Goal: Task Accomplishment & Management: Manage account settings

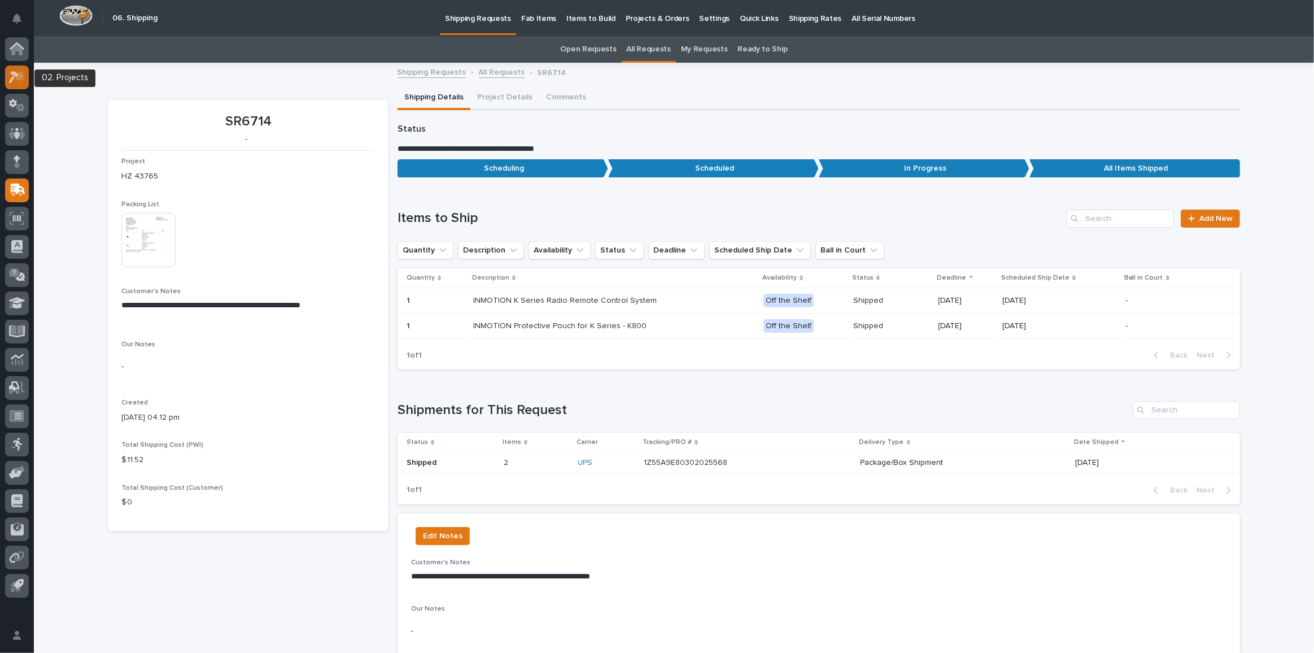
click at [10, 75] on icon at bounding box center [17, 77] width 16 height 13
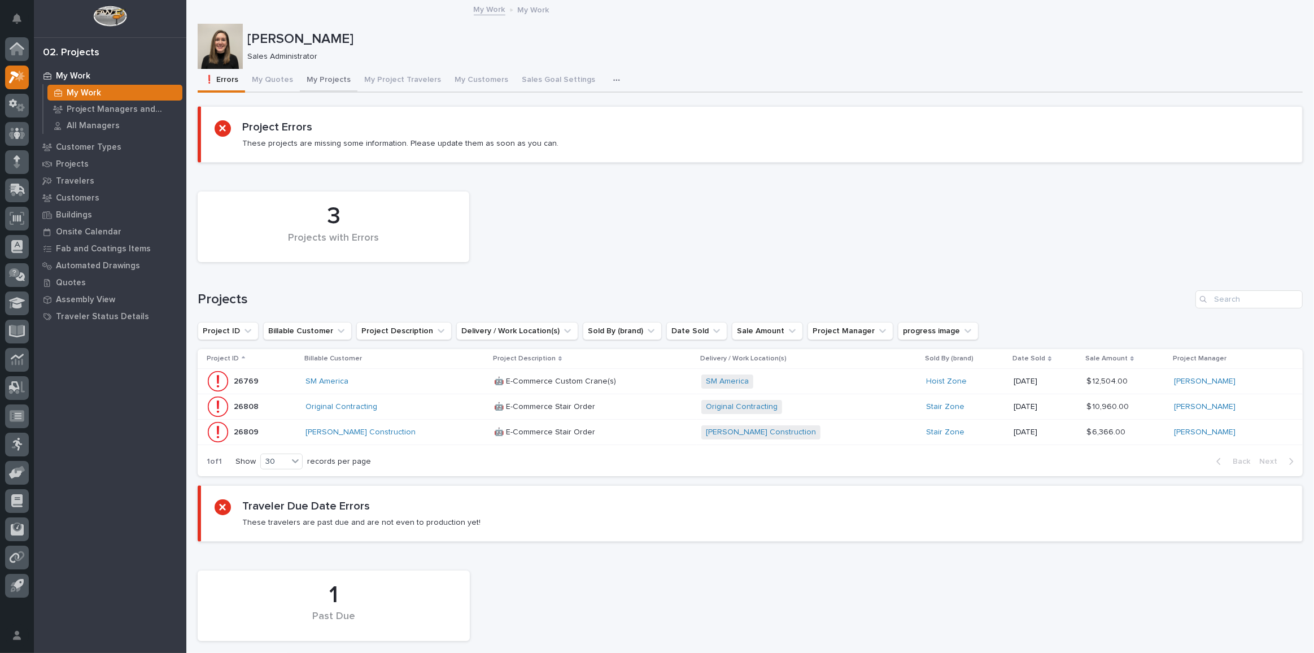
click at [329, 84] on button "My Projects" at bounding box center [329, 81] width 58 height 24
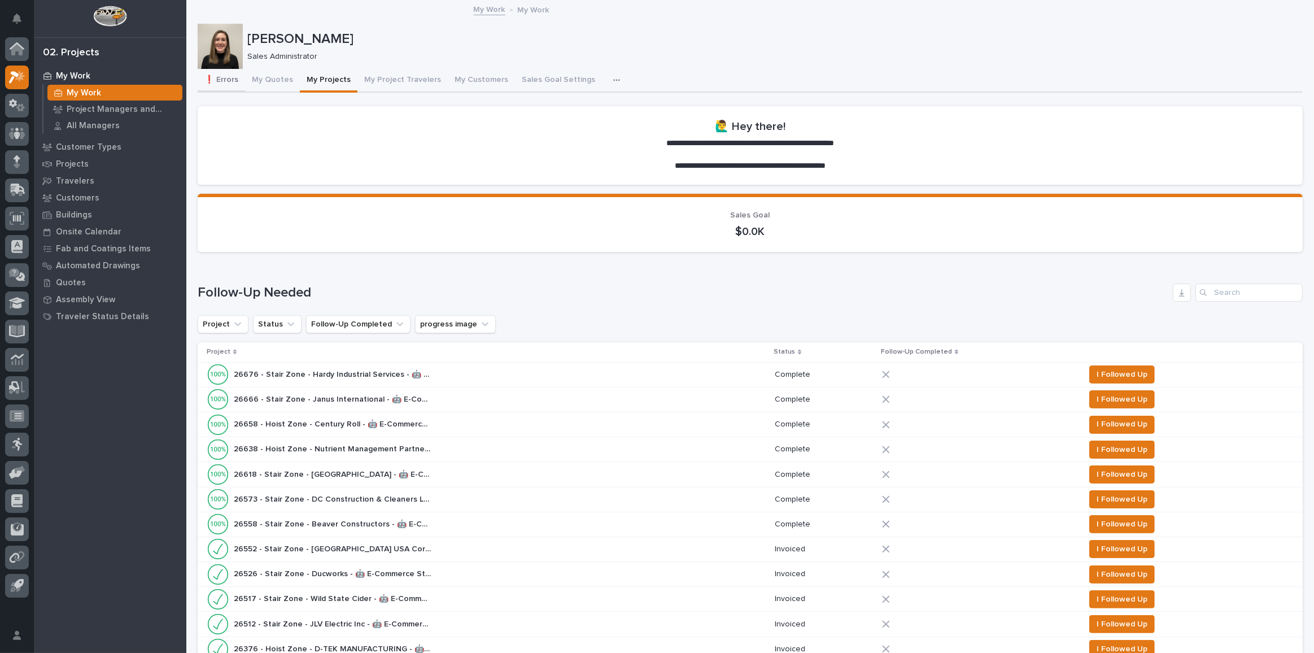
click at [234, 80] on button "❗ Errors" at bounding box center [221, 81] width 47 height 24
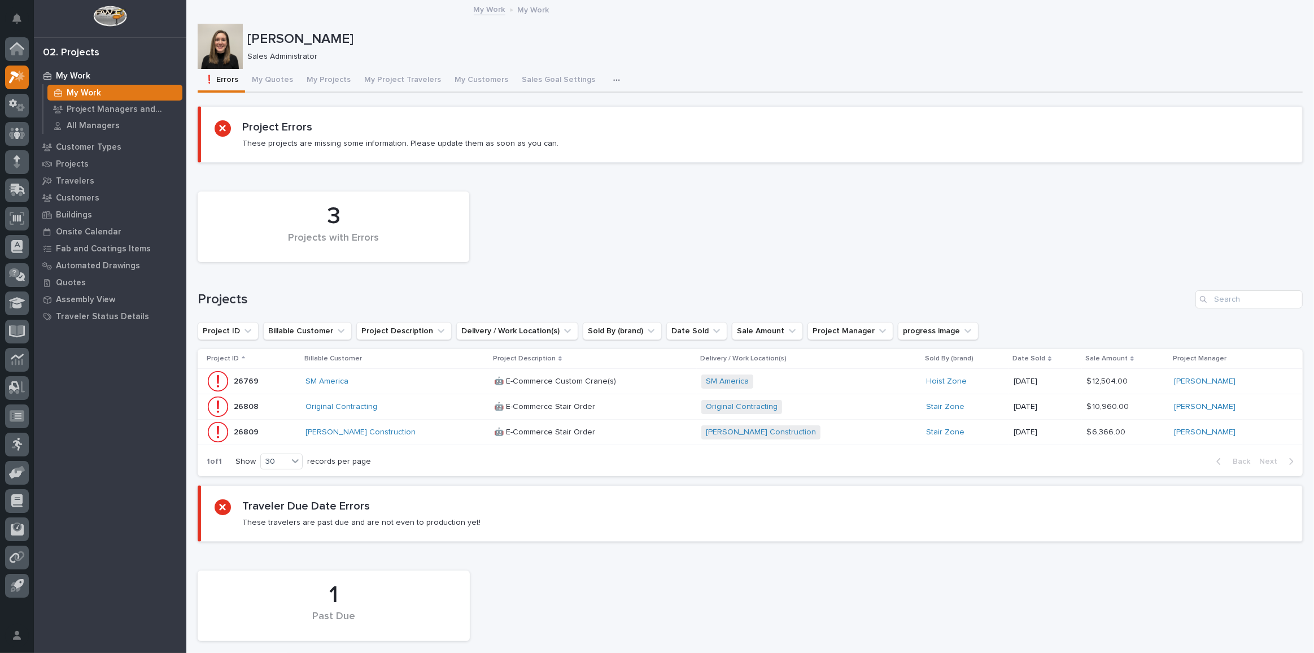
click at [593, 406] on p at bounding box center [593, 407] width 198 height 10
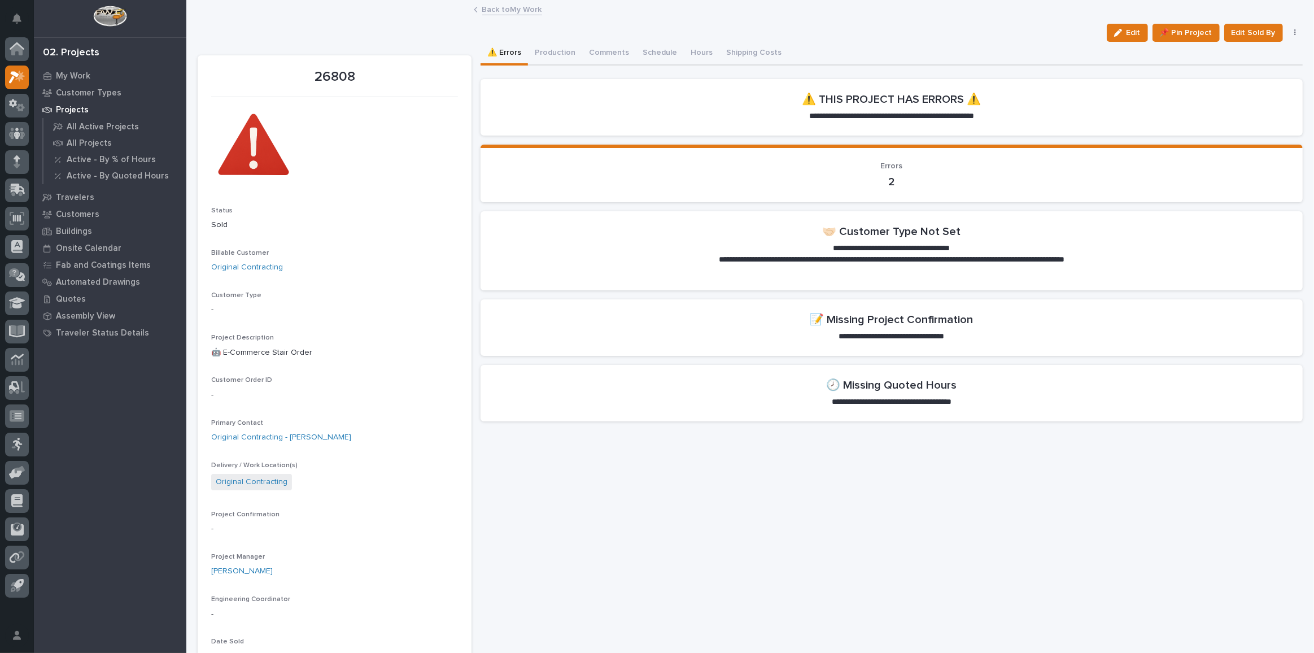
drag, startPoint x: 1127, startPoint y: 34, endPoint x: 1299, endPoint y: 134, distance: 199.6
click at [1127, 34] on span "Edit" at bounding box center [1134, 33] width 14 height 10
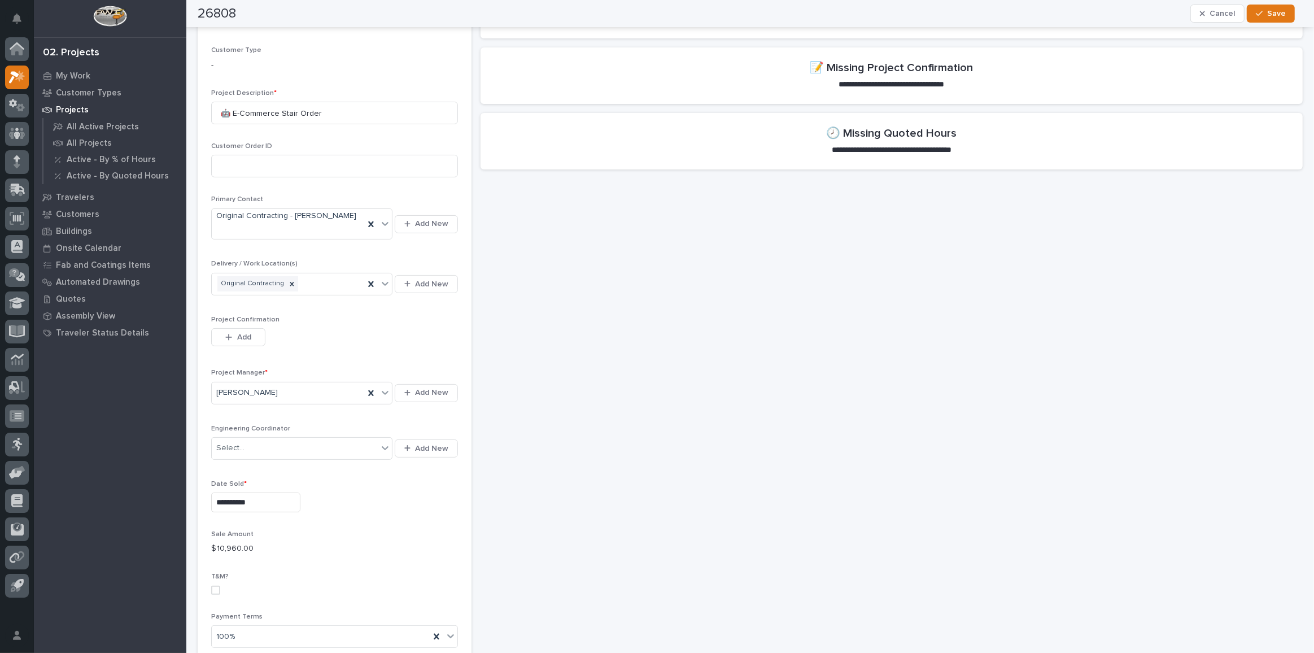
scroll to position [308, 0]
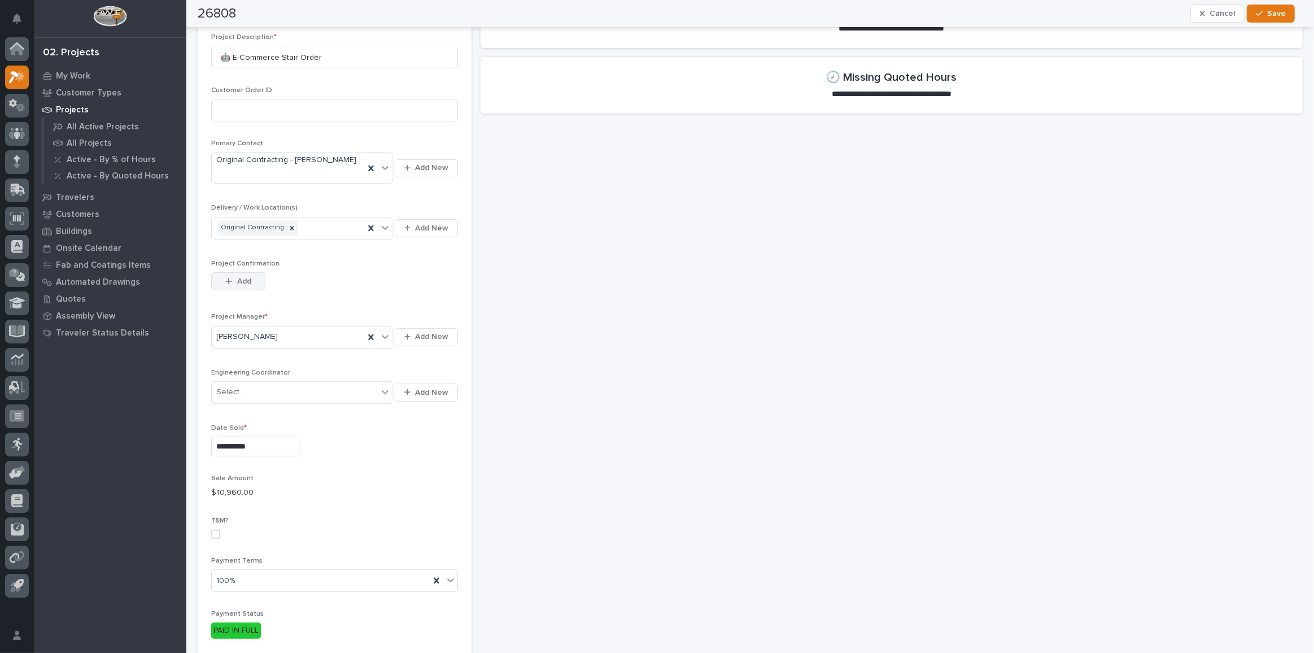
click at [243, 276] on span "Add" at bounding box center [244, 281] width 14 height 10
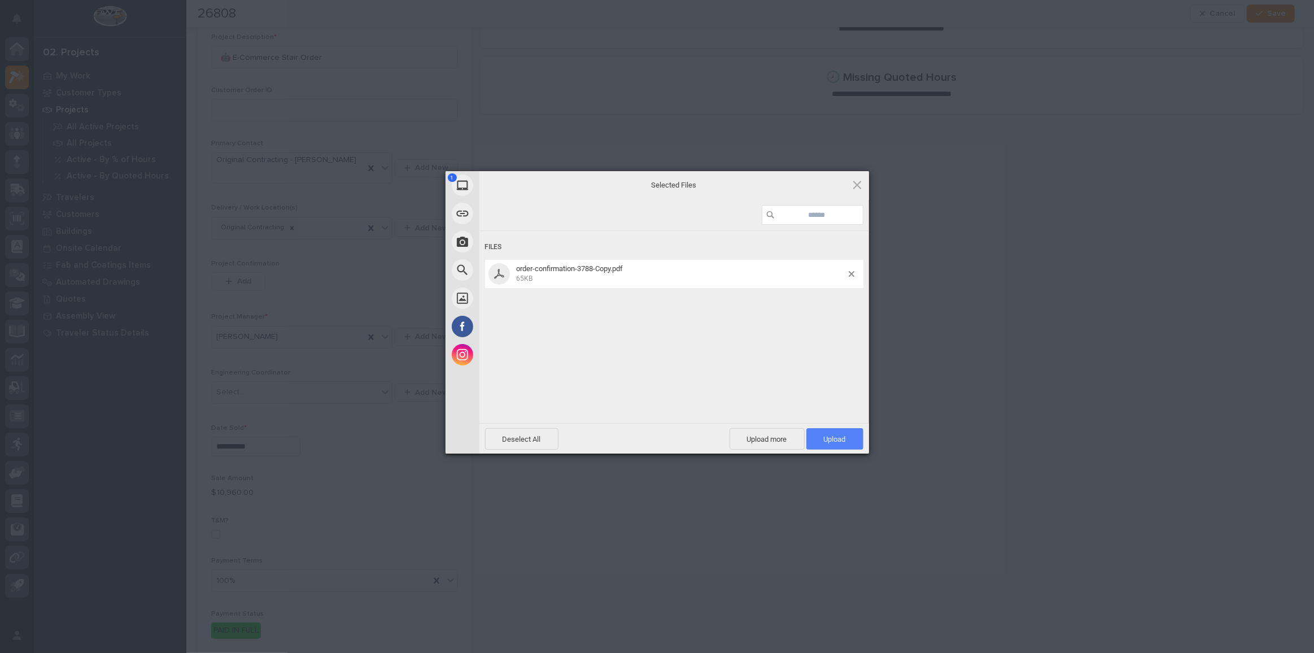
click at [841, 442] on span "Upload 1" at bounding box center [835, 439] width 22 height 8
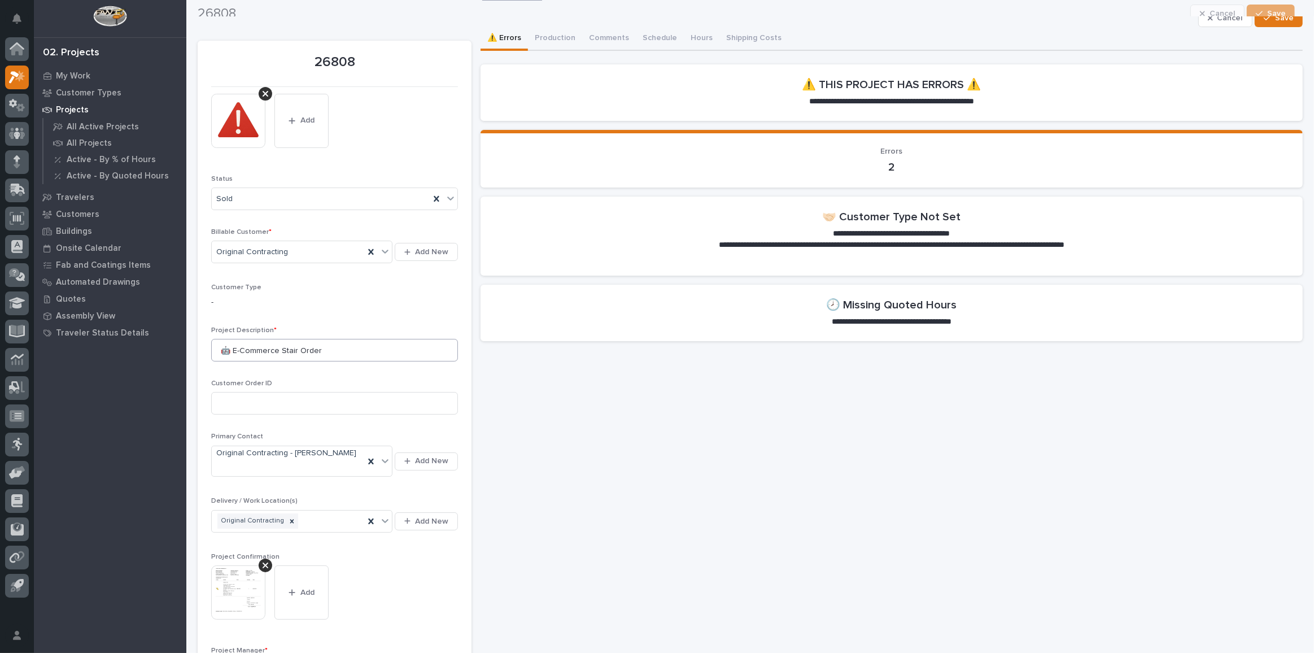
scroll to position [0, 0]
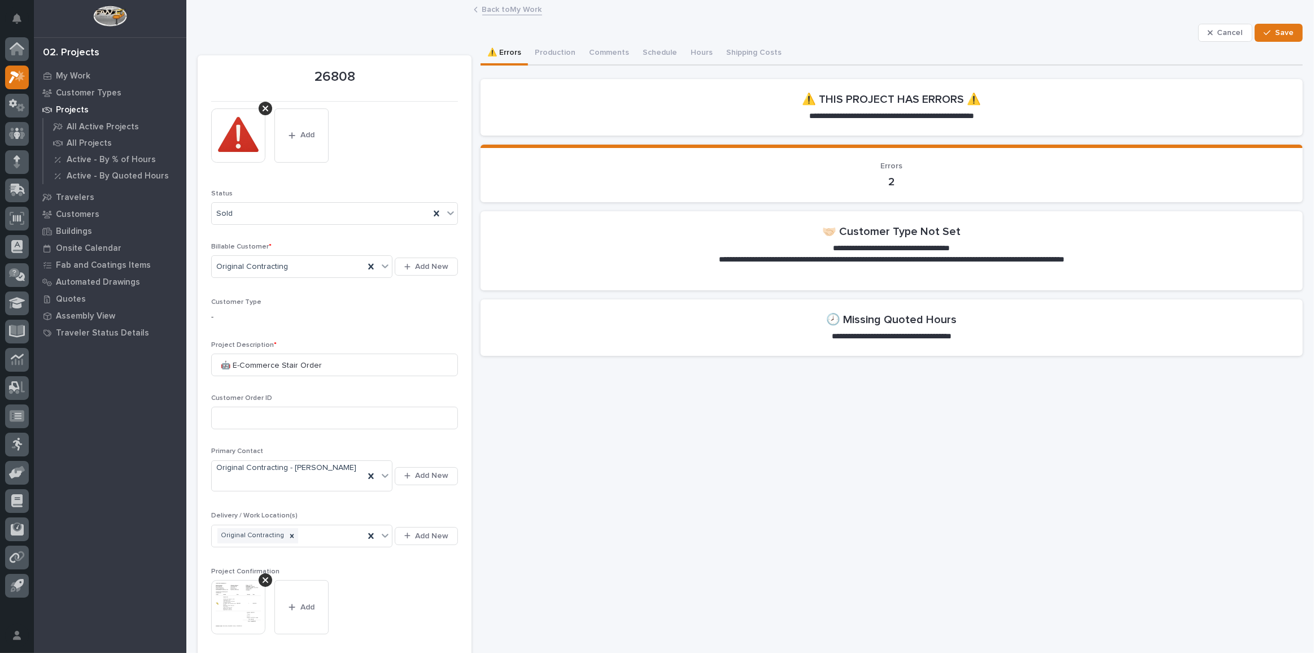
drag, startPoint x: 1274, startPoint y: 30, endPoint x: 776, endPoint y: 232, distance: 536.8
click at [1275, 30] on span "Save" at bounding box center [1284, 33] width 19 height 10
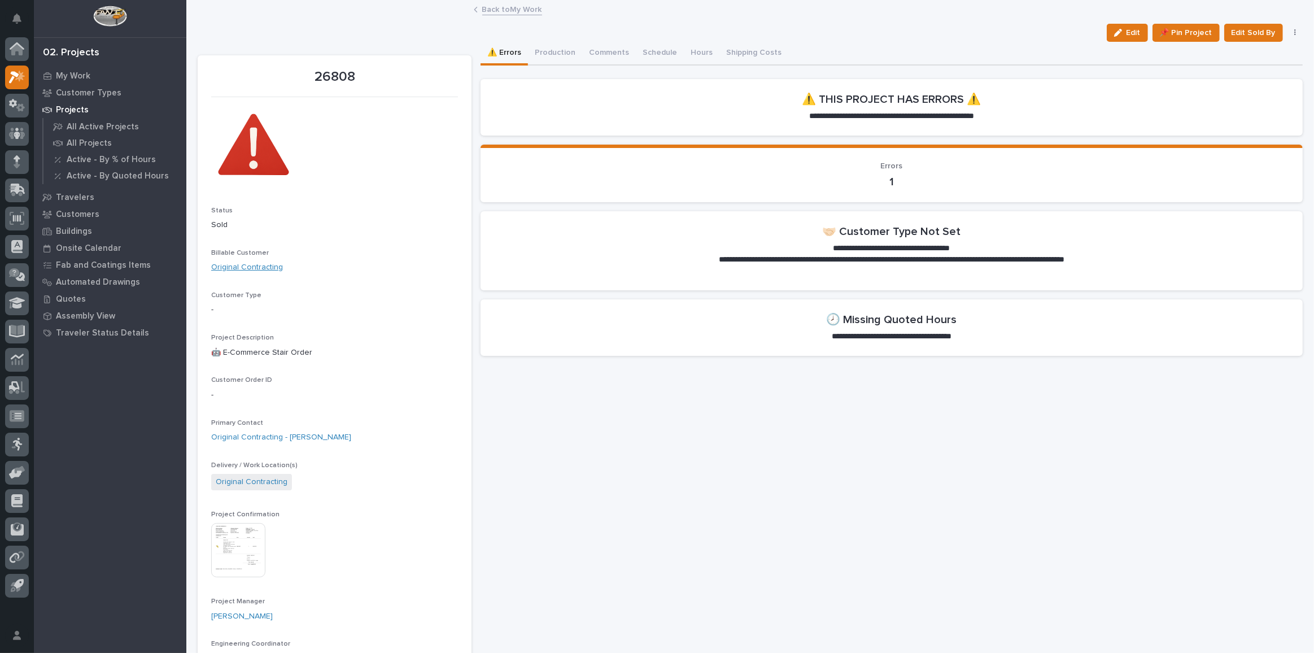
click at [239, 268] on link "Original Contracting" at bounding box center [247, 267] width 72 height 12
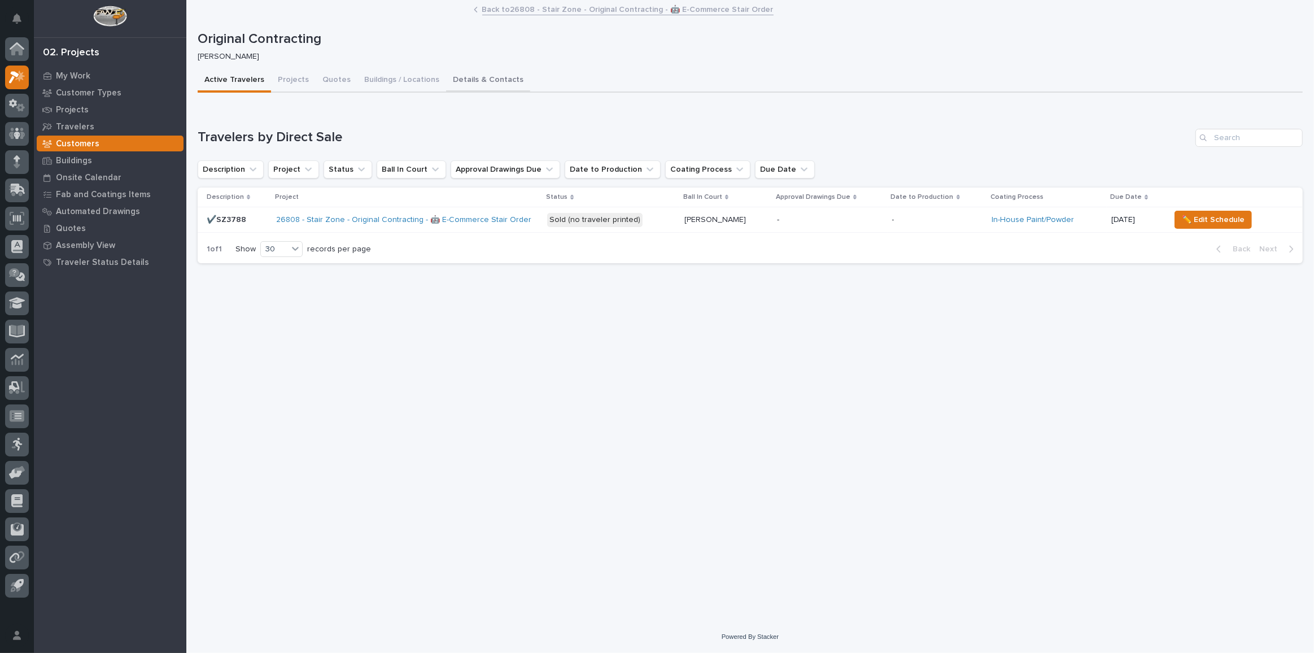
click at [485, 81] on button "Details & Contacts" at bounding box center [488, 81] width 84 height 24
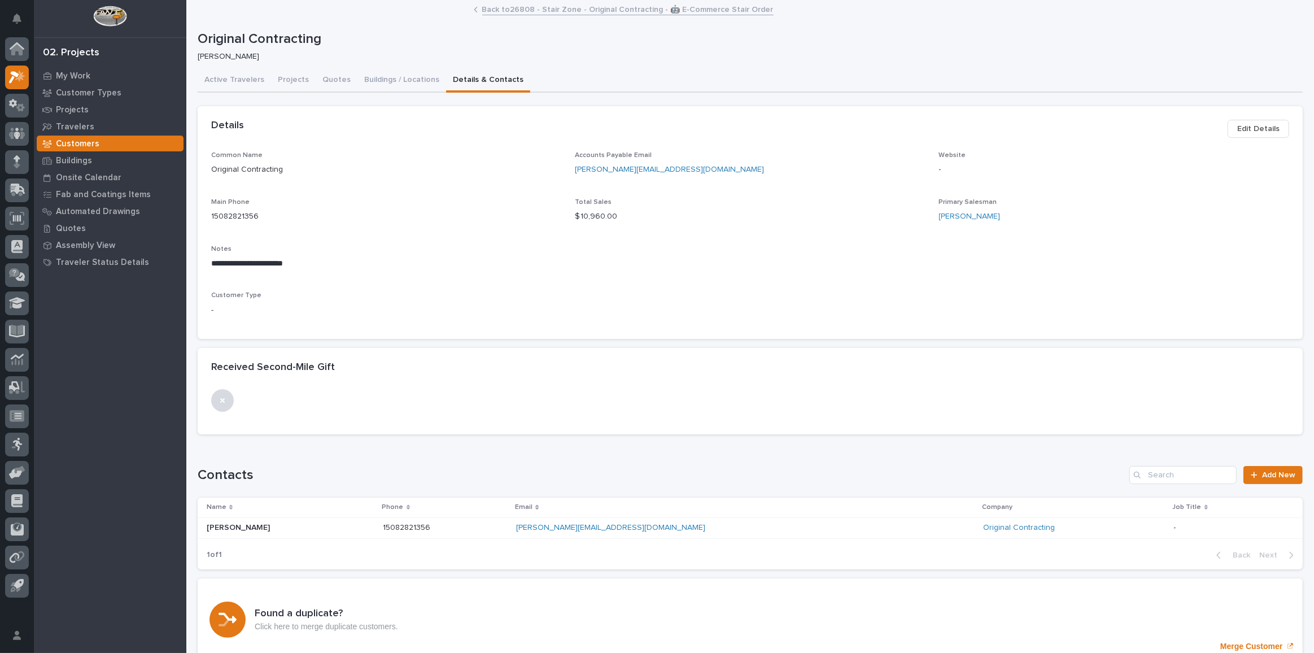
click at [1267, 130] on span "Edit Details" at bounding box center [1258, 129] width 42 height 14
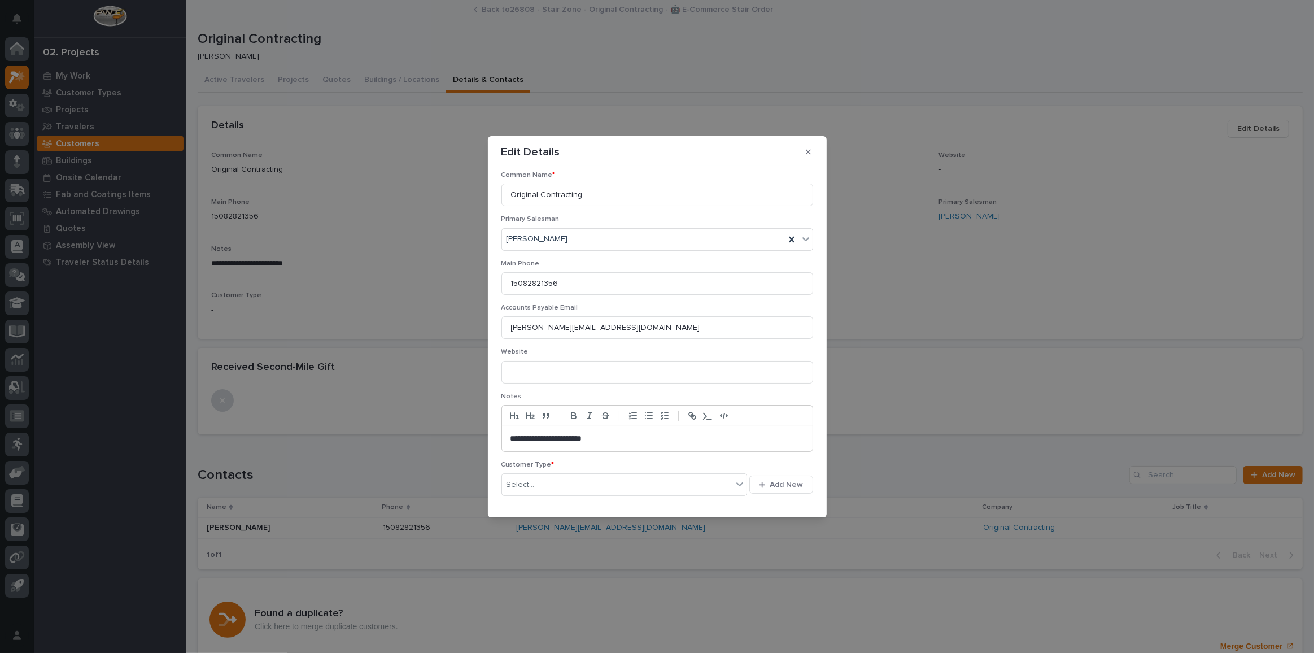
scroll to position [88, 0]
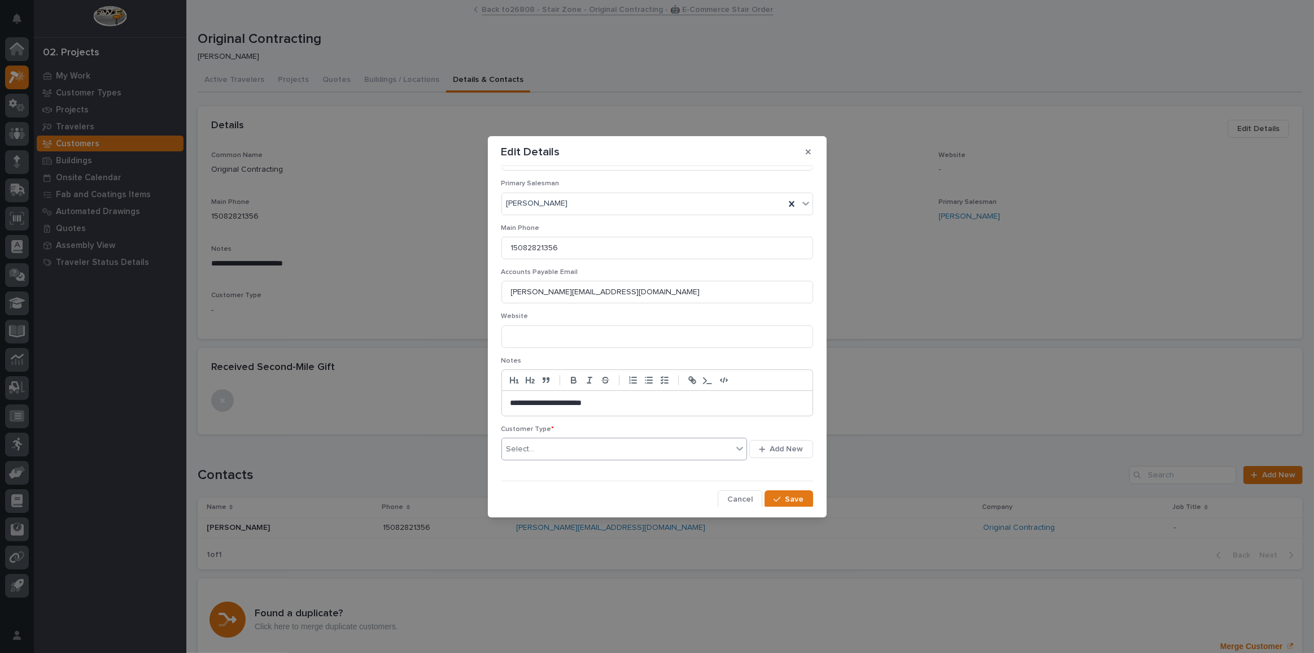
click at [561, 445] on div "Select..." at bounding box center [617, 449] width 231 height 19
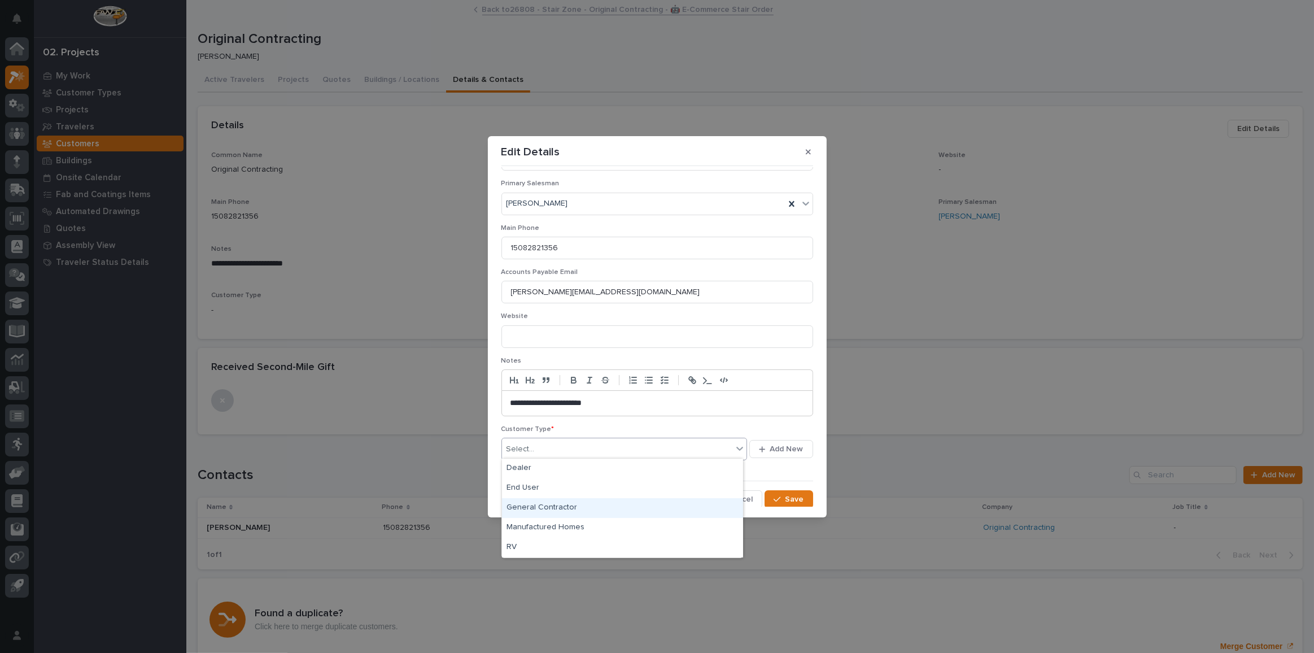
click at [554, 507] on div "General Contractor" at bounding box center [622, 508] width 241 height 20
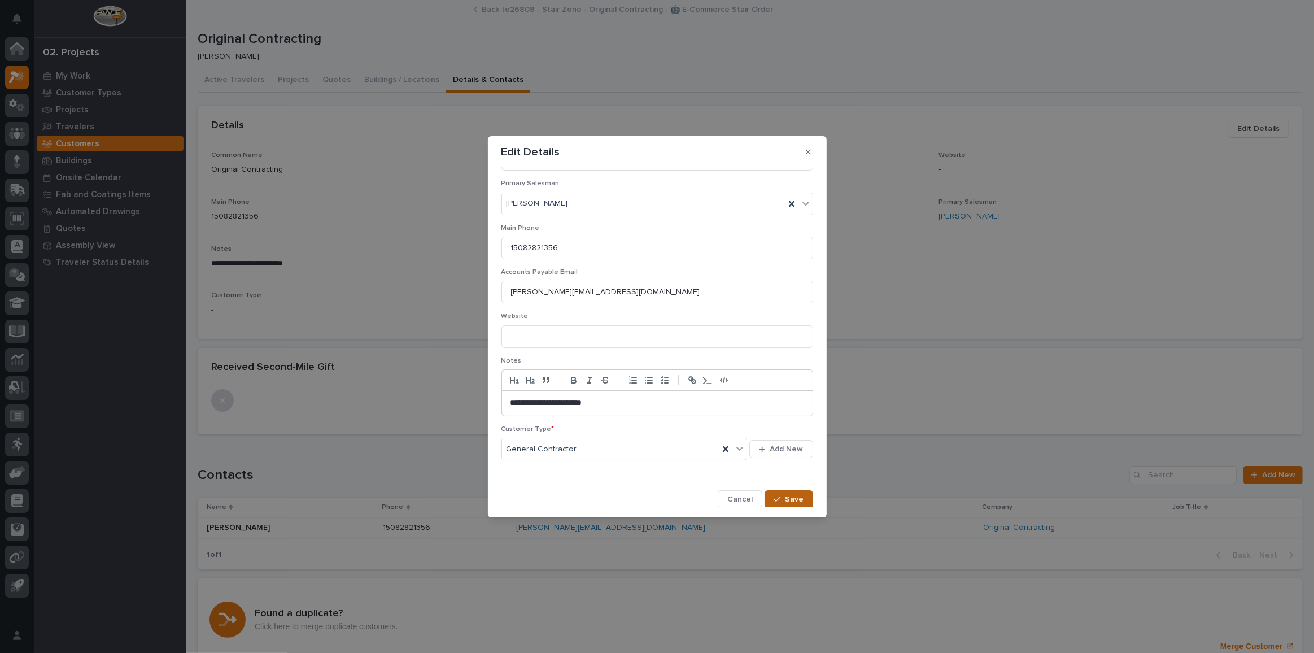
click at [785, 495] on span "Save" at bounding box center [794, 499] width 19 height 10
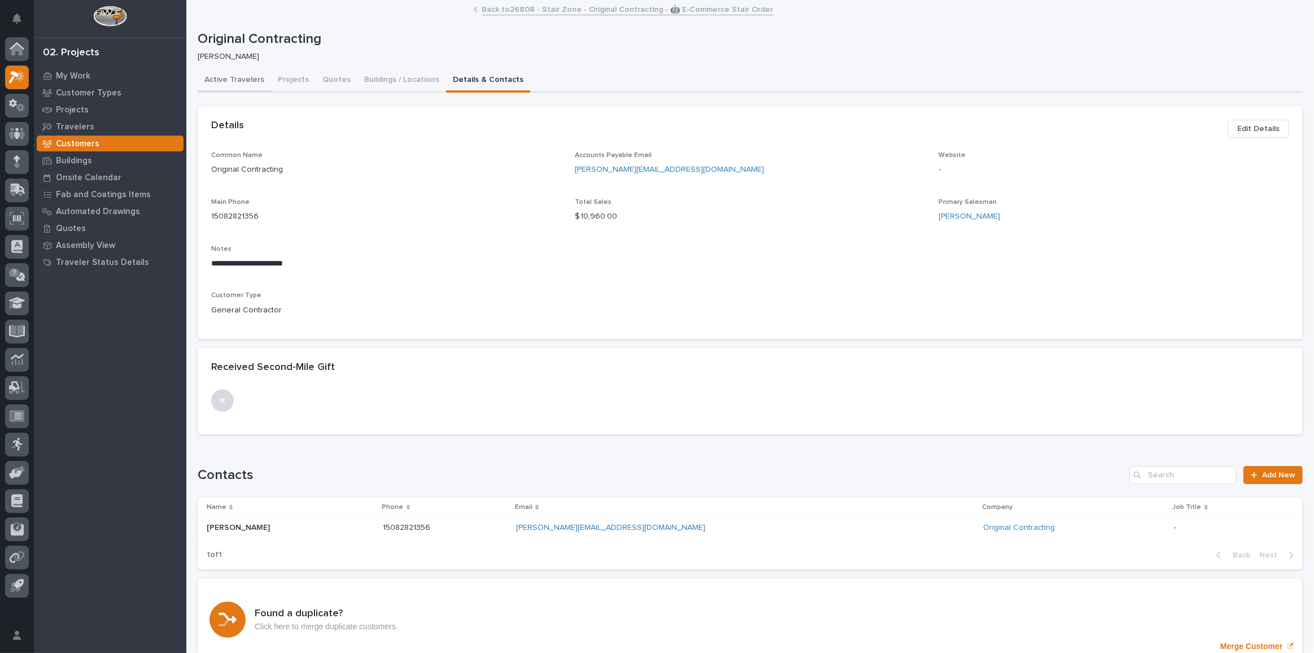
click at [230, 79] on button "Active Travelers" at bounding box center [234, 81] width 73 height 24
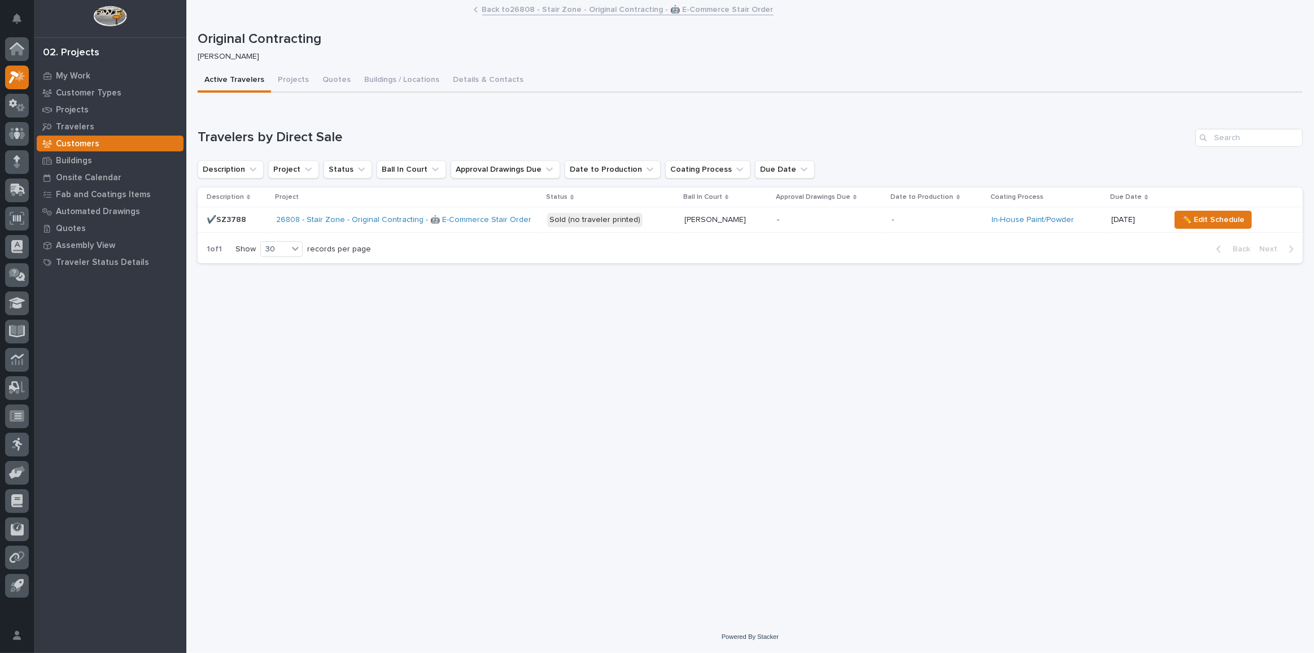
click at [262, 228] on div "✔️SZ3788 ✔️SZ3788" at bounding box center [237, 220] width 60 height 19
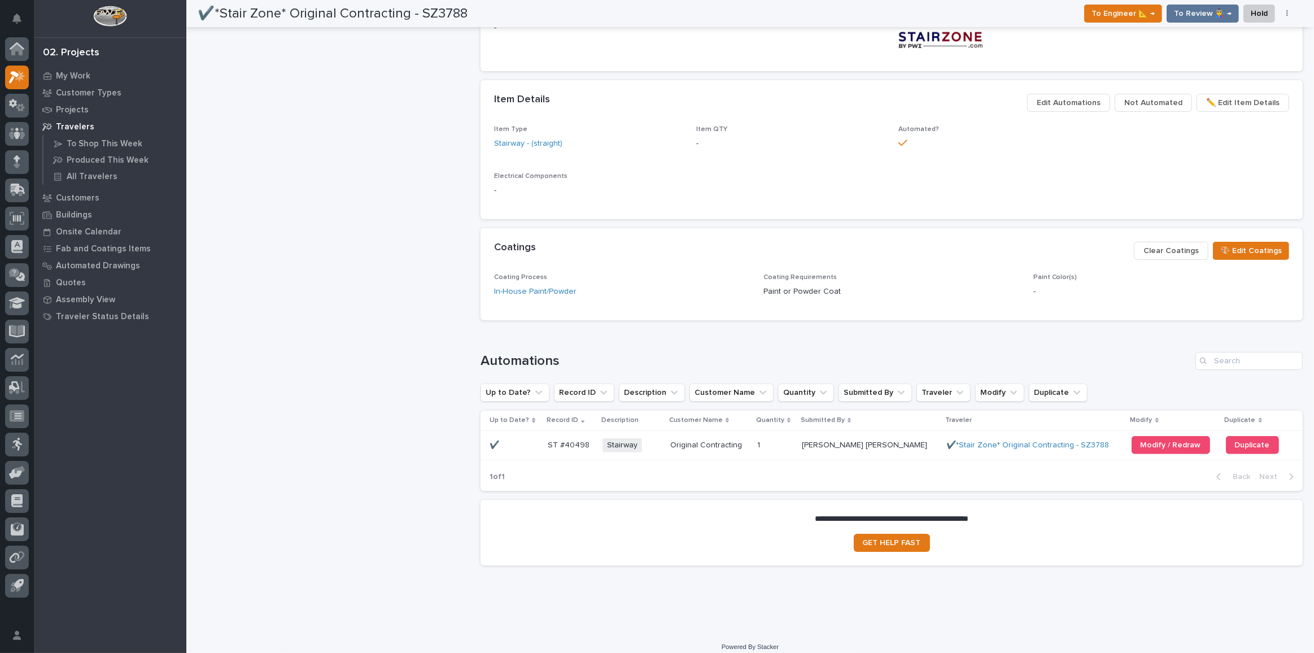
scroll to position [618, 0]
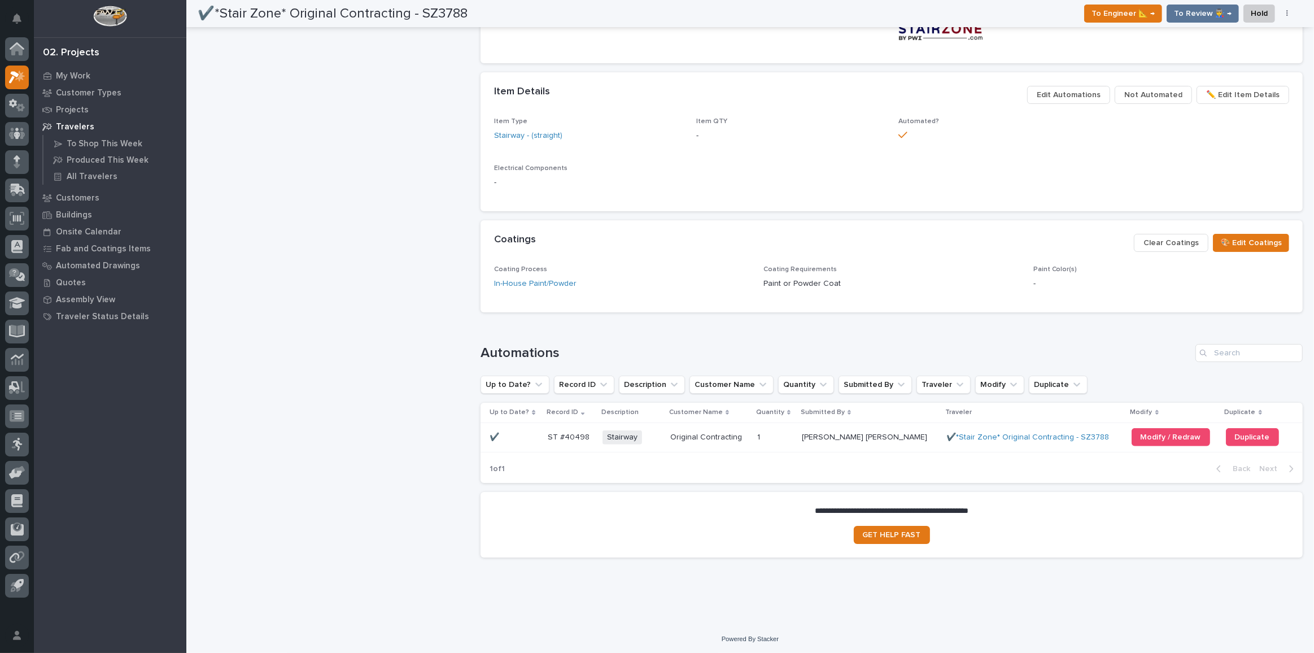
click at [748, 439] on p at bounding box center [709, 438] width 78 height 10
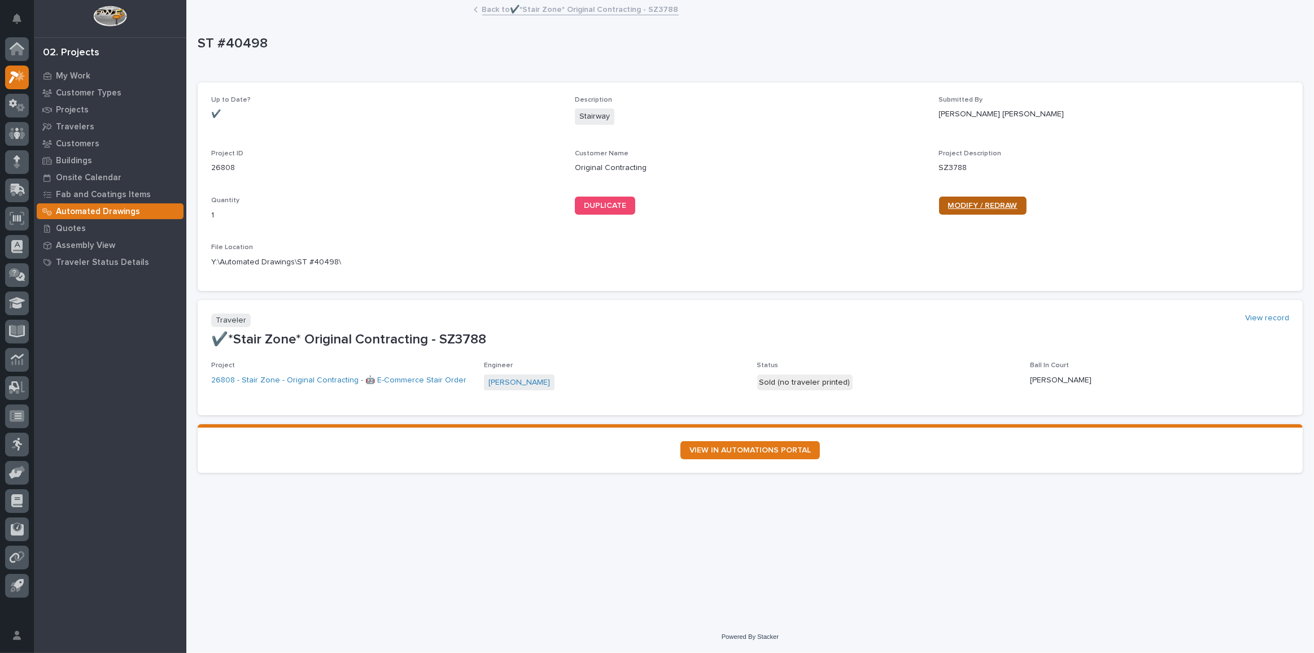
click at [998, 207] on span "MODIFY / REDRAW" at bounding box center [982, 206] width 69 height 8
click at [551, 8] on link "Back to ✔️*Stair Zone* Original Contracting - SZ3788" at bounding box center [580, 8] width 197 height 13
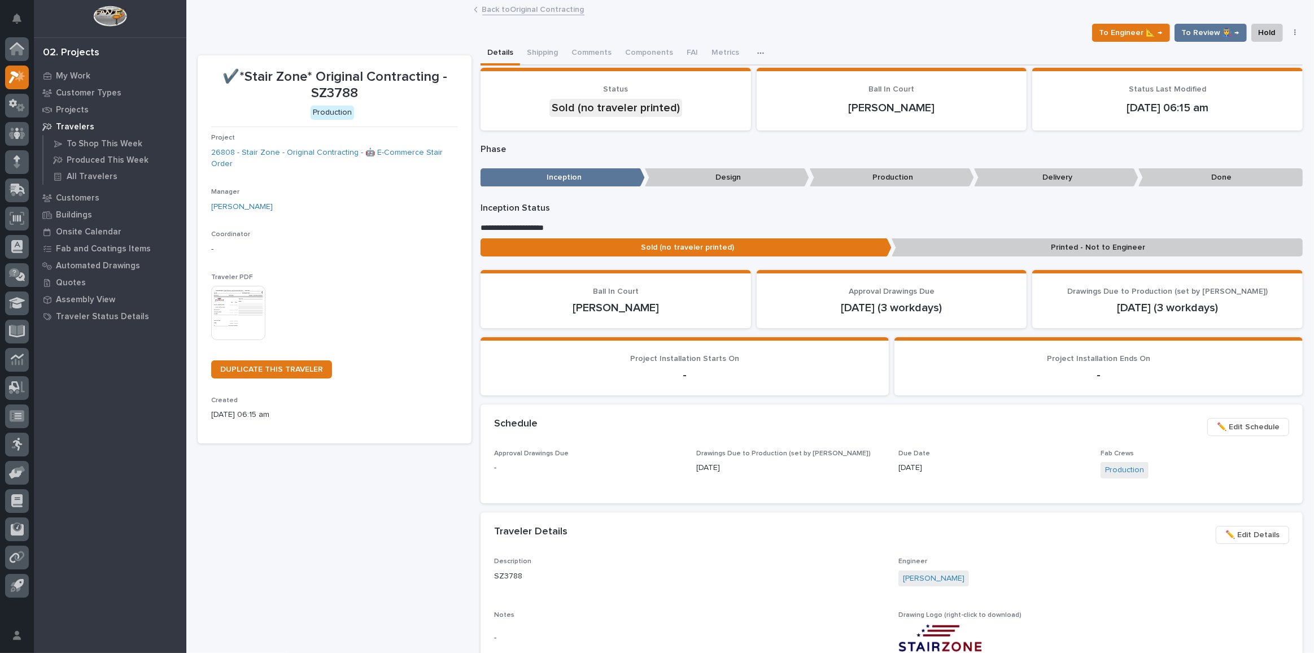
click at [522, 10] on link "Back to Original Contracting" at bounding box center [533, 8] width 102 height 13
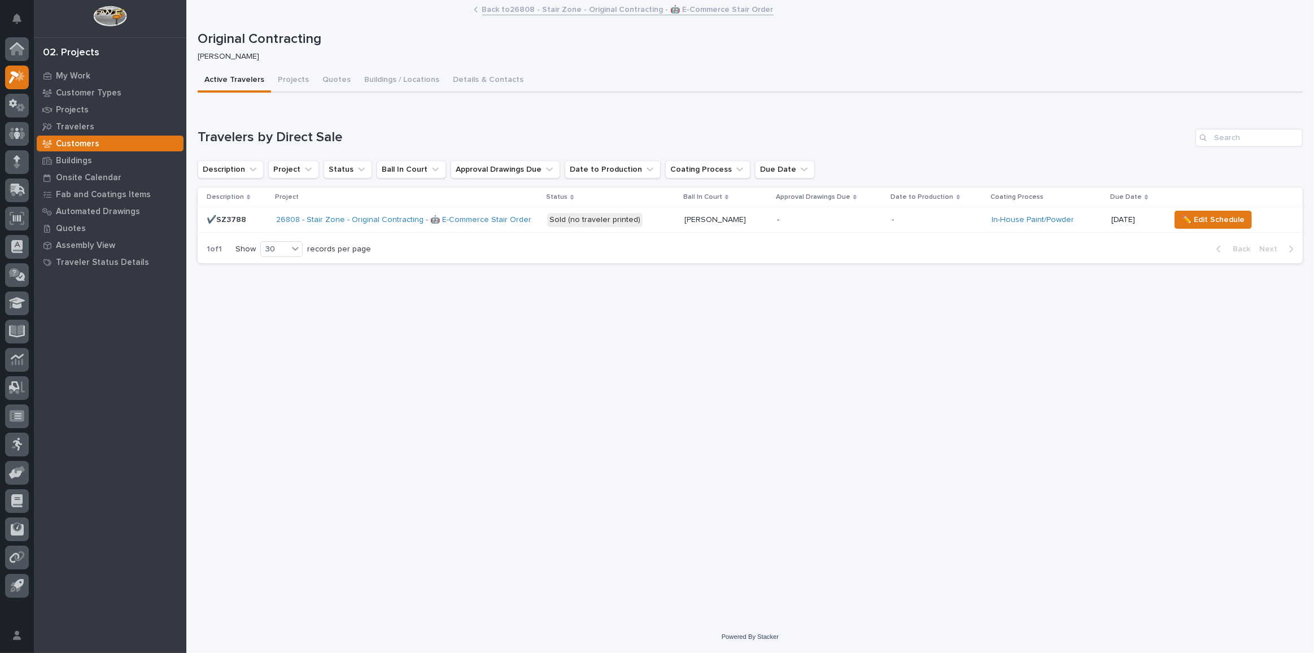
click at [576, 12] on link "Back to 26808 - Stair Zone - Original Contracting - 🤖 E-Commerce Stair Order" at bounding box center [627, 8] width 291 height 13
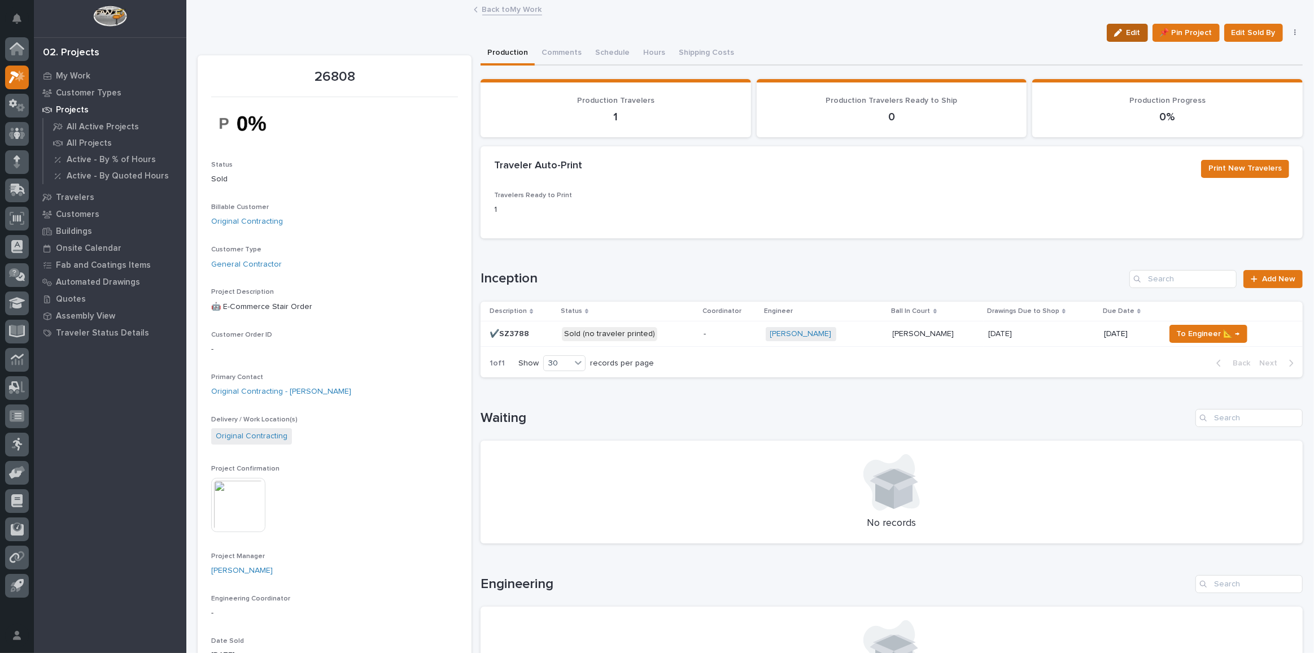
click at [1122, 34] on div "button" at bounding box center [1120, 33] width 12 height 8
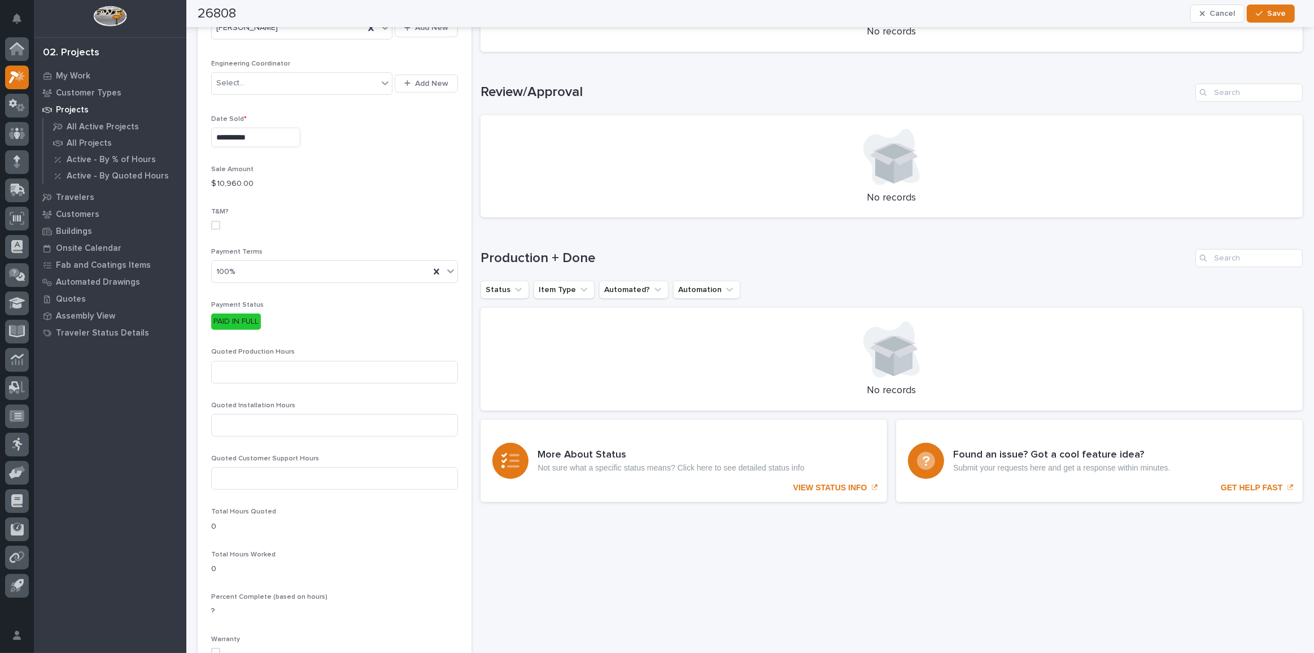
scroll to position [667, 0]
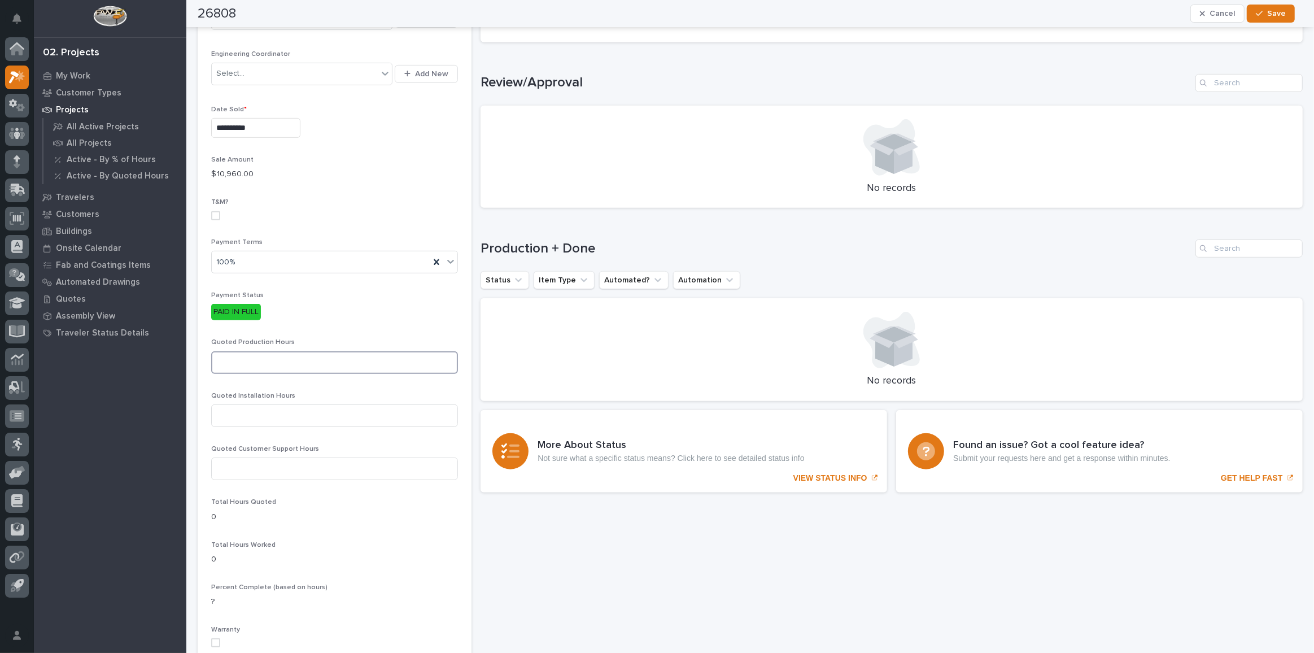
click at [329, 351] on input at bounding box center [334, 362] width 247 height 23
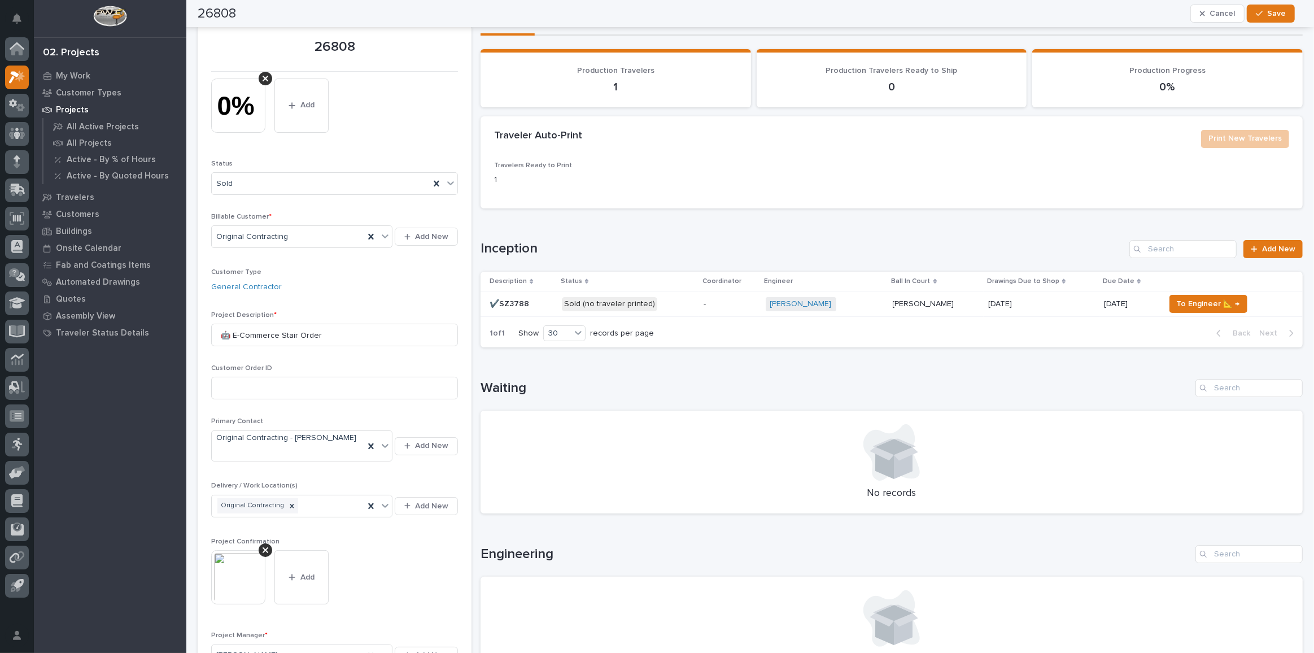
scroll to position [0, 0]
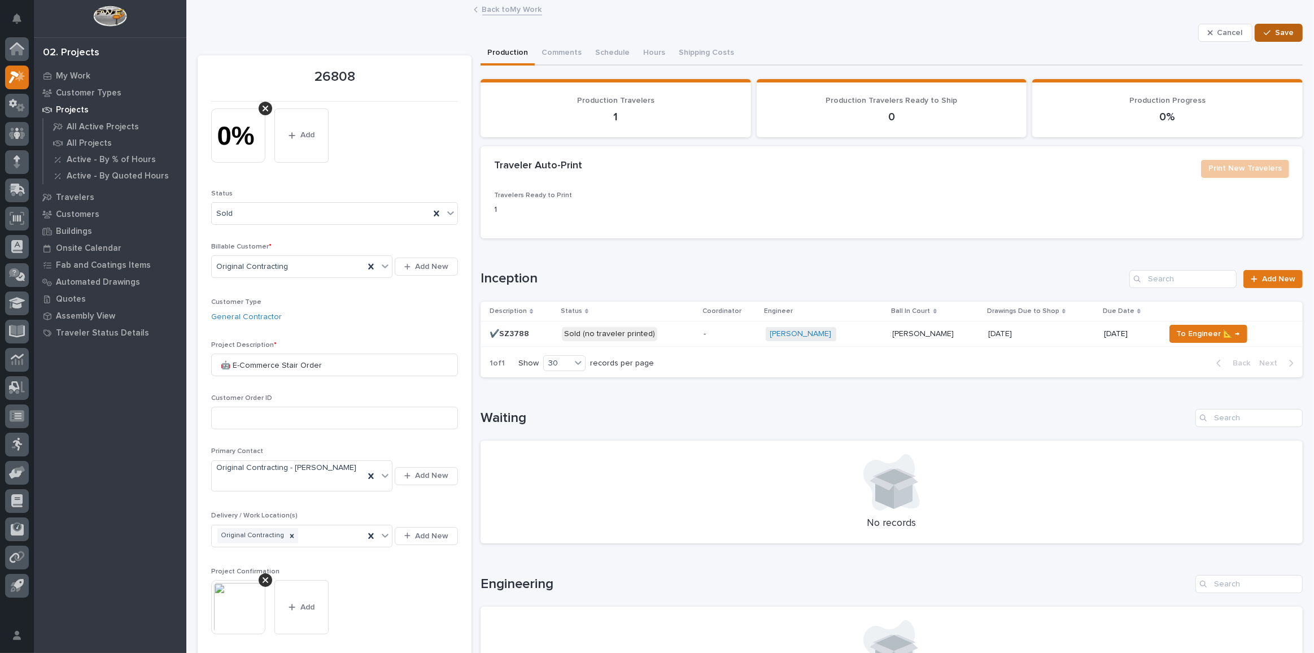
type input "50"
click at [1269, 38] on button "Save" at bounding box center [1279, 33] width 48 height 18
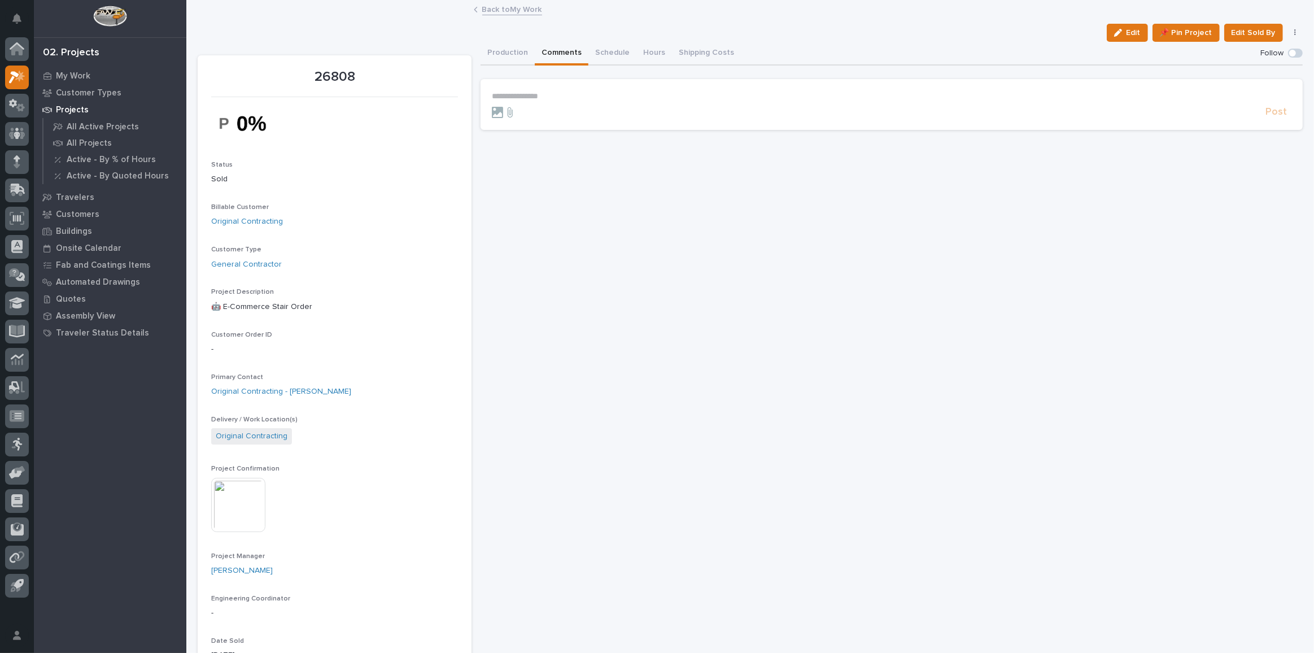
click at [555, 61] on button "Comments" at bounding box center [562, 54] width 54 height 24
click at [606, 51] on button "Schedule" at bounding box center [612, 54] width 48 height 24
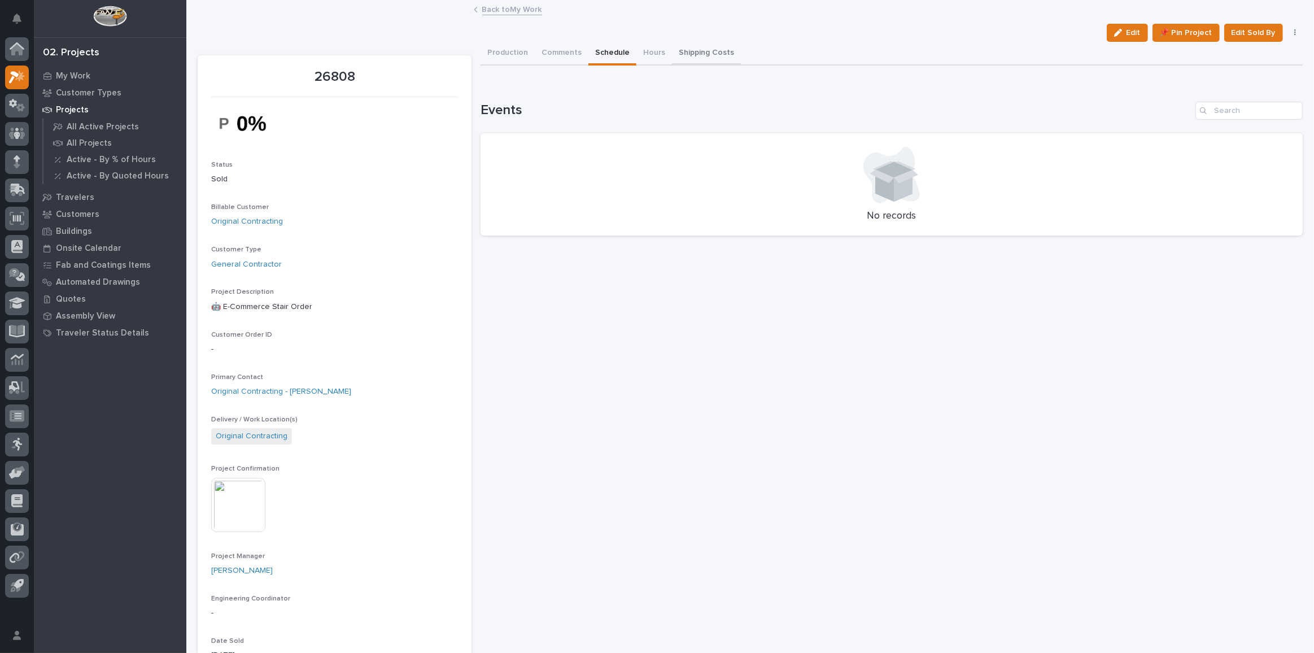
click at [511, 56] on button "Production" at bounding box center [508, 54] width 54 height 24
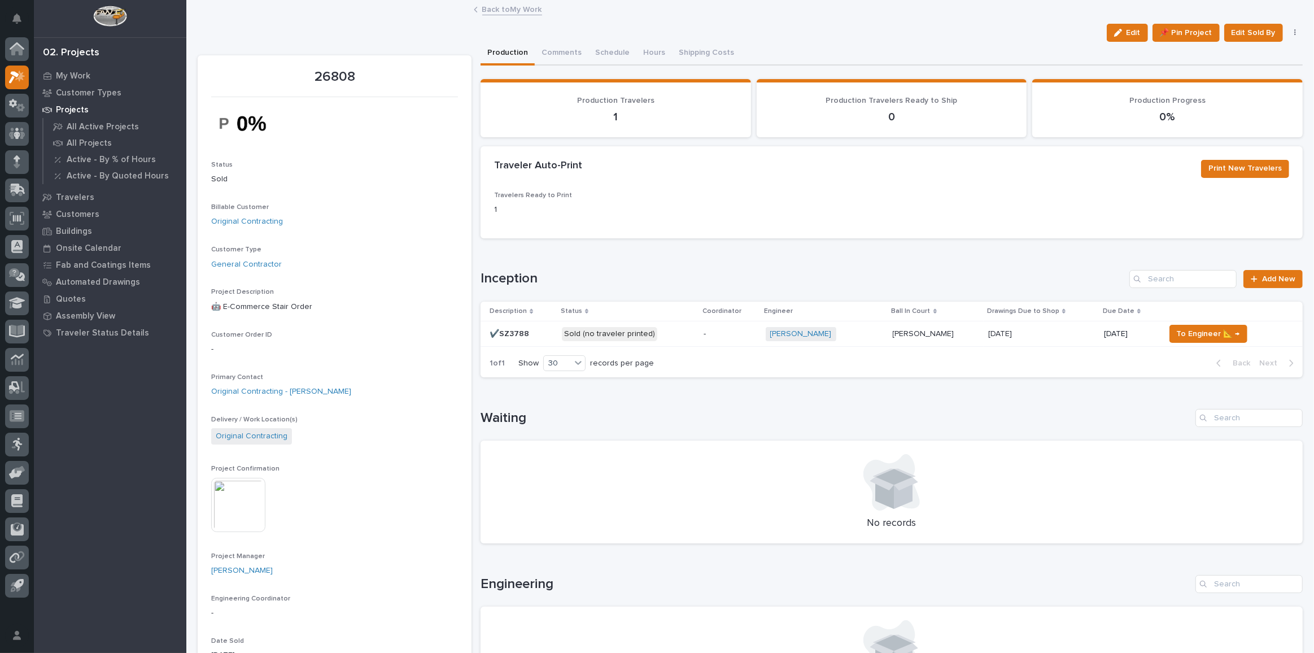
click at [678, 329] on p "Sold (no traveler printed)" at bounding box center [628, 334] width 133 height 14
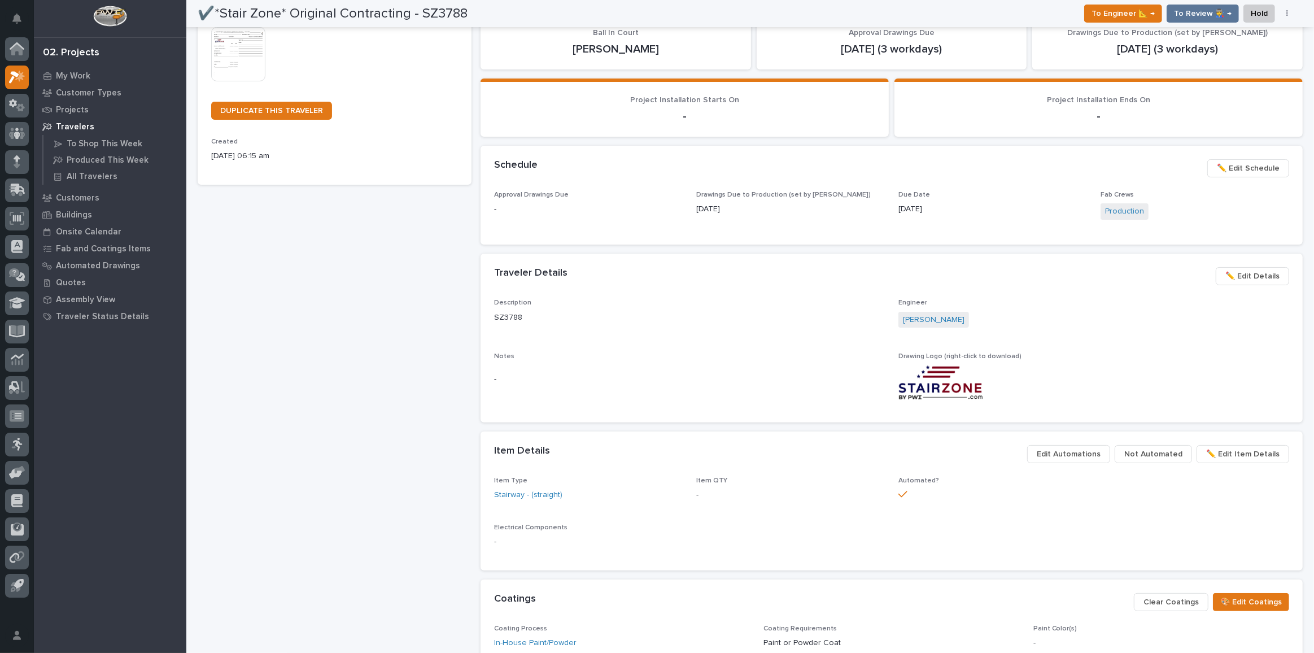
scroll to position [205, 0]
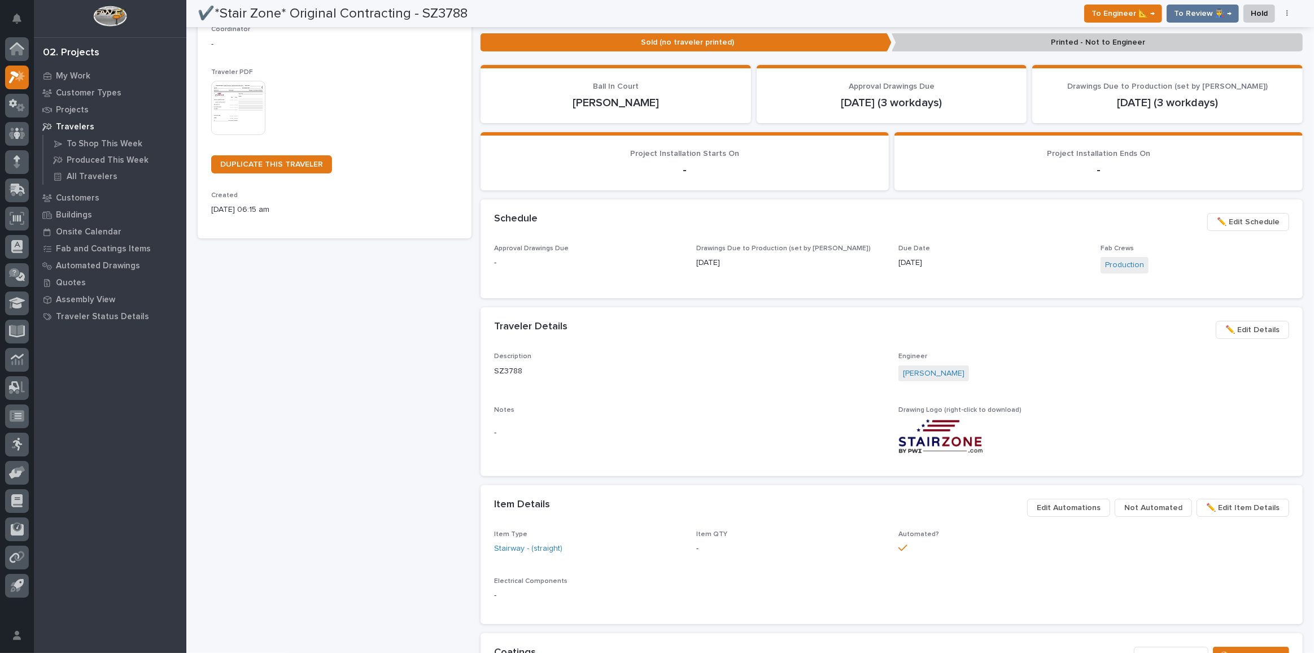
click at [1251, 225] on span "✏️ Edit Schedule" at bounding box center [1248, 222] width 63 height 14
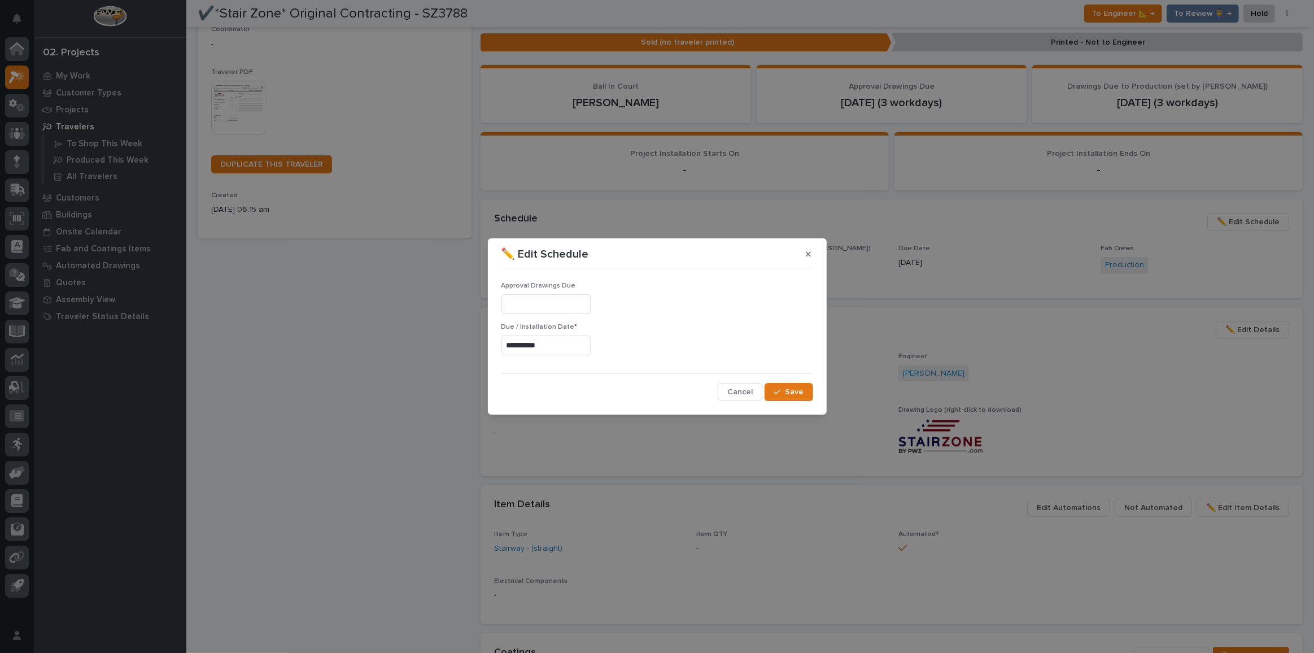
click at [570, 350] on input "**********" at bounding box center [545, 345] width 89 height 20
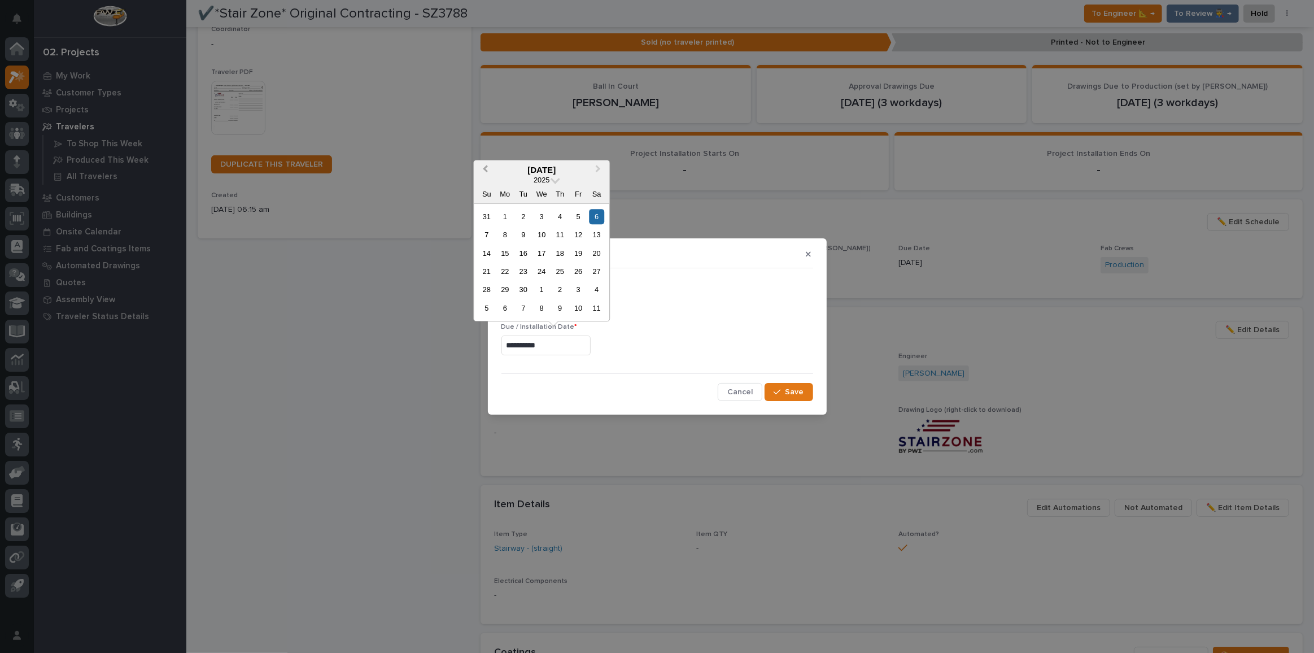
click at [485, 169] on span "Previous Month" at bounding box center [485, 170] width 0 height 15
click at [598, 168] on span "Next Month" at bounding box center [598, 170] width 0 height 15
click at [485, 169] on span "Previous Month" at bounding box center [485, 170] width 0 height 15
click at [598, 171] on span "Next Month" at bounding box center [598, 170] width 0 height 15
click at [501, 238] on div "8" at bounding box center [504, 234] width 15 height 15
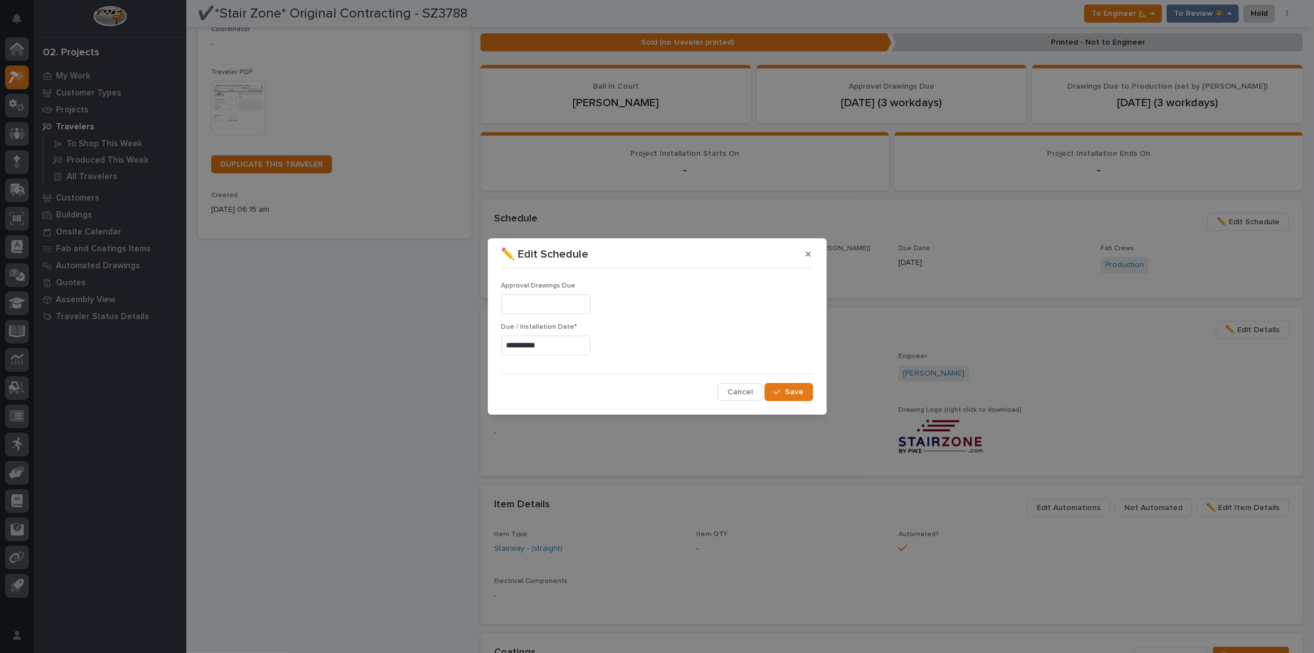
type input "**********"
click at [781, 387] on button "Save" at bounding box center [789, 392] width 48 height 18
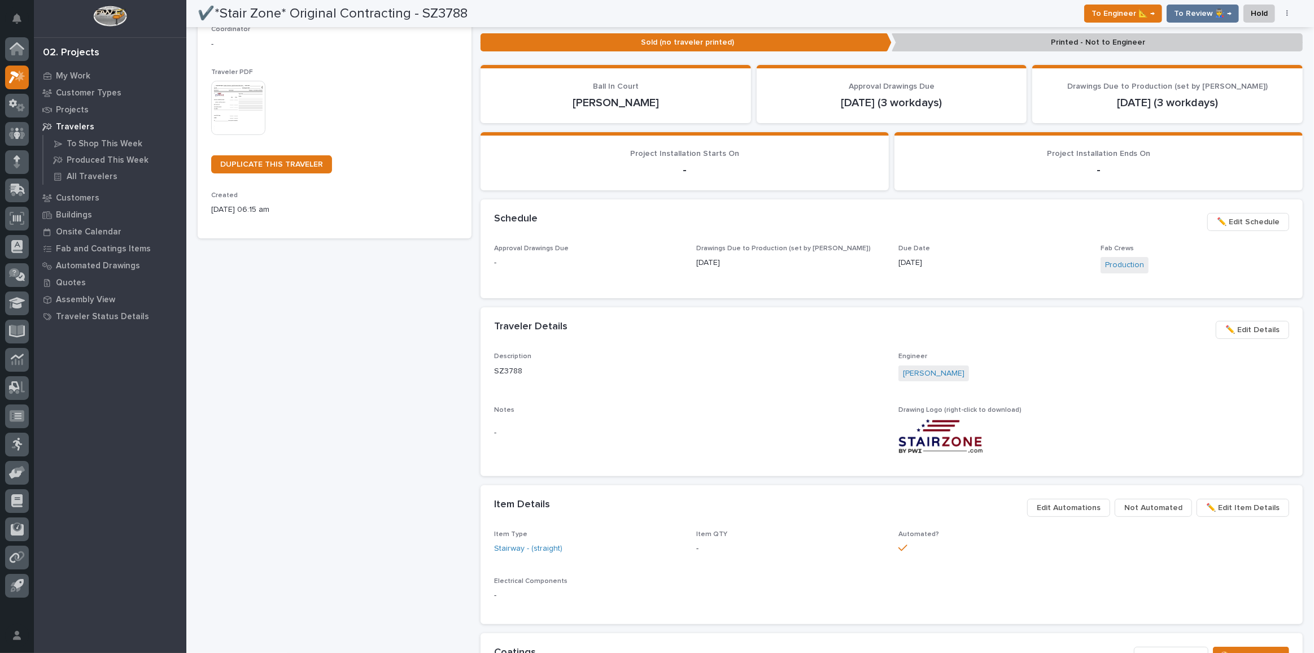
click at [1227, 323] on span "✏️ Edit Details" at bounding box center [1252, 330] width 54 height 14
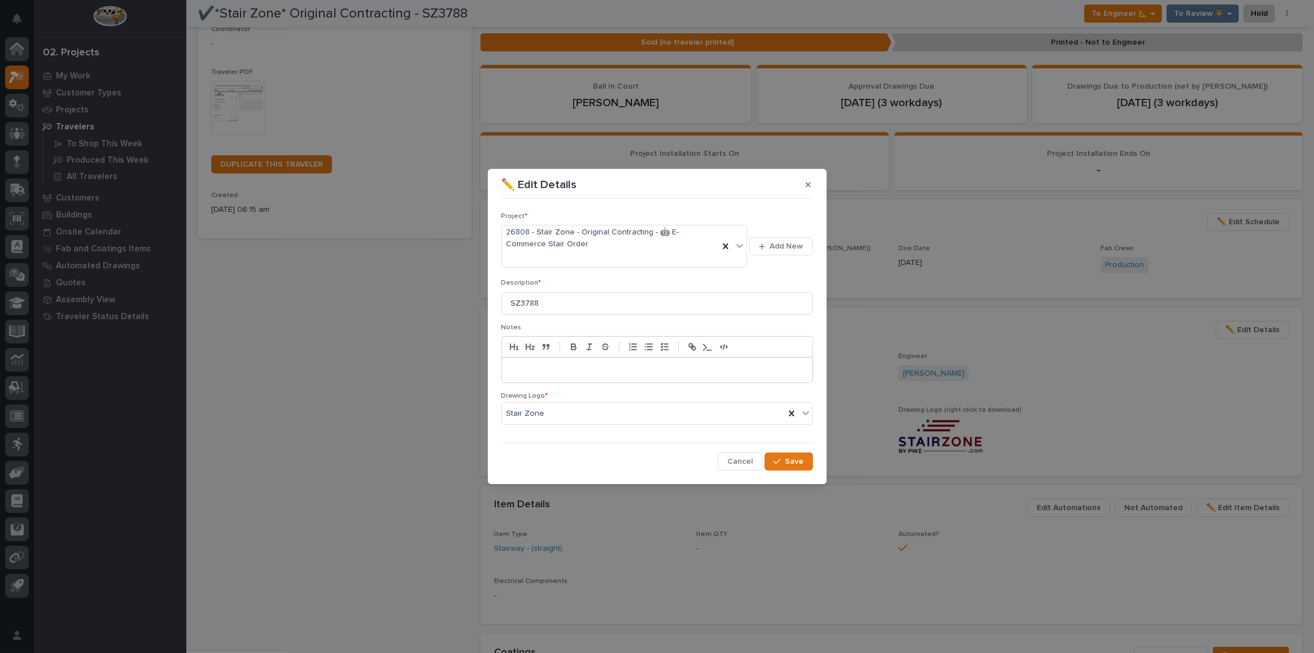
click at [530, 373] on p at bounding box center [657, 369] width 294 height 11
click at [785, 460] on div "button" at bounding box center [779, 461] width 11 height 8
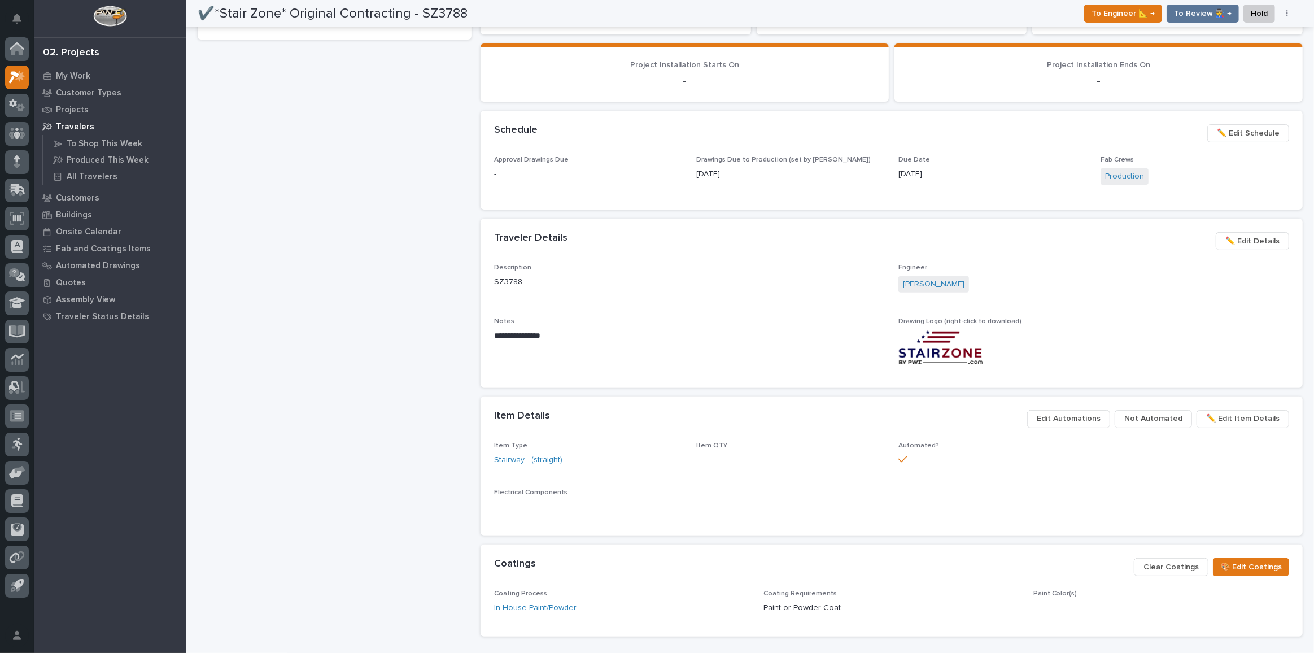
scroll to position [0, 0]
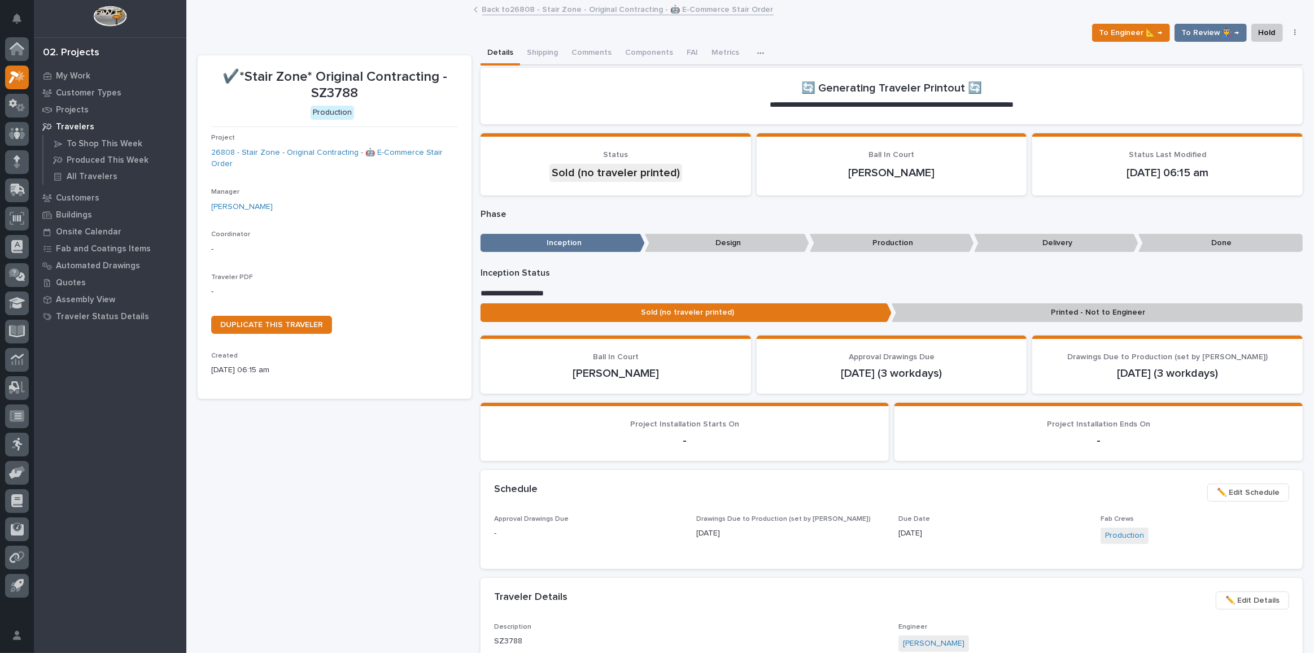
click at [596, 6] on link "Back to 26808 - Stair Zone - Original Contracting - 🤖 E-Commerce Stair Order" at bounding box center [627, 8] width 291 height 13
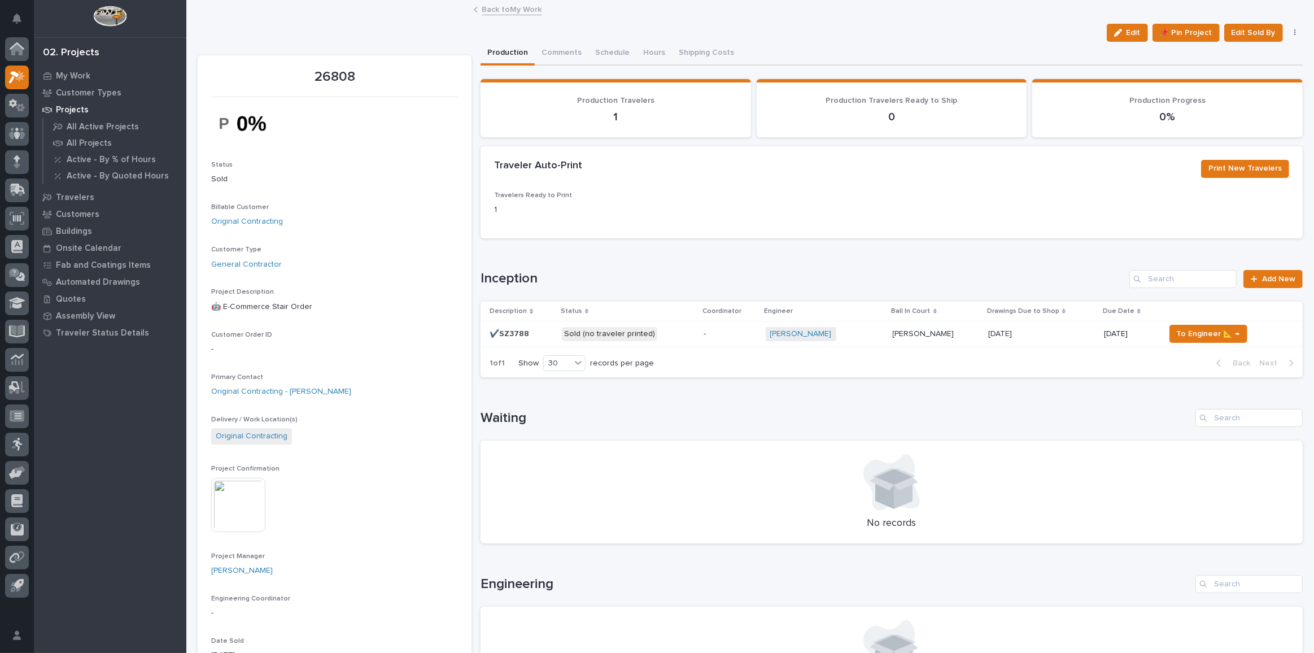
click at [662, 330] on p "Sold (no traveler printed)" at bounding box center [628, 334] width 133 height 14
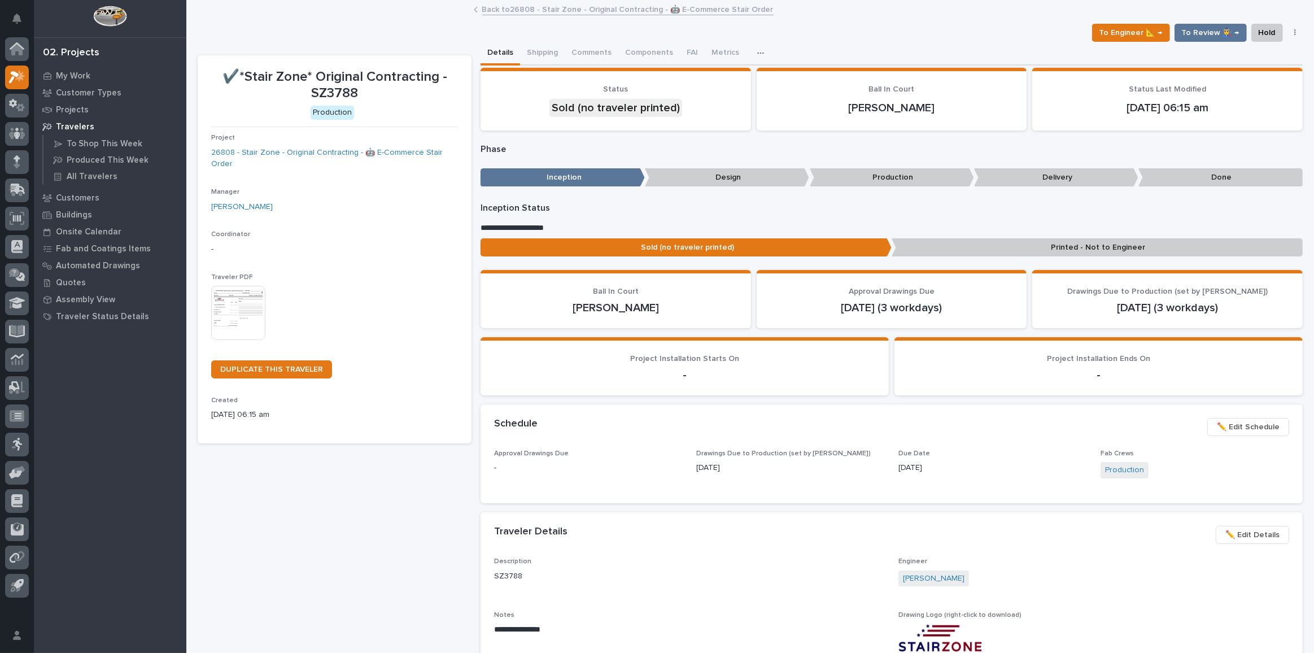
click at [233, 319] on img at bounding box center [238, 313] width 54 height 54
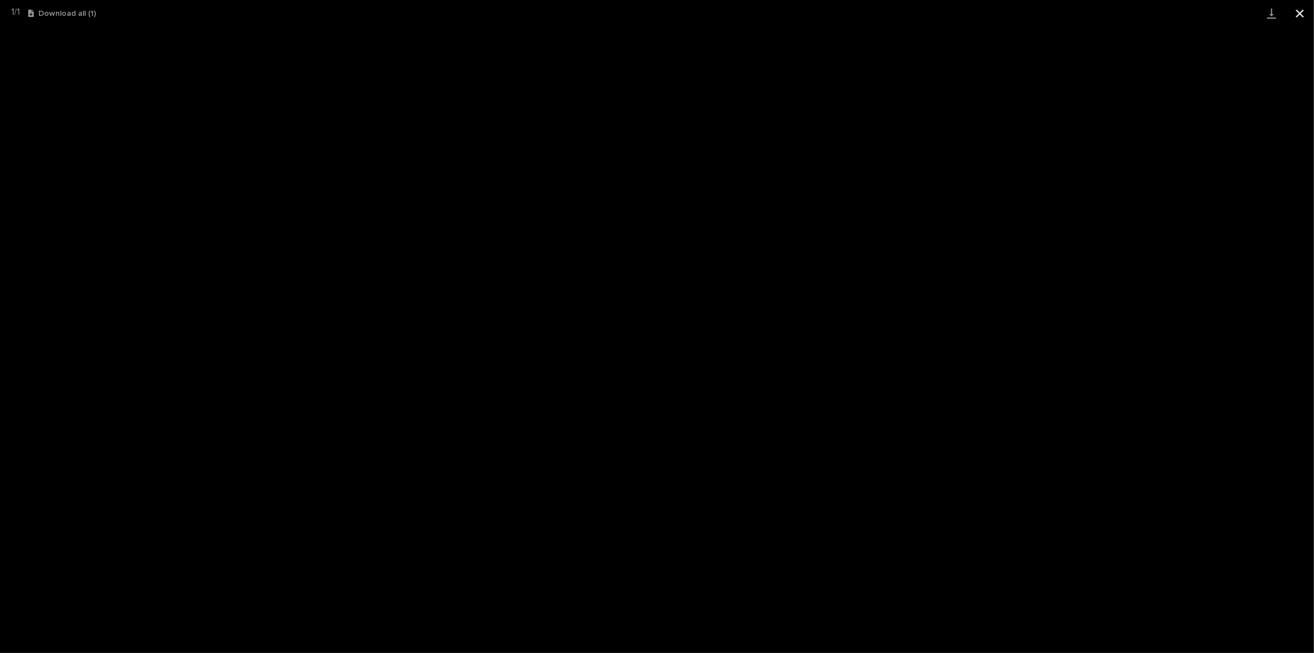
click at [1303, 16] on button "Close gallery" at bounding box center [1300, 13] width 28 height 27
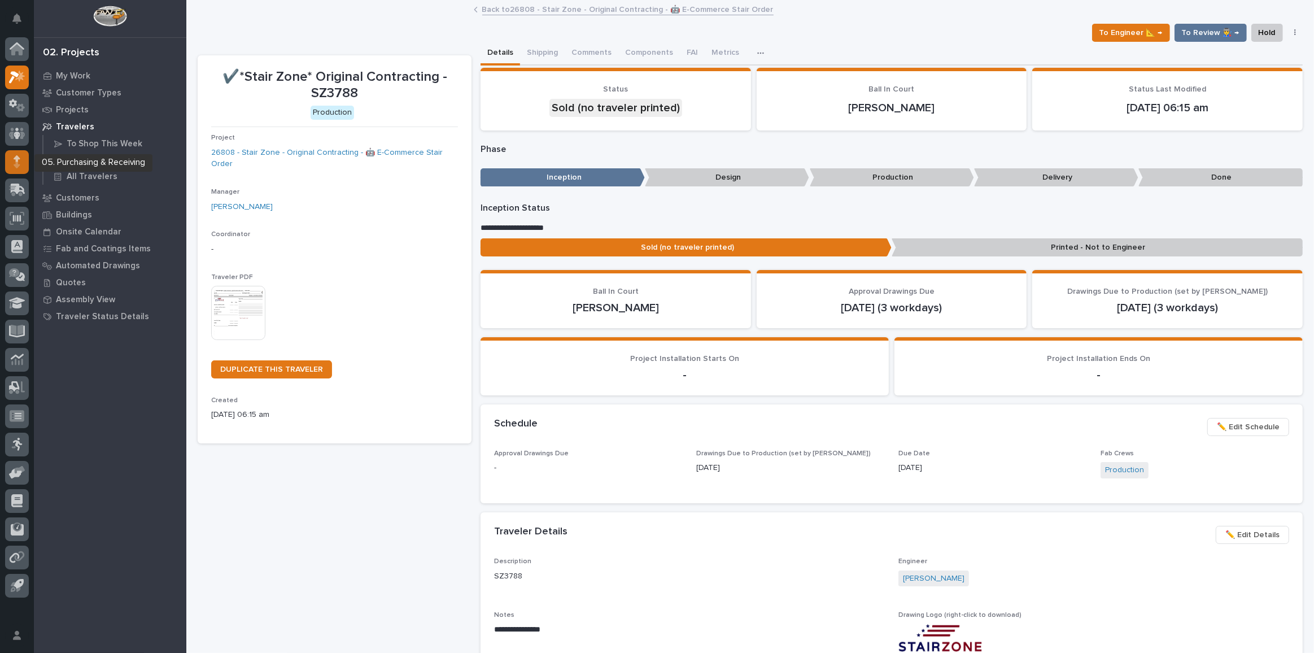
click at [20, 163] on div at bounding box center [17, 162] width 24 height 24
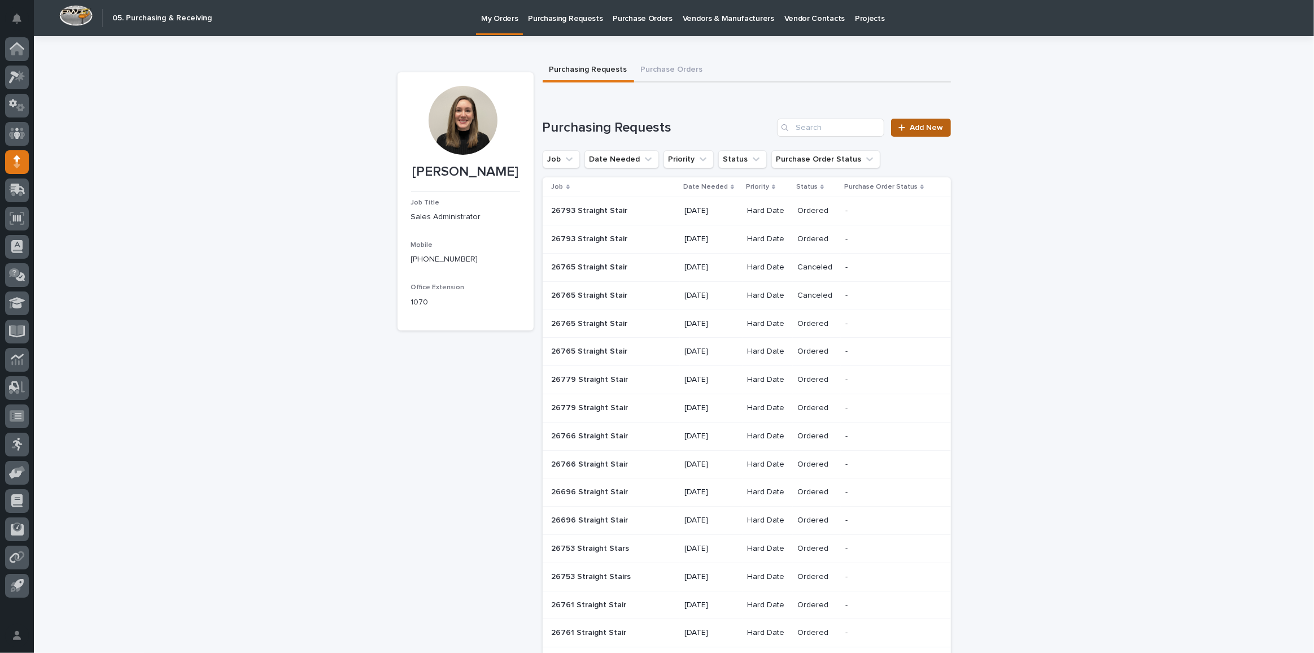
click at [923, 128] on span "Add New" at bounding box center [926, 128] width 33 height 8
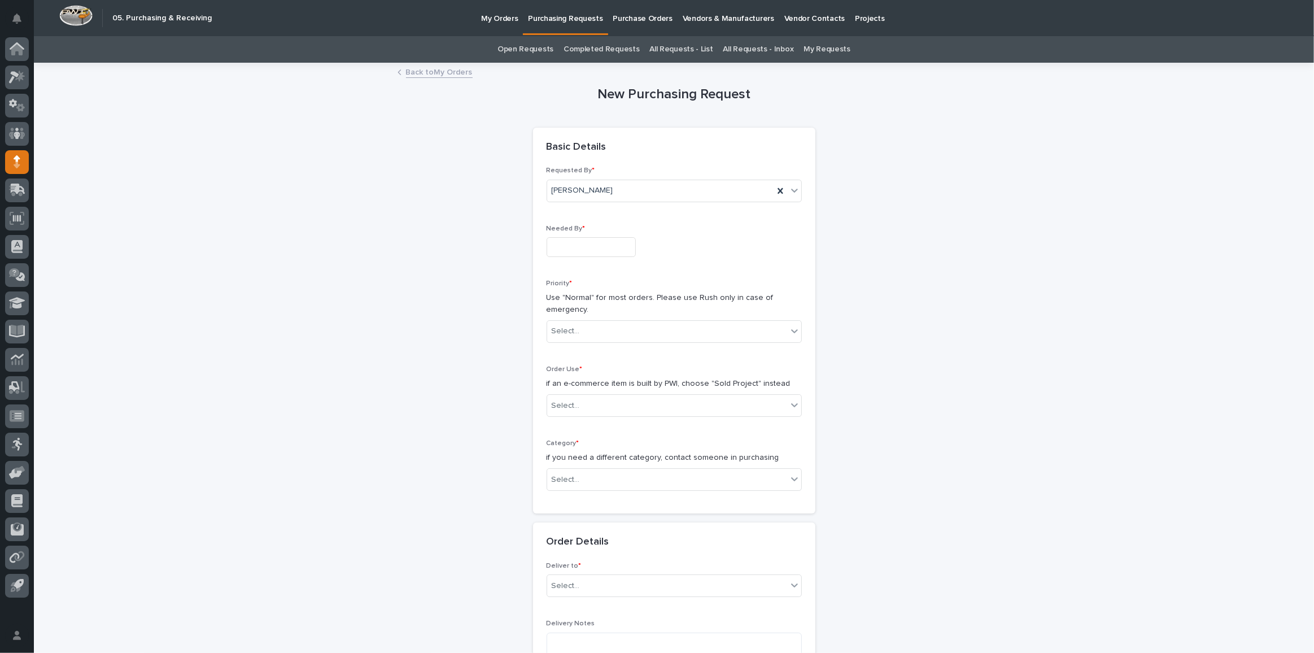
click at [583, 245] on input "text" at bounding box center [591, 247] width 89 height 20
click at [585, 171] on div "20" at bounding box center [582, 171] width 15 height 15
type input "**********"
click at [559, 322] on div "Select..." at bounding box center [667, 331] width 240 height 19
click at [573, 368] on div "Hard Date" at bounding box center [670, 371] width 254 height 20
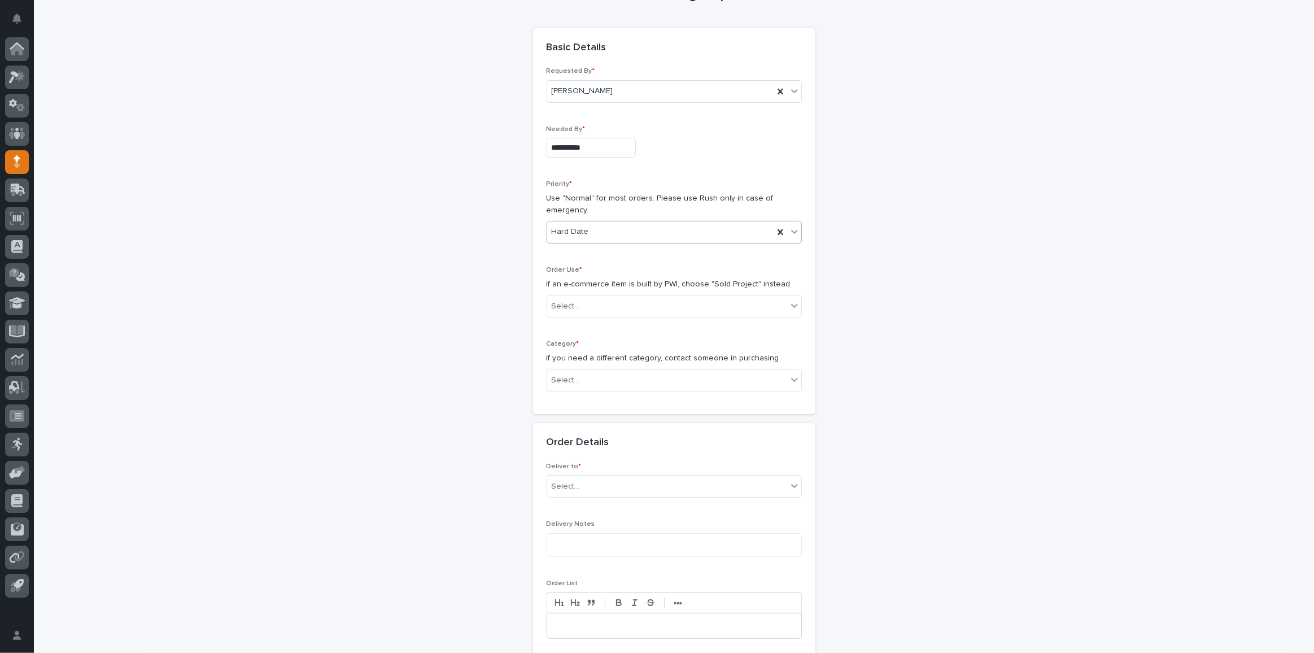
scroll to position [102, 0]
click at [595, 302] on div "Select..." at bounding box center [667, 303] width 240 height 19
click at [593, 324] on div "Sold Project" at bounding box center [670, 322] width 254 height 20
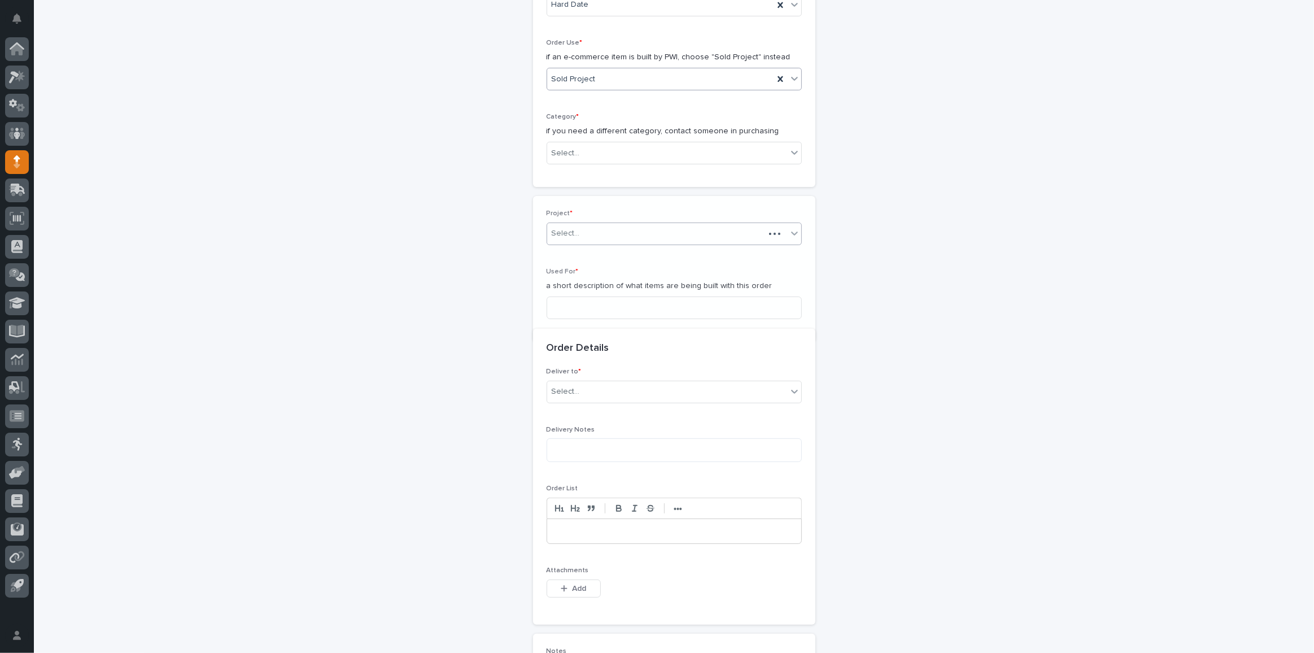
scroll to position [333, 0]
click at [594, 140] on div "Select..." at bounding box center [667, 146] width 240 height 19
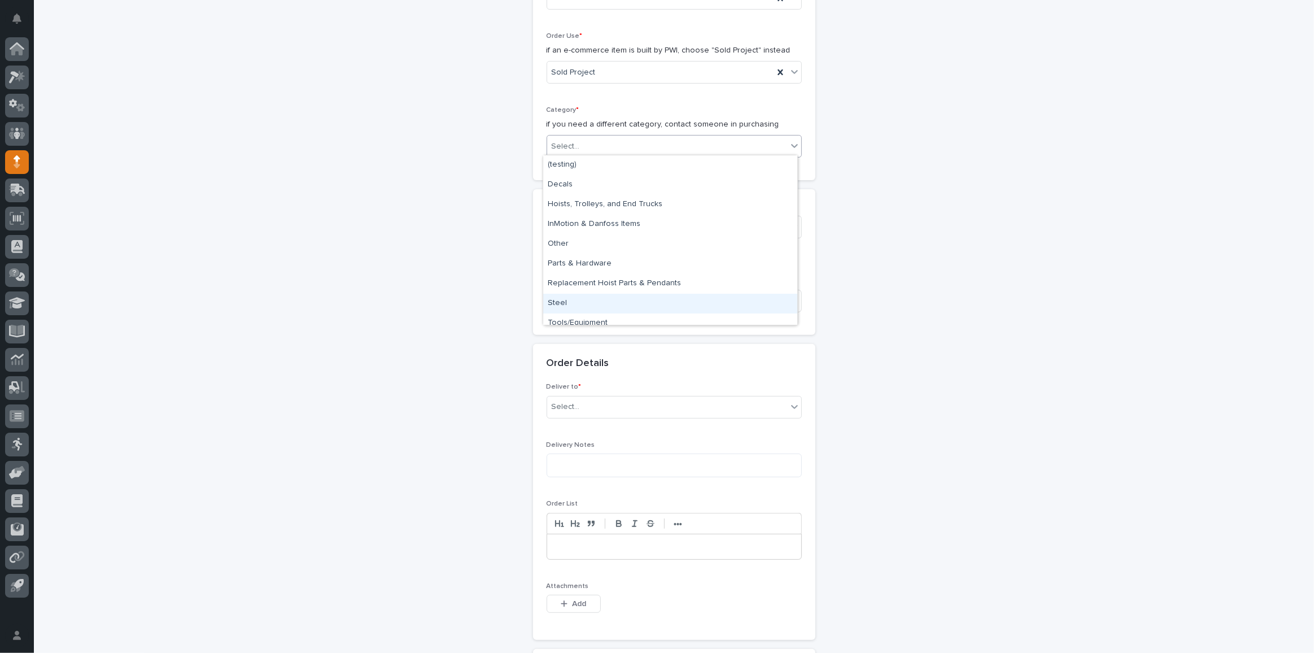
click at [572, 298] on div "Steel" at bounding box center [670, 304] width 254 height 20
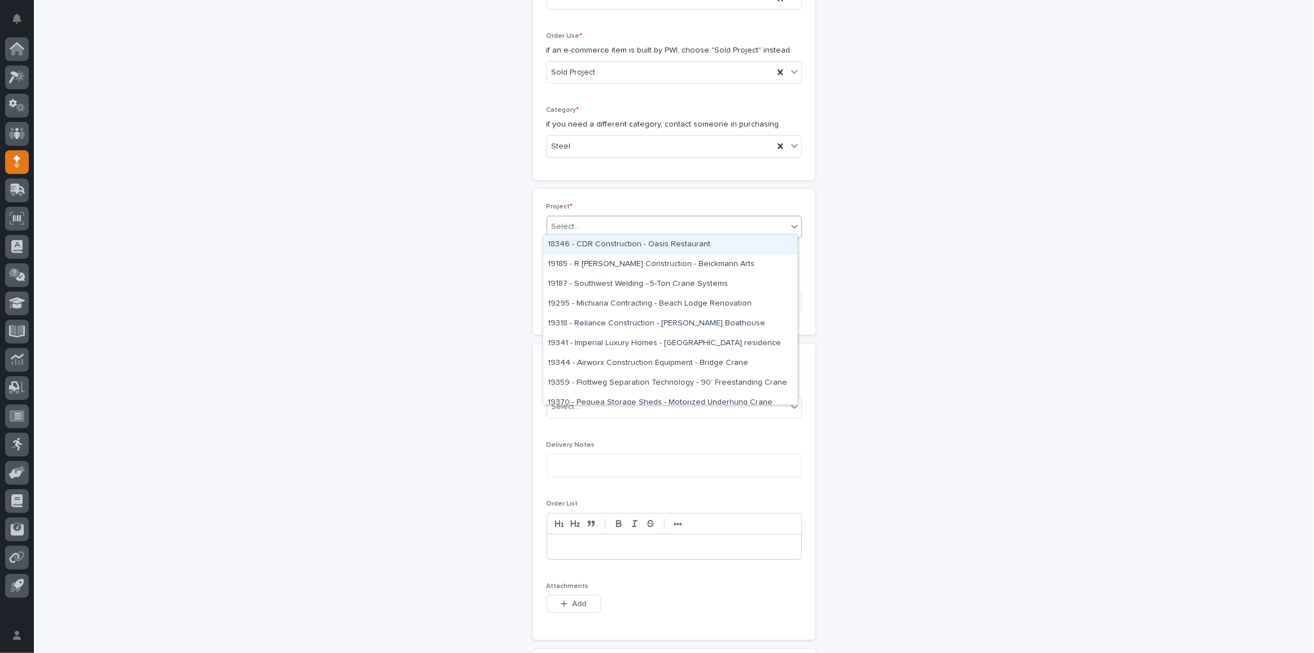
click at [569, 222] on div "Select..." at bounding box center [566, 227] width 28 height 12
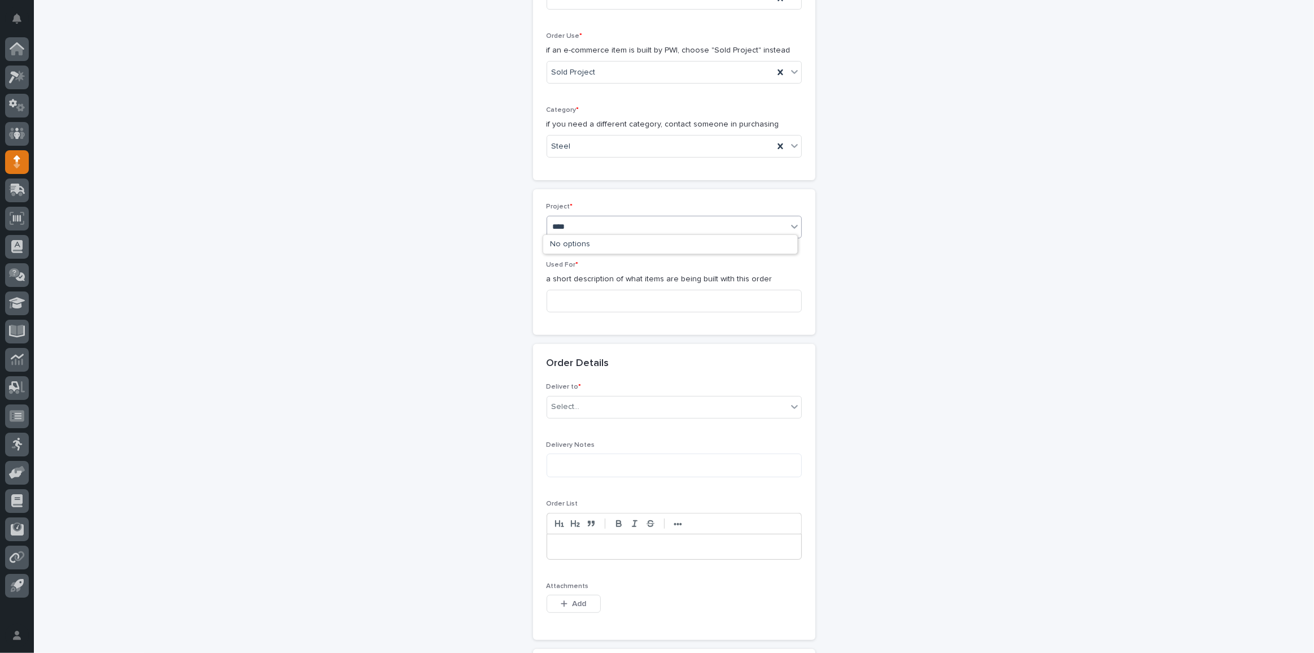
type input "*****"
click at [606, 242] on div "26808 - Stair Zone - Original Contracting - 🤖 E-Commerce Stair Order" at bounding box center [670, 245] width 254 height 20
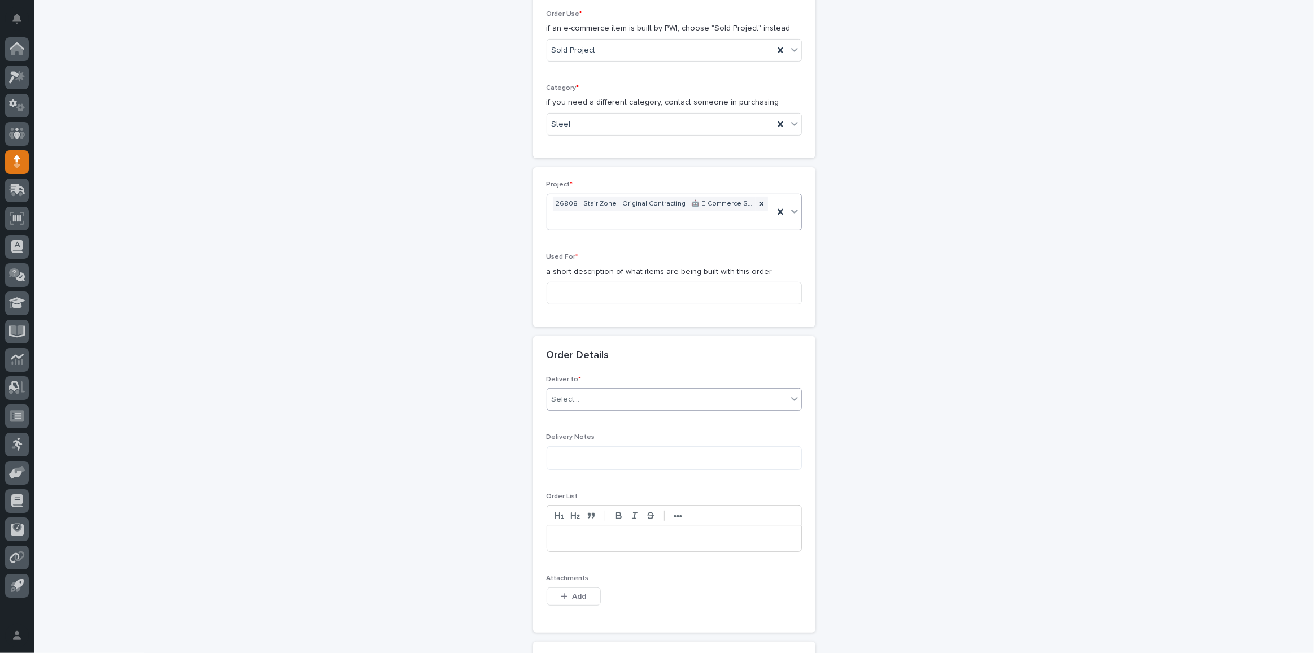
scroll to position [392, 0]
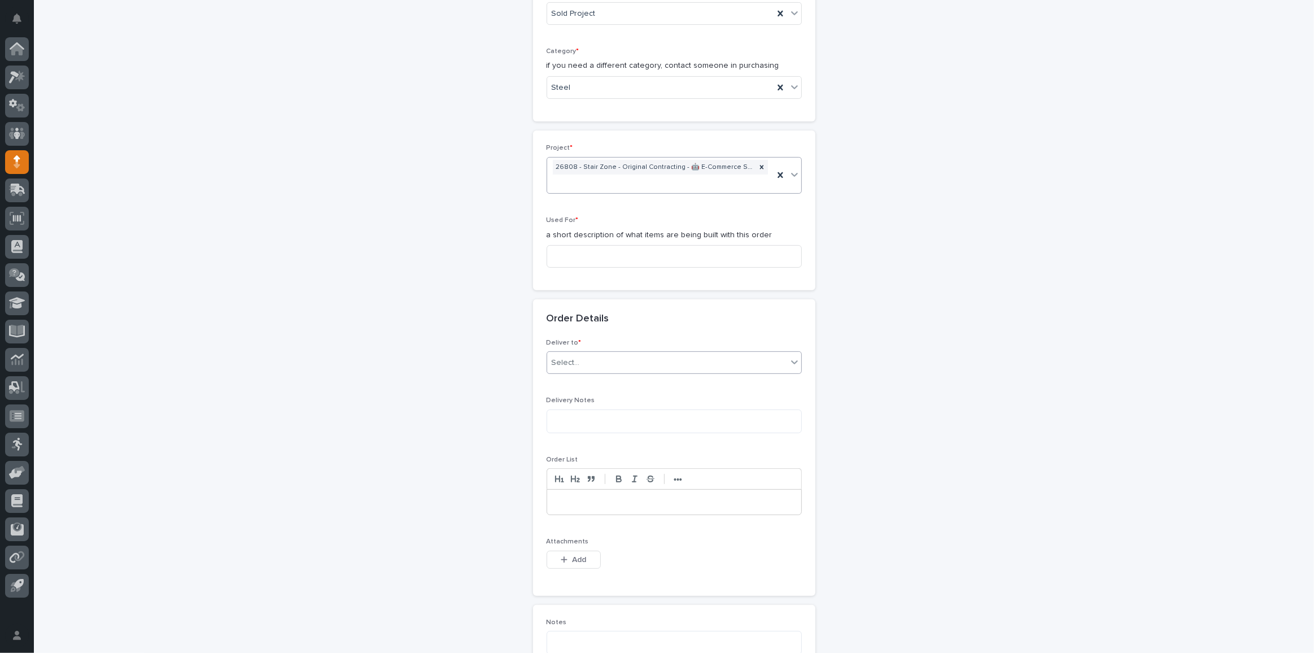
click at [590, 359] on div "Select..." at bounding box center [667, 362] width 240 height 19
click at [552, 377] on div "PWI" at bounding box center [670, 381] width 254 height 20
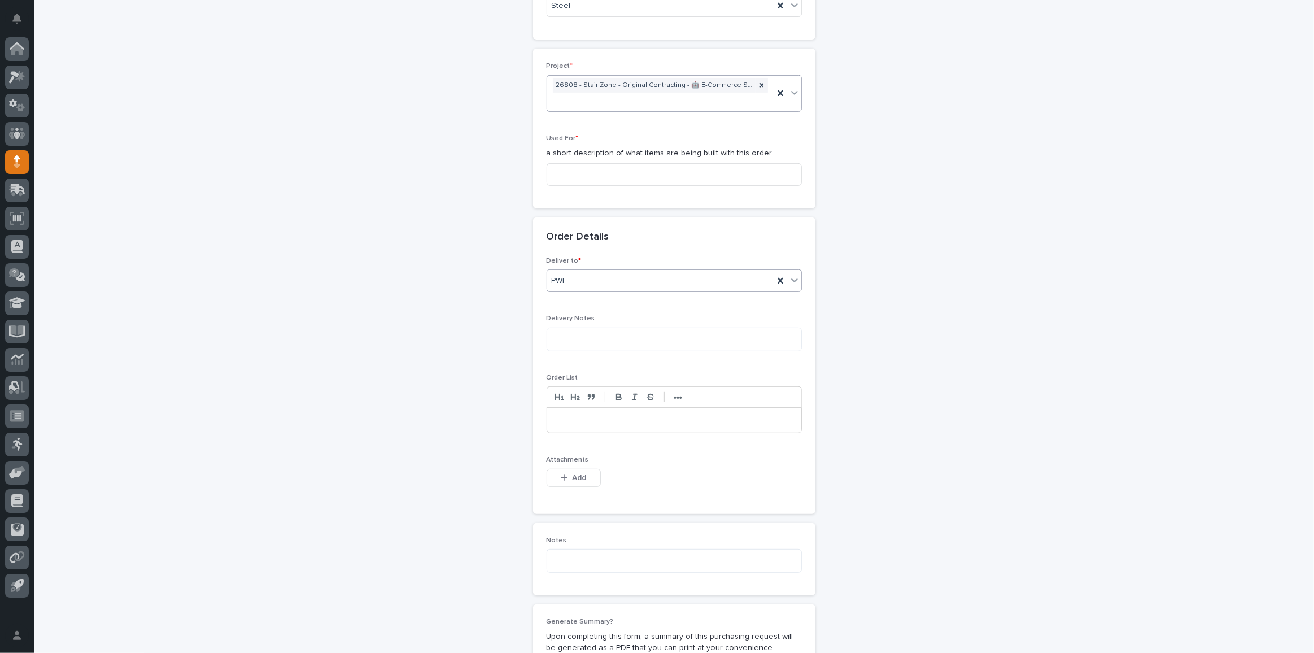
scroll to position [649, 0]
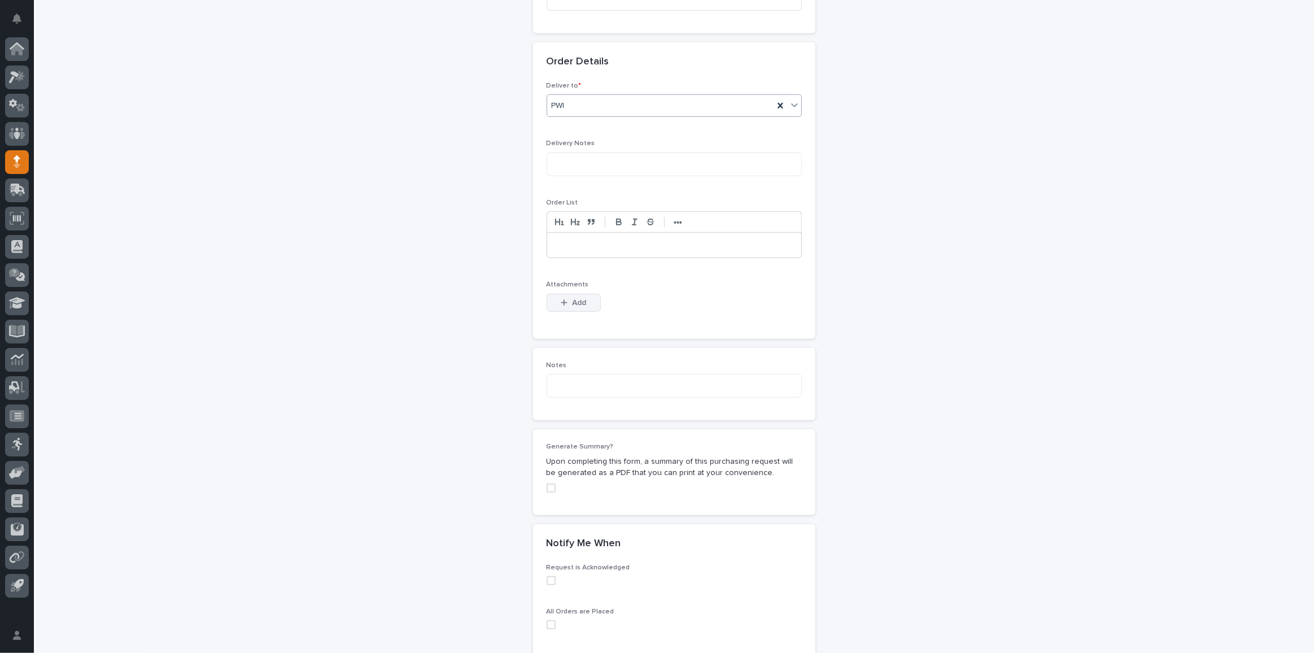
click at [574, 299] on span "Add" at bounding box center [579, 303] width 14 height 8
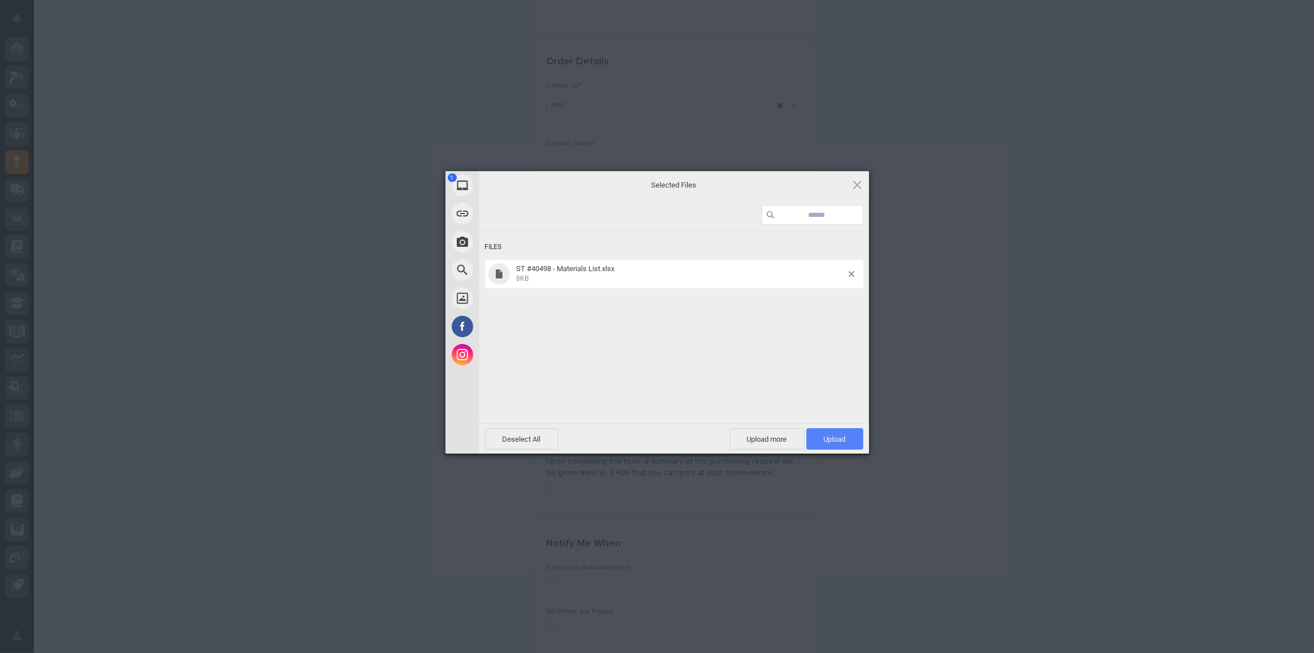
click at [825, 444] on span "Upload 1" at bounding box center [834, 438] width 57 height 21
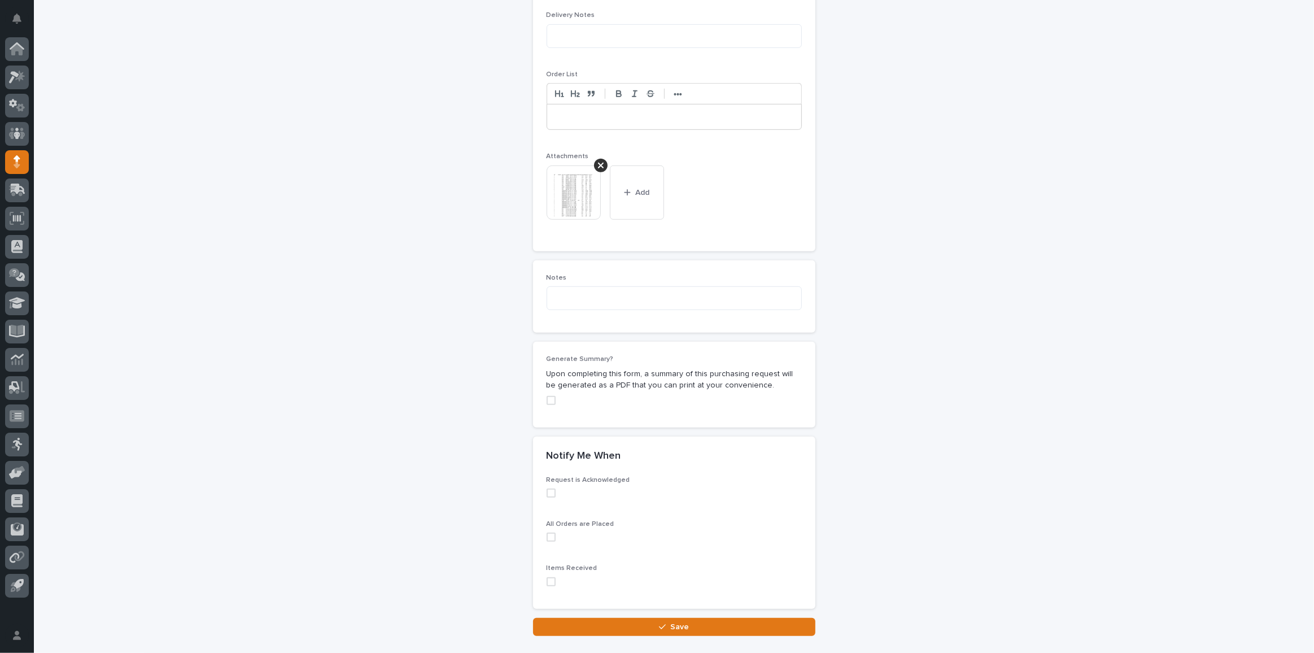
scroll to position [844, 0]
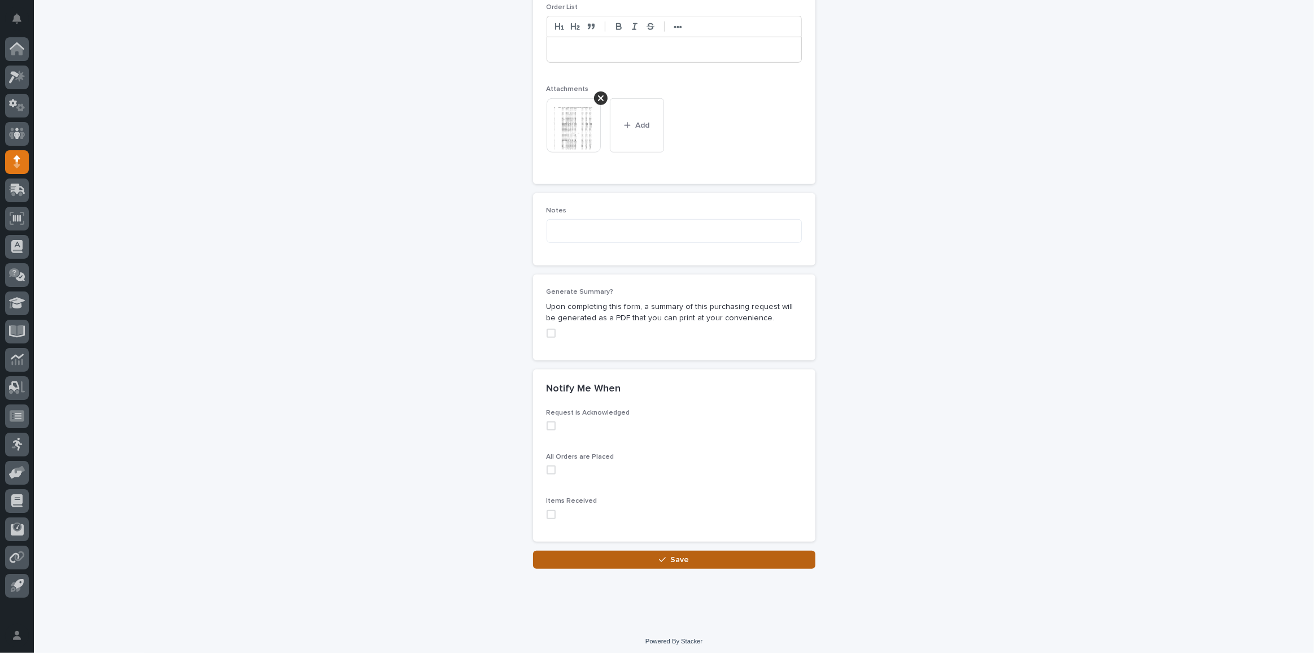
click at [703, 562] on button "Save" at bounding box center [674, 560] width 282 height 18
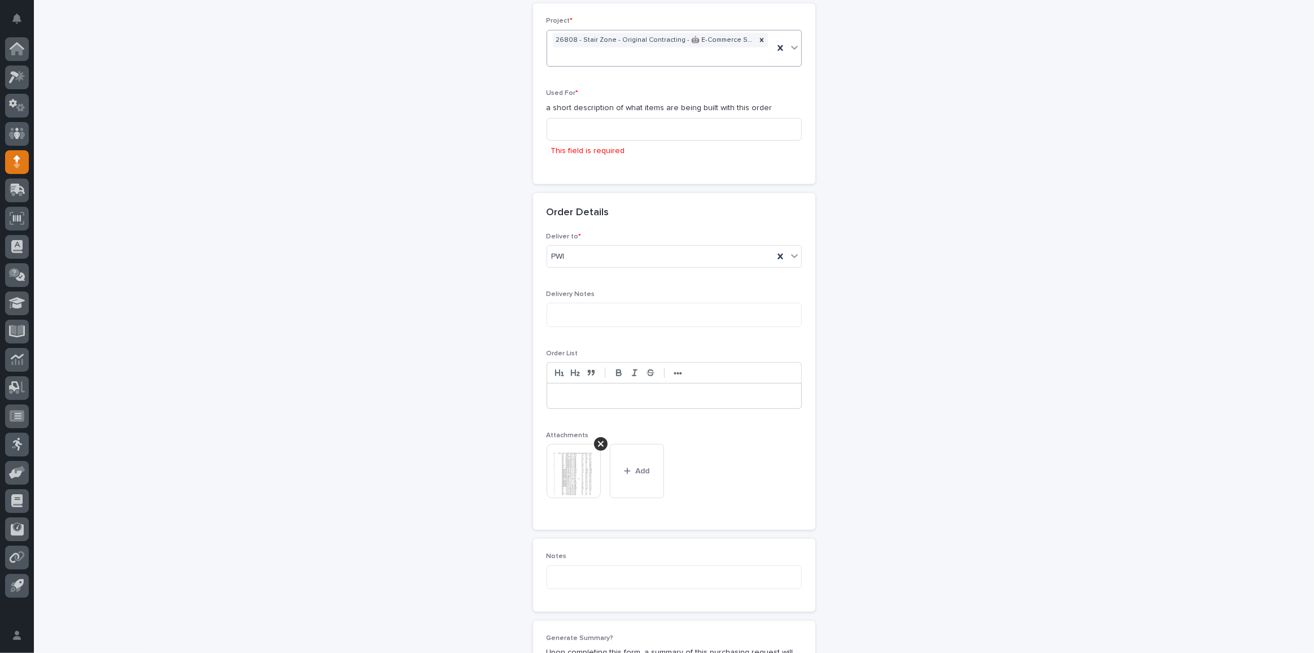
scroll to position [408, 0]
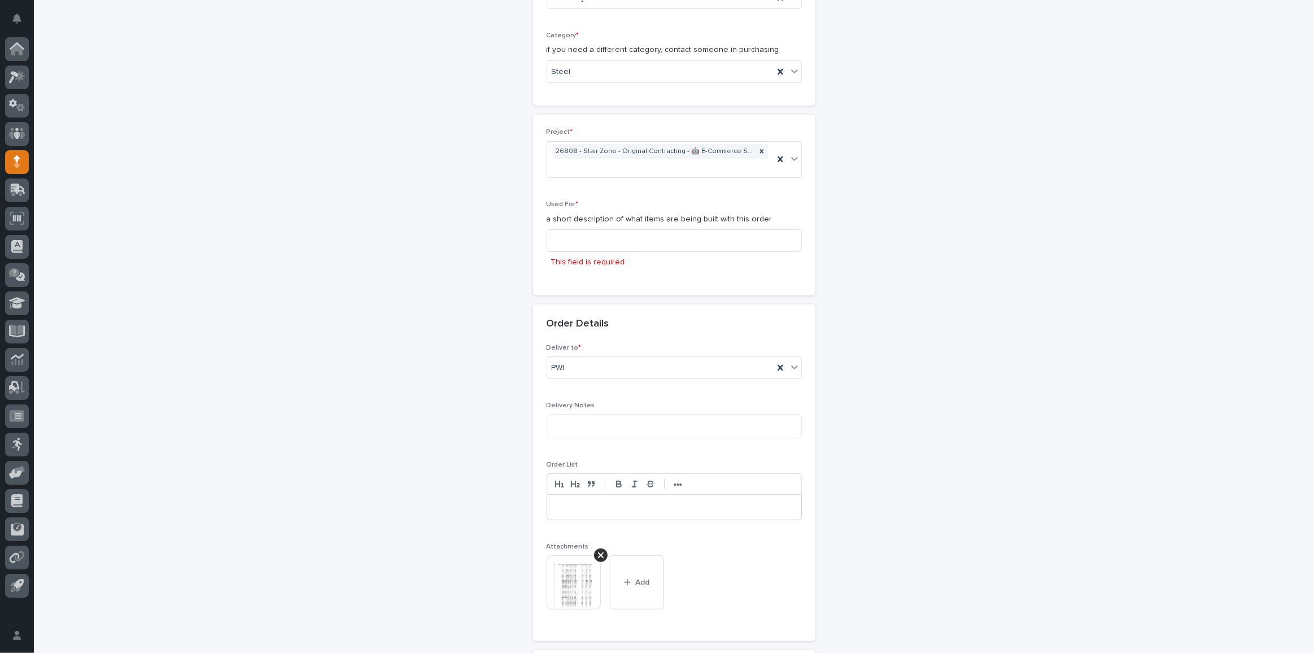
click at [602, 249] on div "This field is required" at bounding box center [674, 250] width 255 height 43
click at [610, 241] on input at bounding box center [674, 240] width 255 height 23
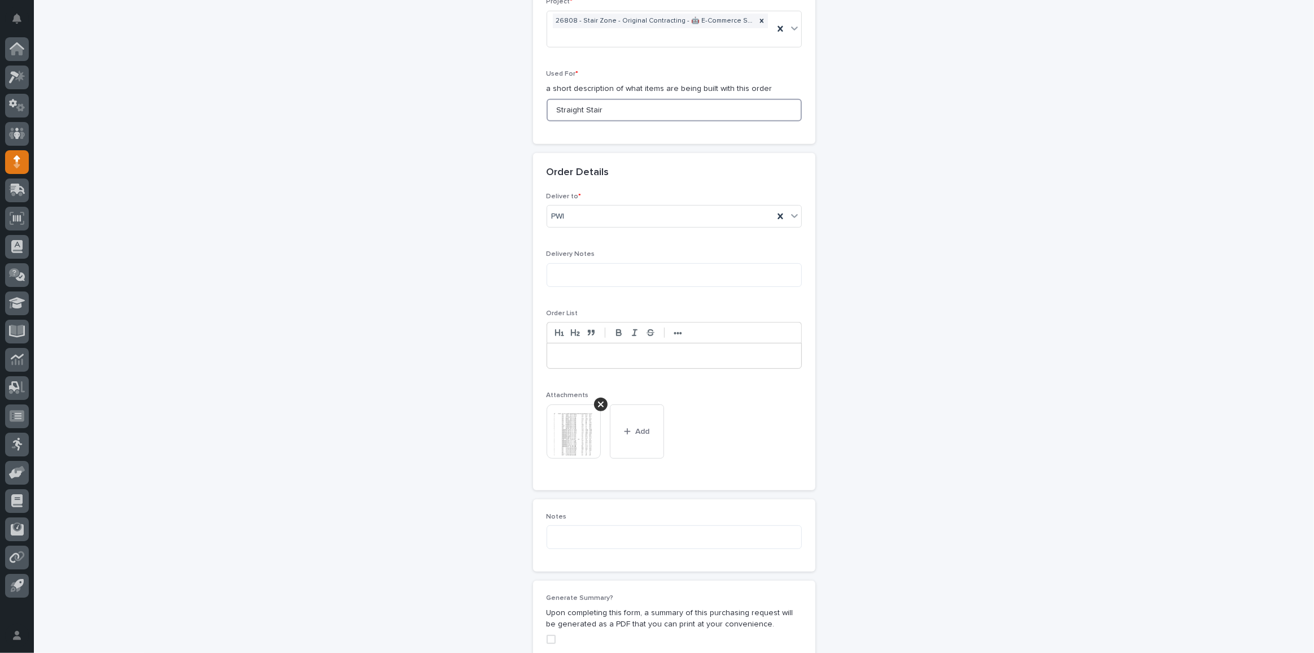
scroll to position [844, 0]
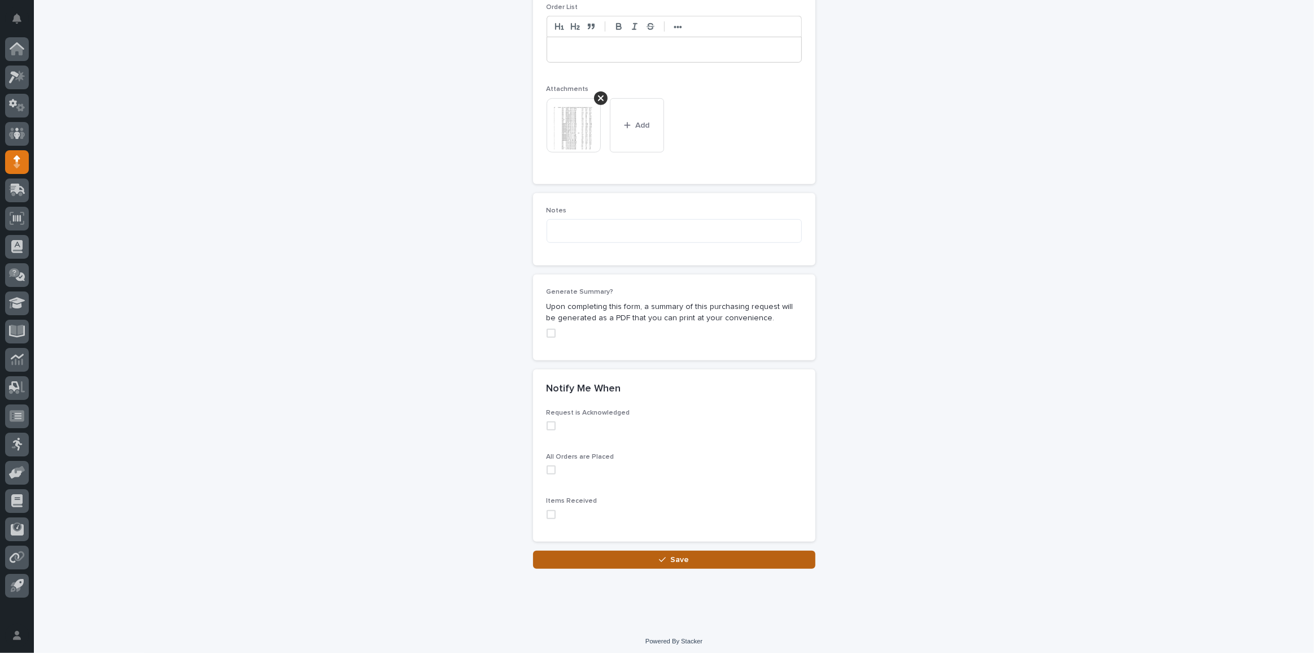
type input "Straight Stair"
click at [664, 556] on div "button" at bounding box center [664, 560] width 11 height 8
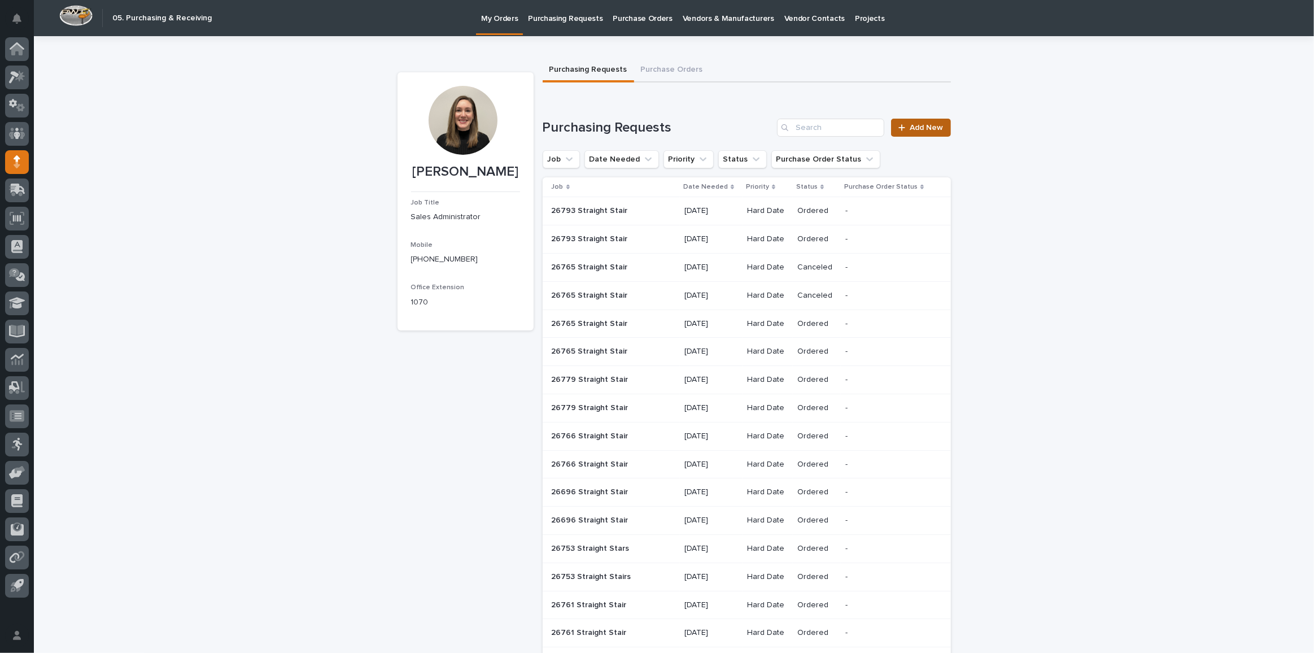
click at [931, 126] on span "Add New" at bounding box center [926, 128] width 33 height 8
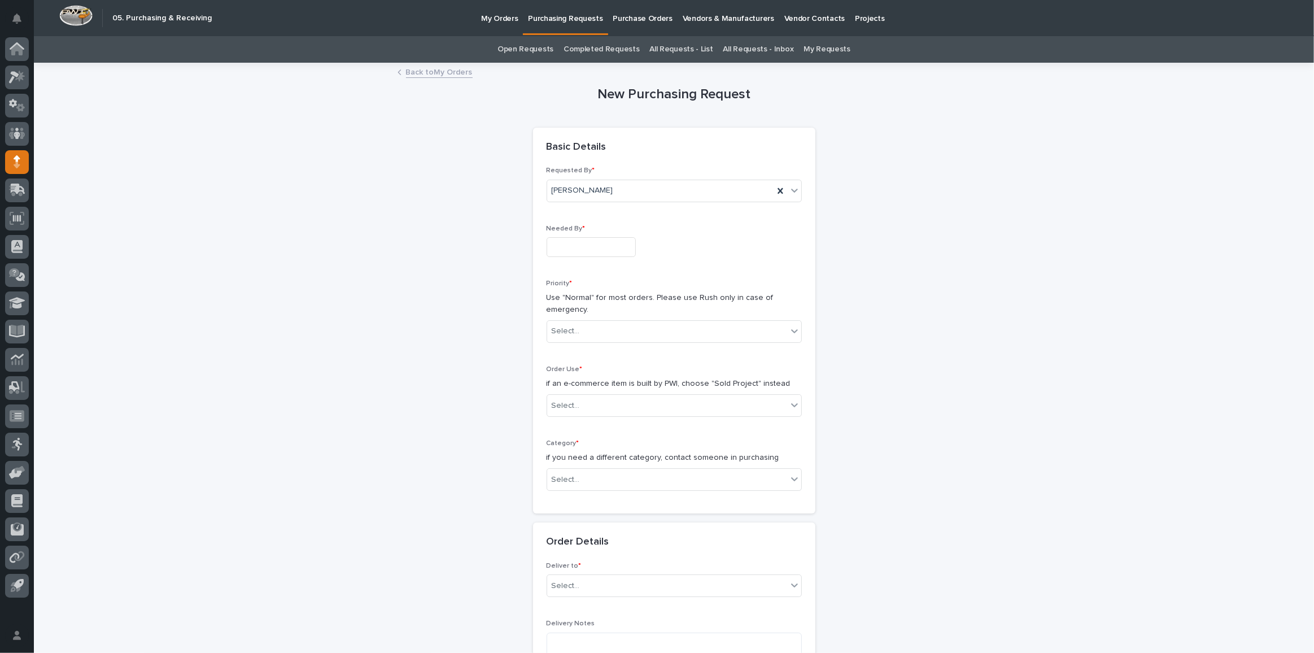
click at [588, 251] on input "text" at bounding box center [591, 247] width 89 height 20
click at [584, 174] on div "20" at bounding box center [582, 171] width 15 height 15
type input "**********"
click at [561, 330] on div "Select..." at bounding box center [566, 331] width 28 height 12
click at [580, 374] on div "Hard Date" at bounding box center [670, 371] width 254 height 20
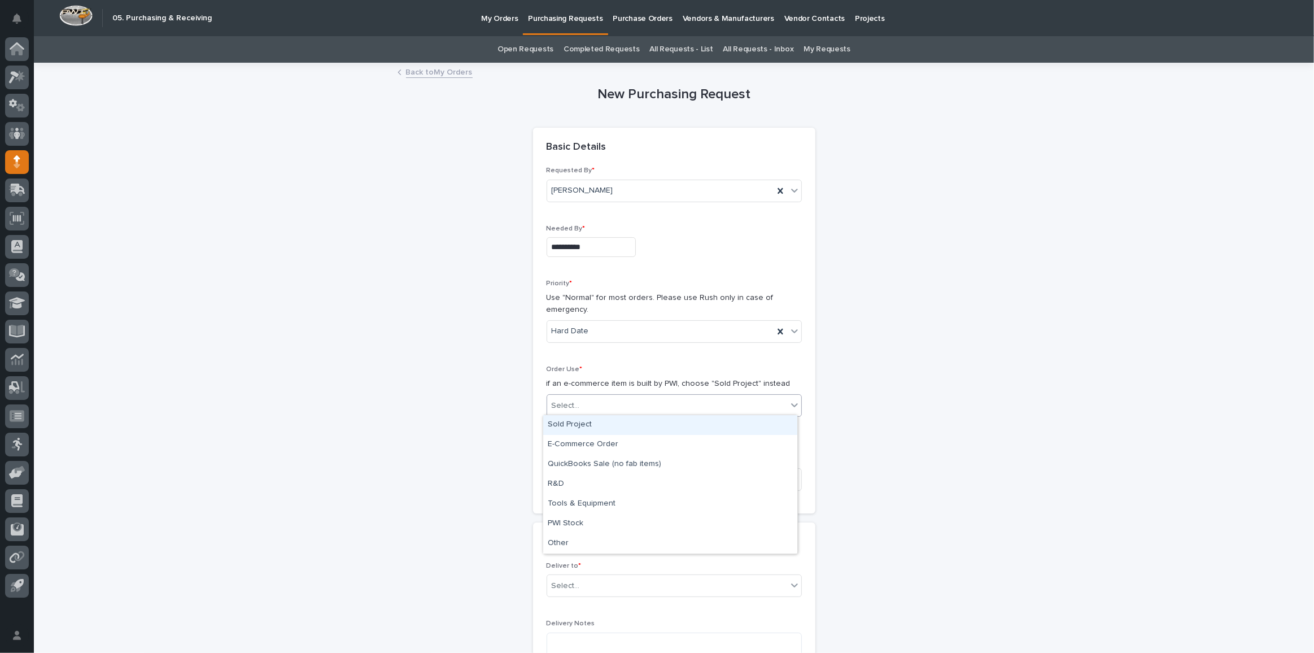
click at [580, 403] on div "Select..." at bounding box center [667, 405] width 240 height 19
click at [580, 421] on div "Sold Project" at bounding box center [670, 425] width 254 height 20
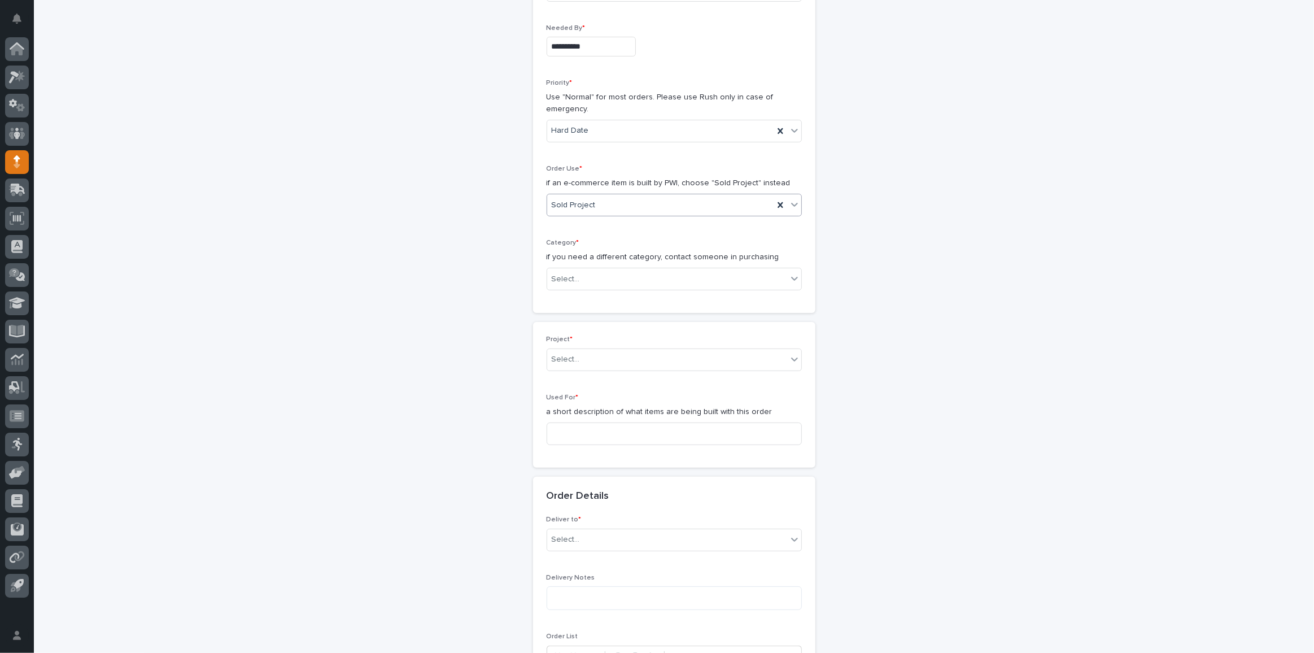
scroll to position [206, 0]
click at [619, 278] on div "Select..." at bounding box center [667, 274] width 240 height 19
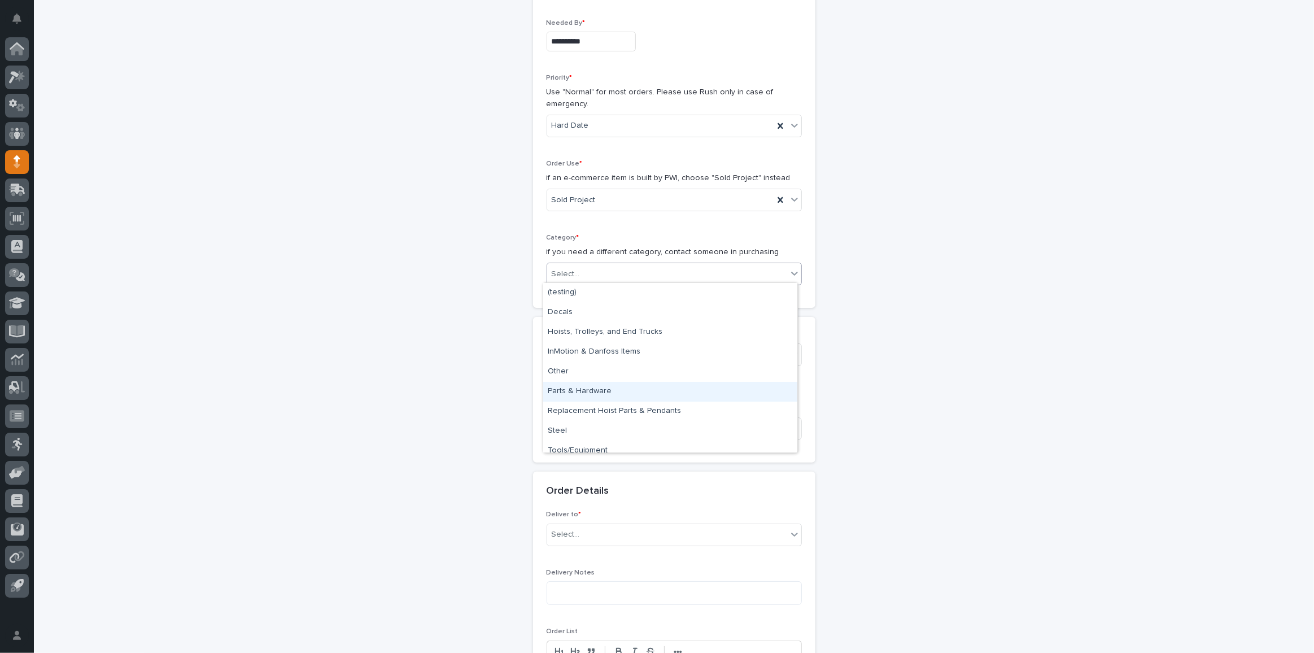
click at [593, 392] on div "Parts & Hardware" at bounding box center [670, 392] width 254 height 20
click at [595, 361] on div "Select..." at bounding box center [674, 354] width 255 height 23
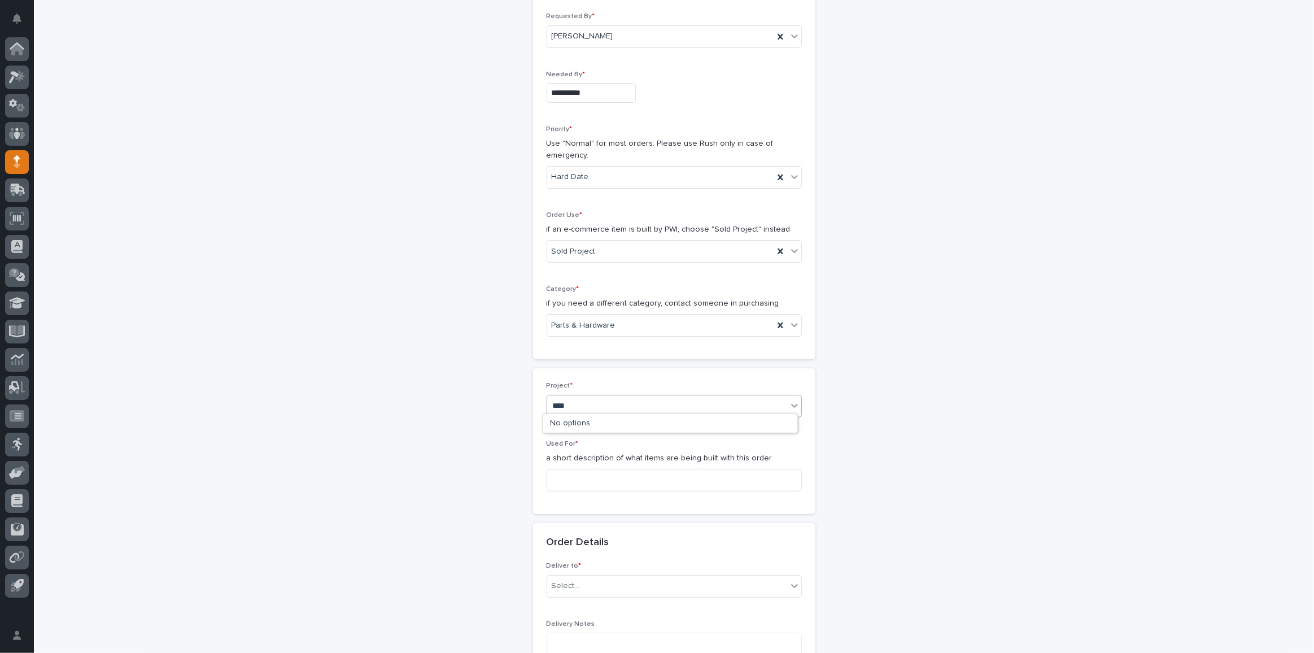
type input "*****"
click at [653, 425] on div "26808 - Stair Zone - Original Contracting - 🤖 E-Commerce Stair Order" at bounding box center [670, 424] width 254 height 20
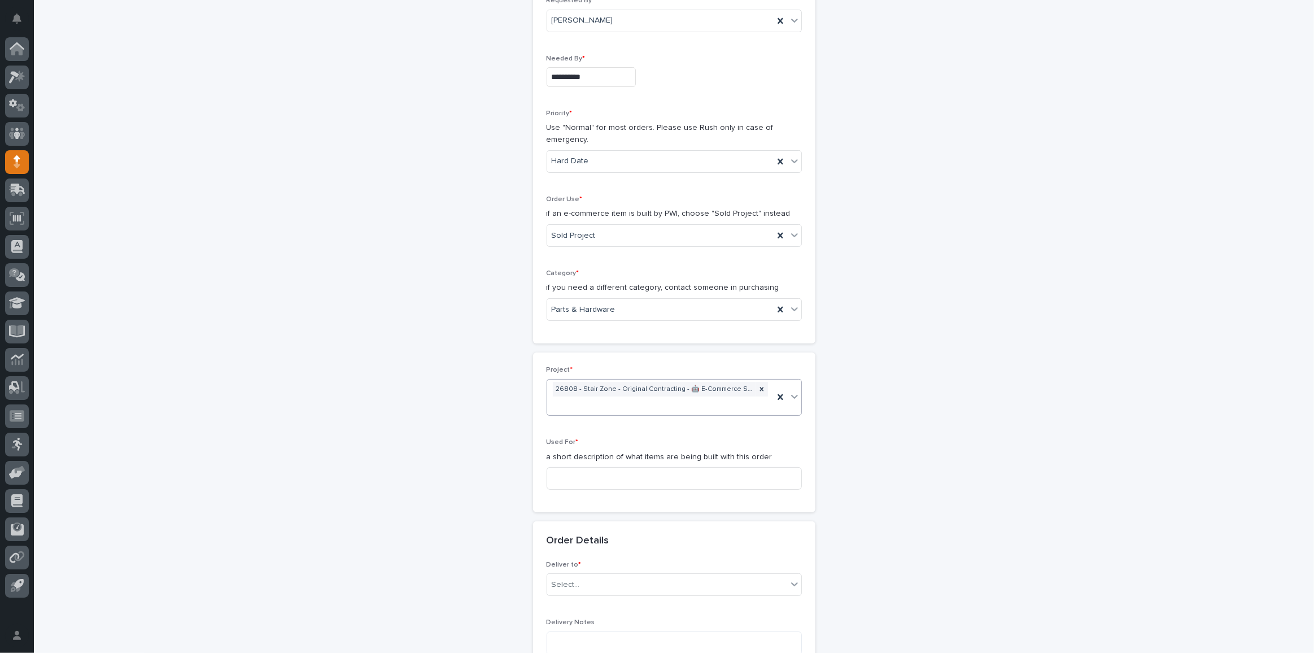
scroll to position [316, 0]
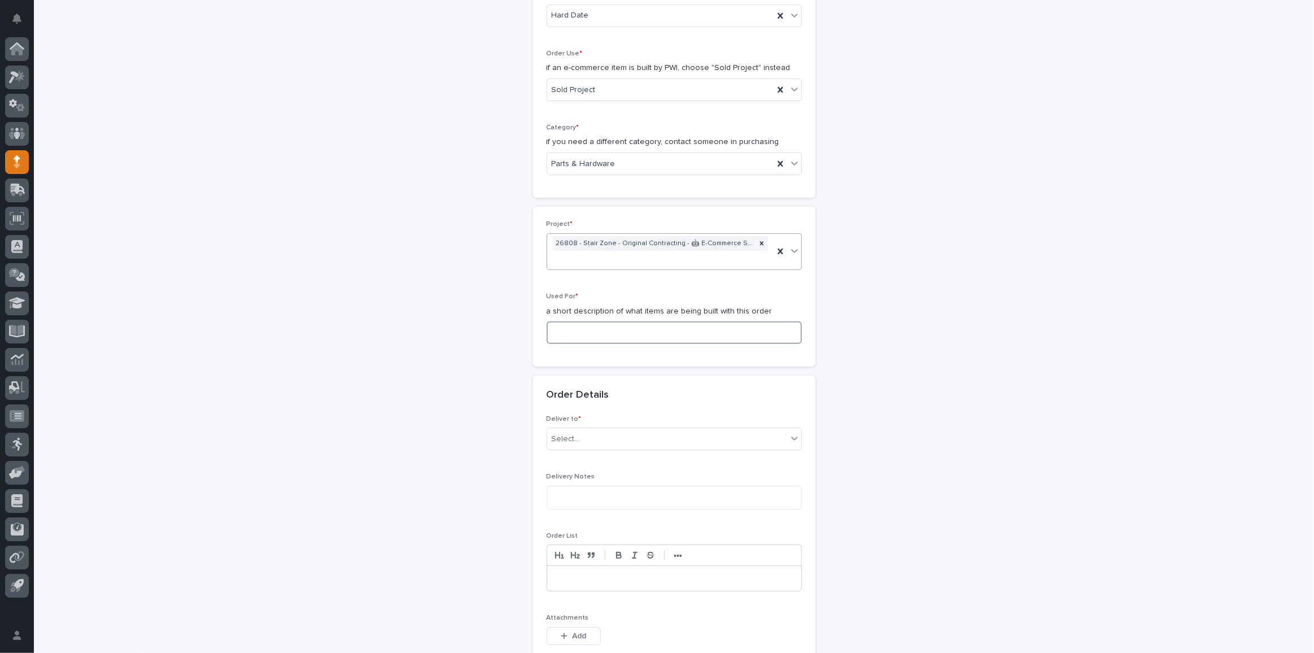
click at [616, 332] on input at bounding box center [674, 332] width 255 height 23
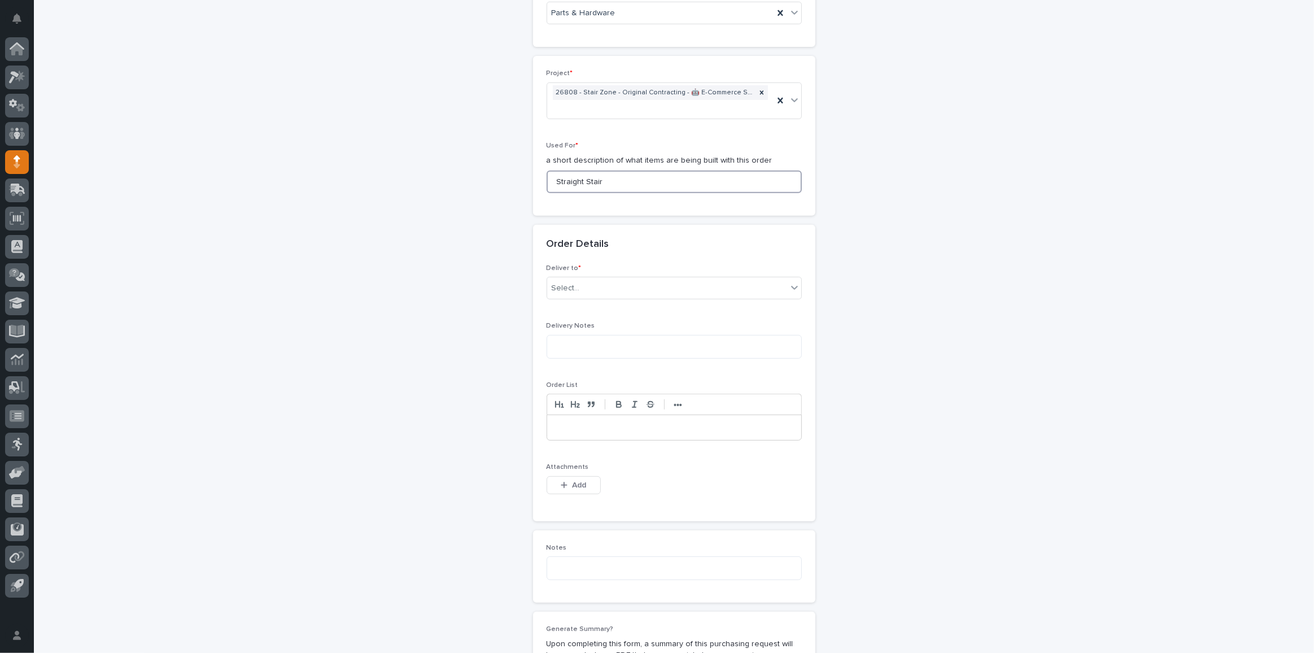
scroll to position [572, 0]
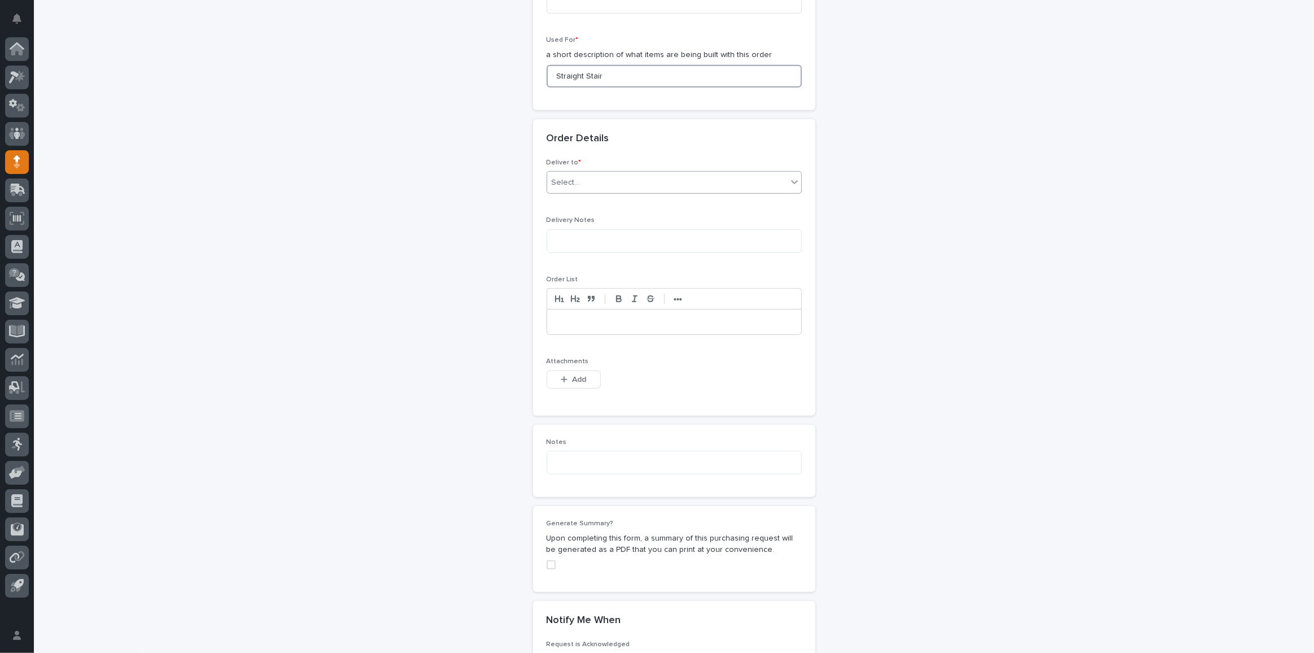
type input "Straight Stair"
click at [628, 173] on div "Select..." at bounding box center [667, 182] width 240 height 19
click at [604, 199] on div "PWI" at bounding box center [670, 200] width 254 height 20
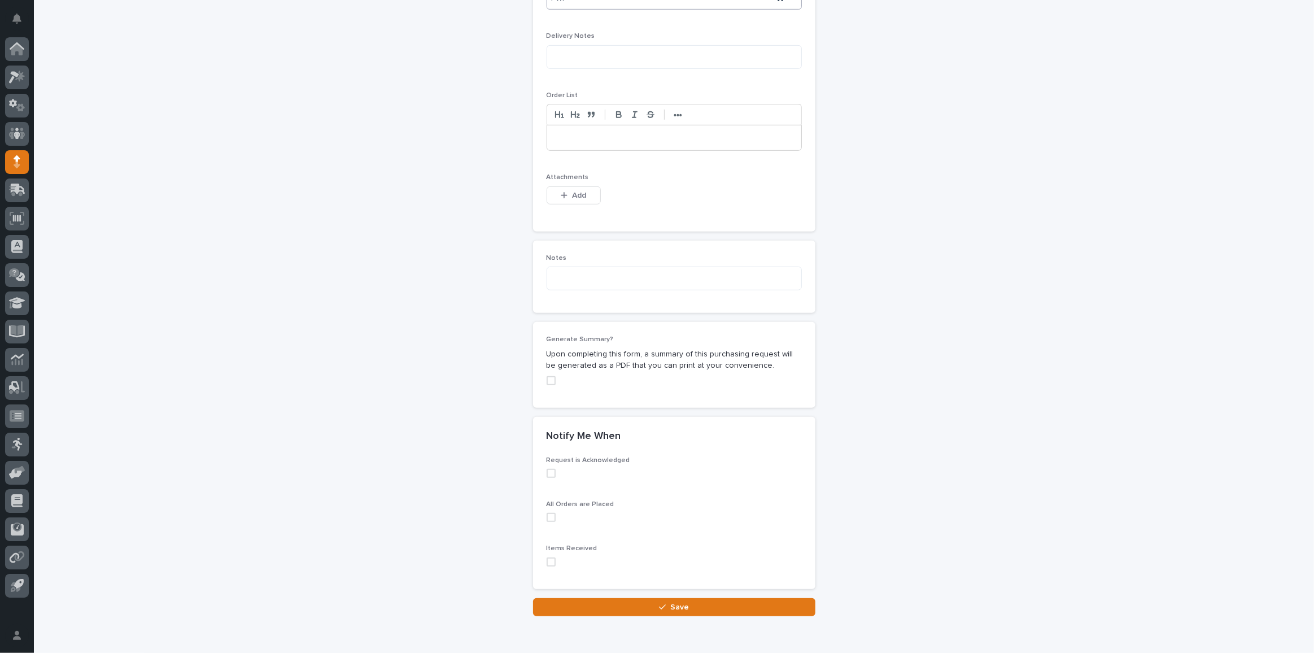
scroll to position [804, 0]
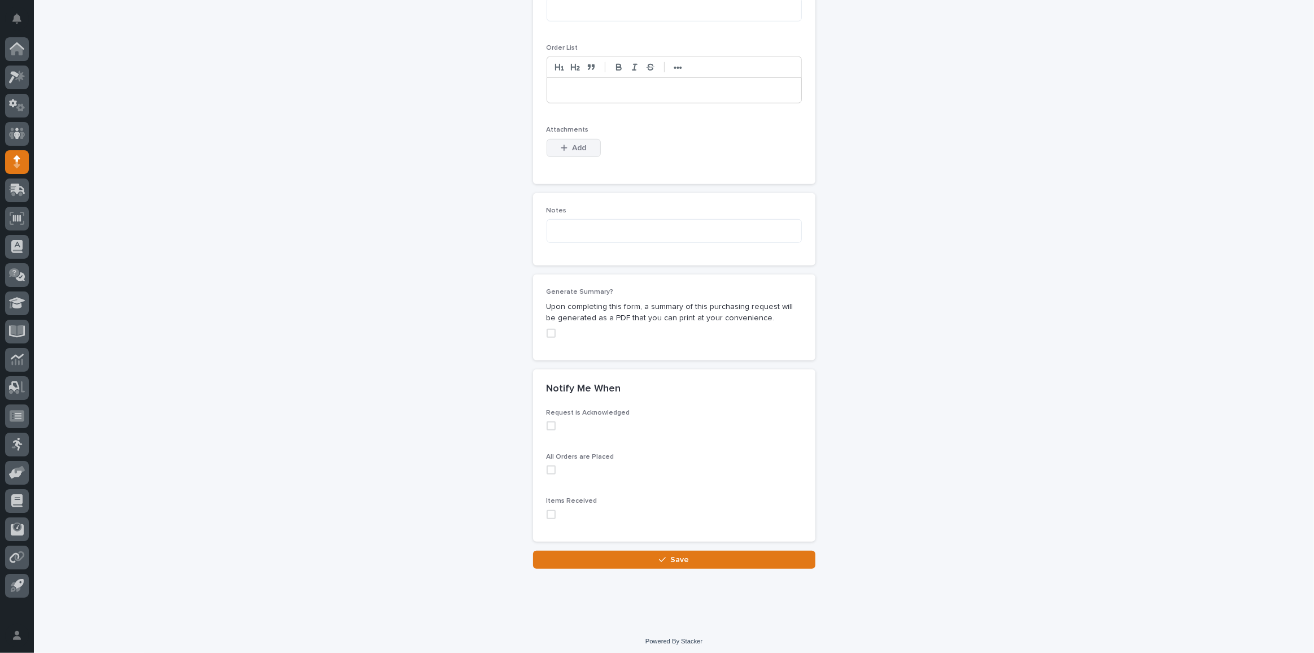
click at [573, 144] on span "Add" at bounding box center [579, 148] width 14 height 8
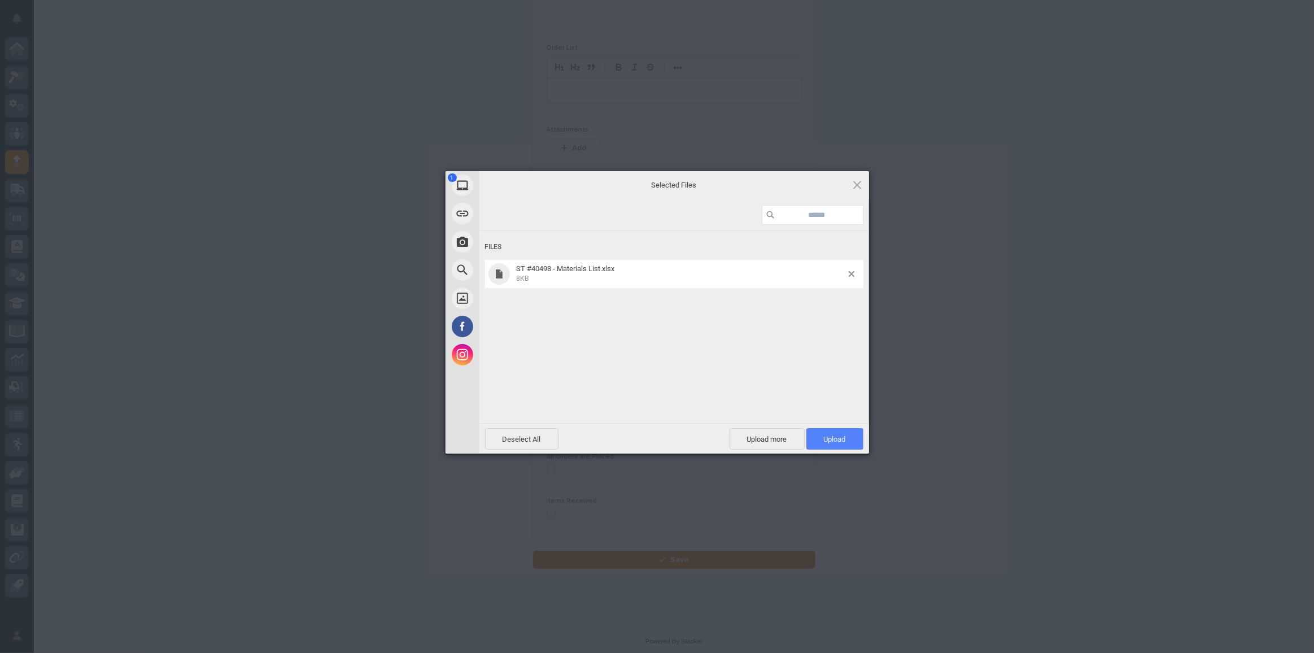
click at [832, 431] on span "Upload 1" at bounding box center [834, 438] width 57 height 21
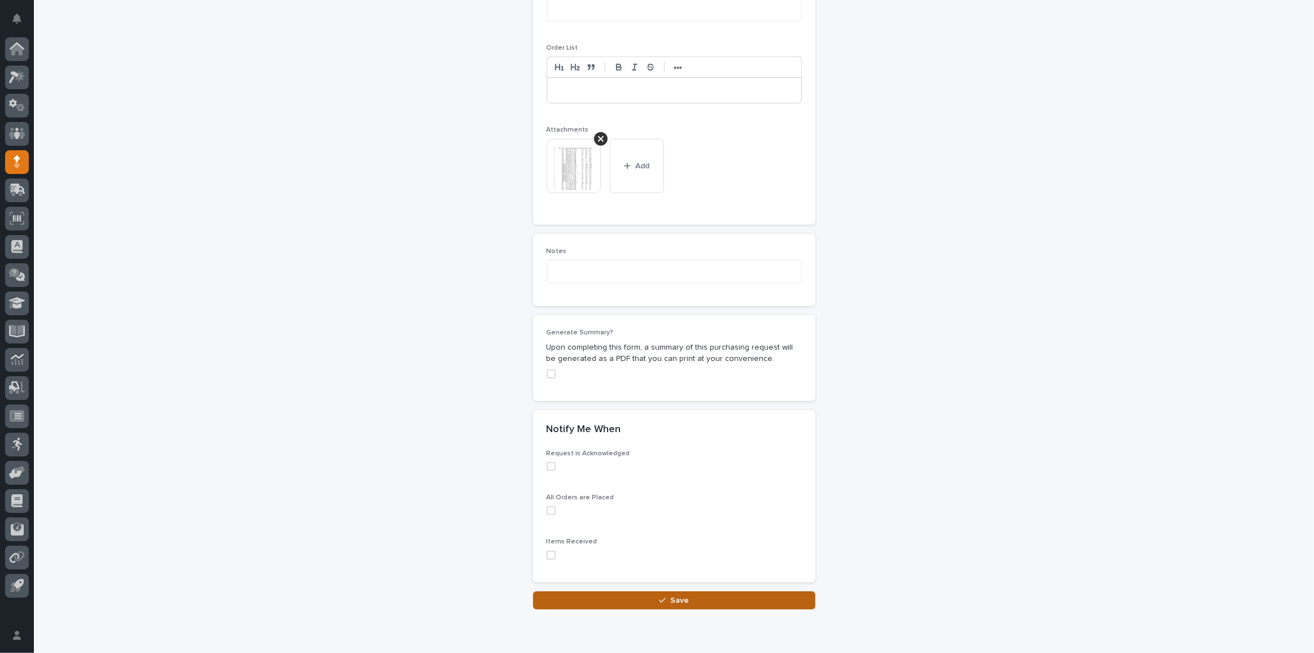
click at [708, 598] on button "Save" at bounding box center [674, 600] width 282 height 18
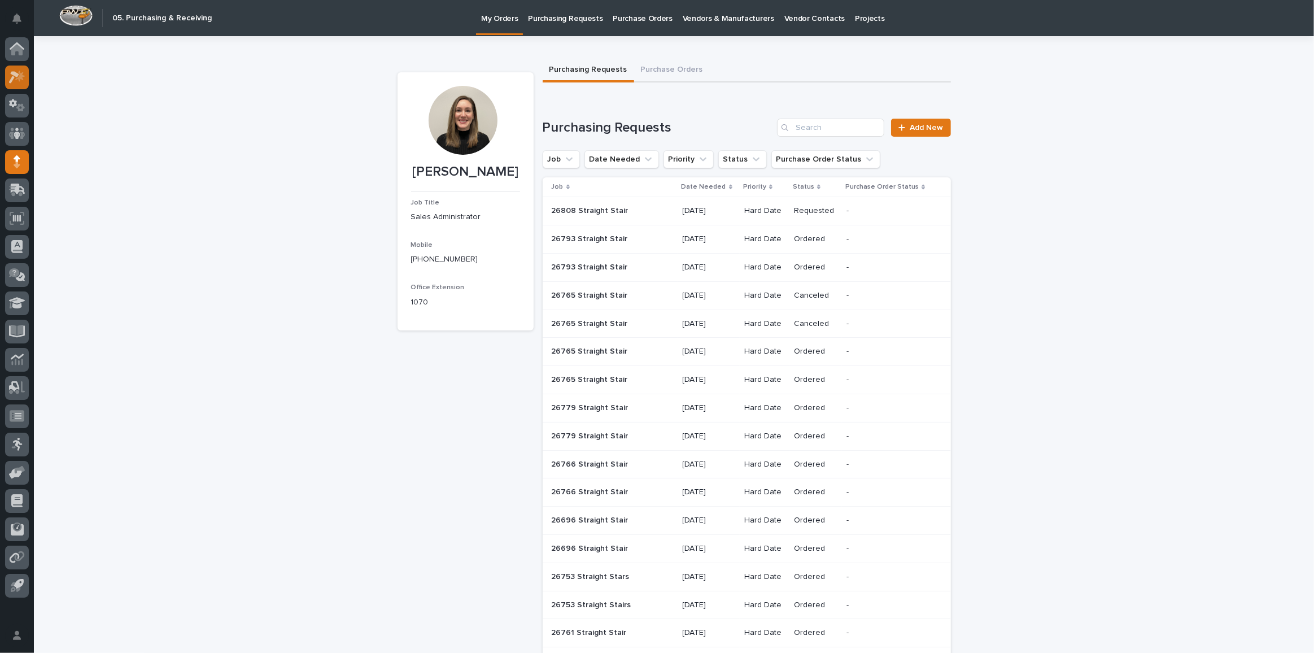
click at [20, 78] on icon at bounding box center [20, 75] width 10 height 11
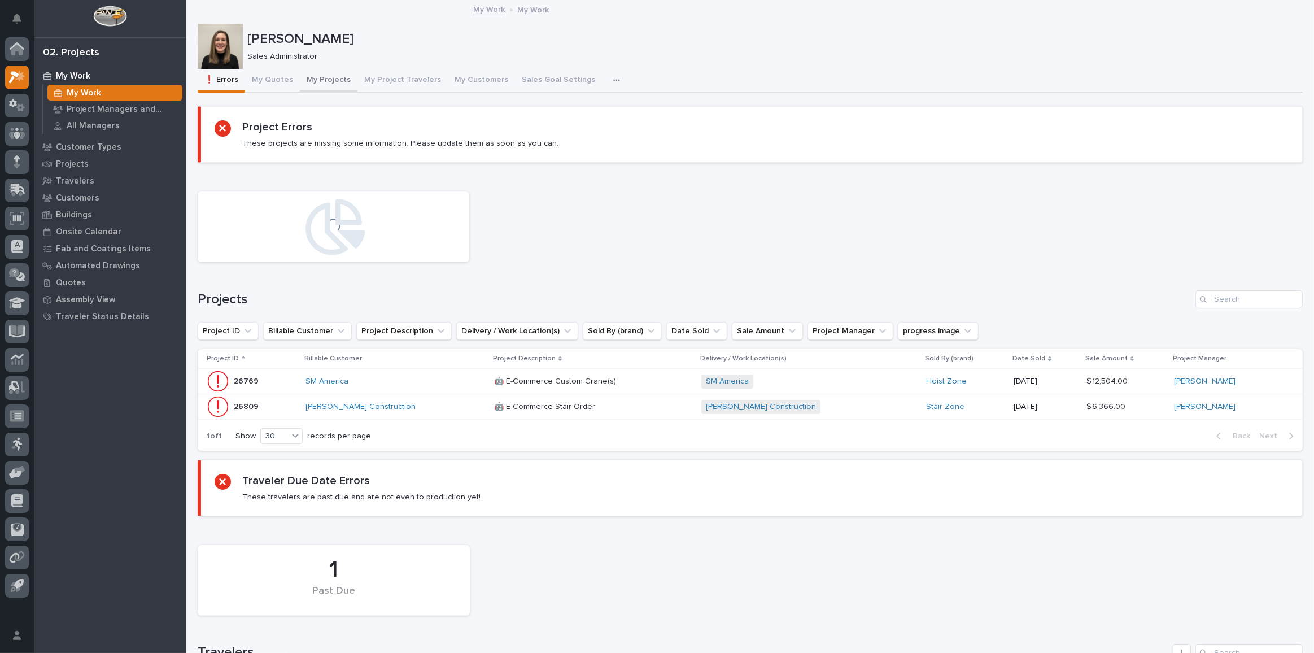
click at [324, 82] on button "My Projects" at bounding box center [329, 81] width 58 height 24
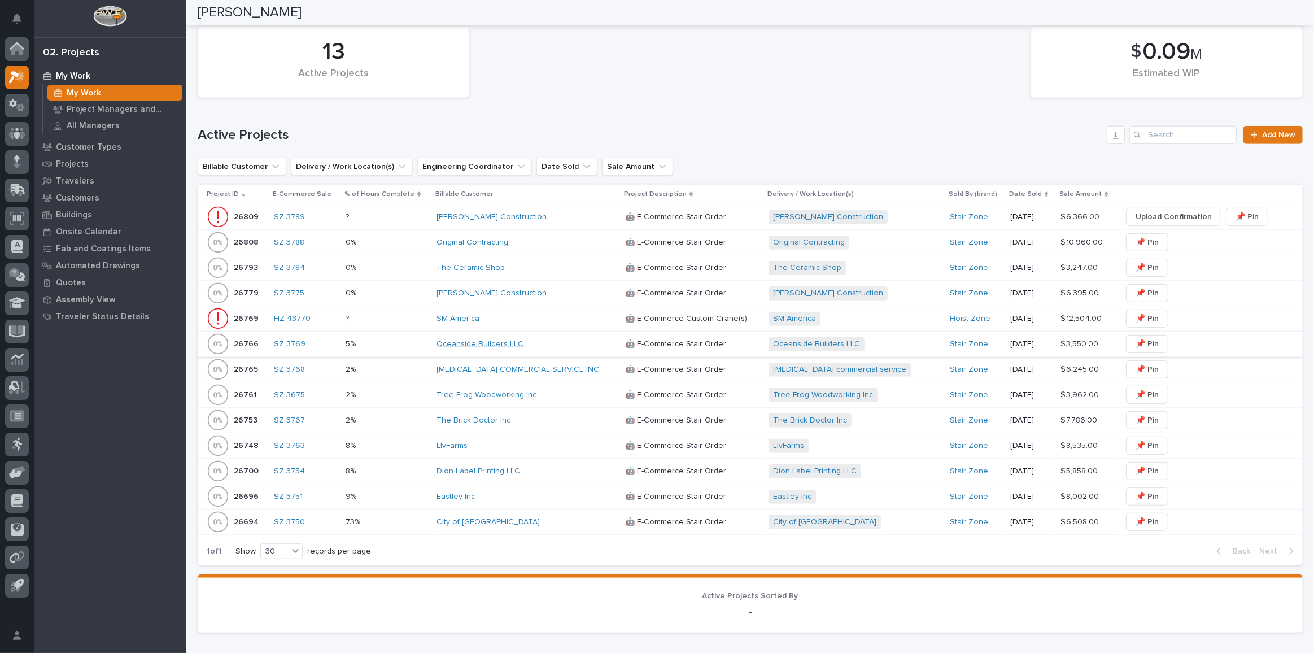
scroll to position [718, 0]
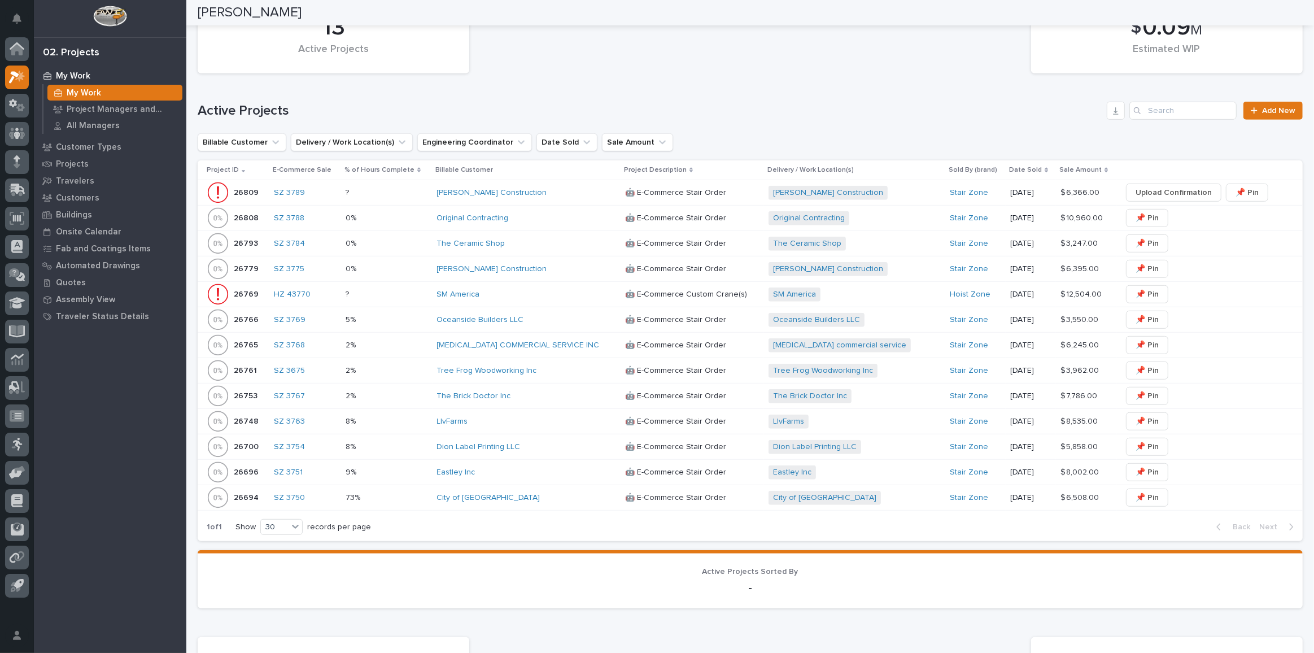
click at [533, 215] on div "Original Contracting" at bounding box center [526, 218] width 179 height 10
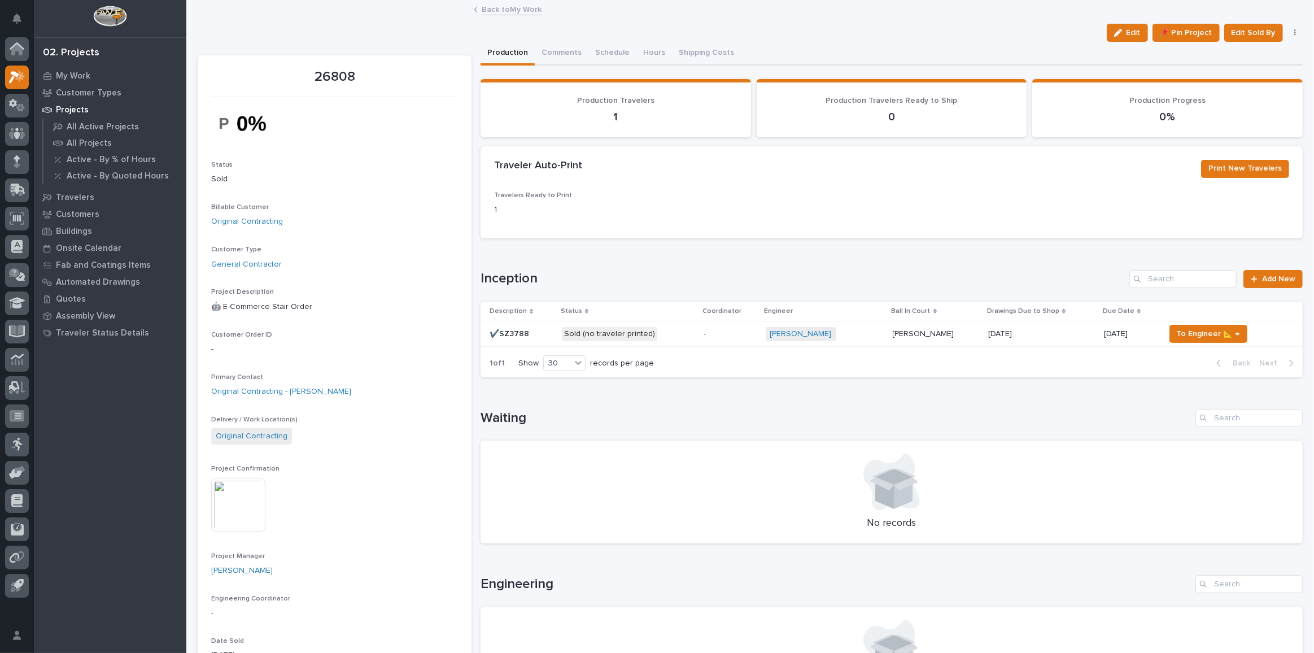
click at [676, 335] on p "Sold (no traveler printed)" at bounding box center [628, 334] width 133 height 14
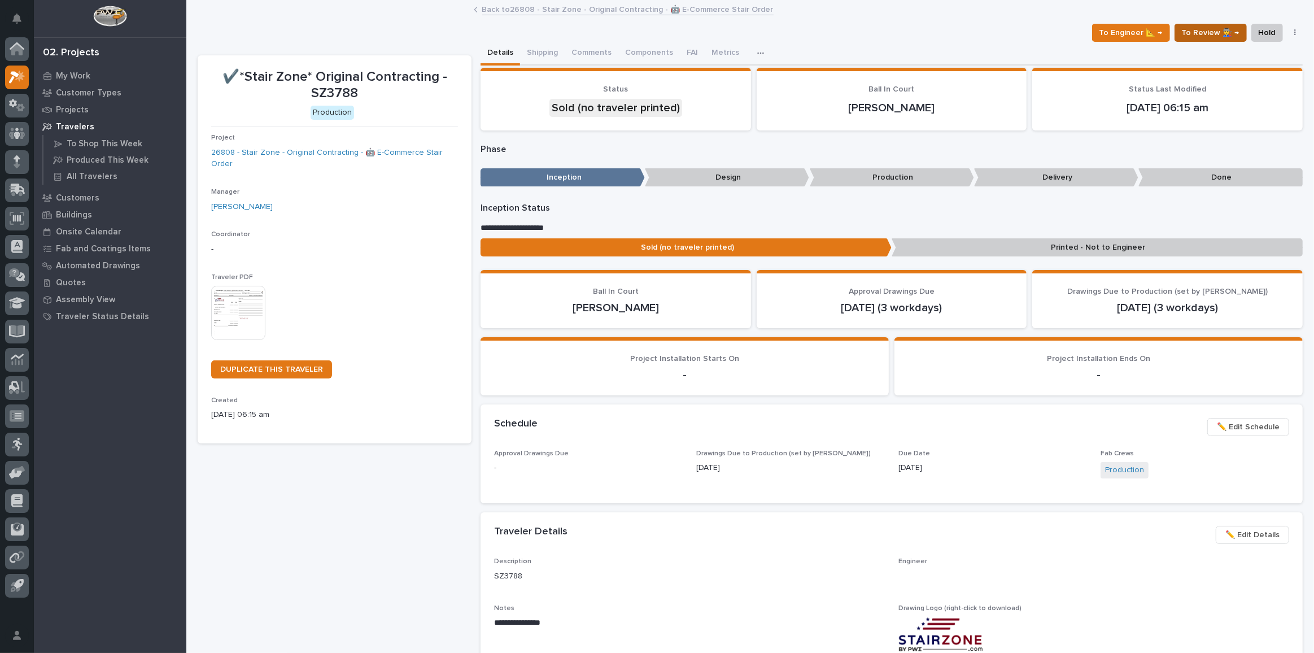
click at [1207, 24] on button "To Review 👨‍🏭 →" at bounding box center [1211, 33] width 72 height 18
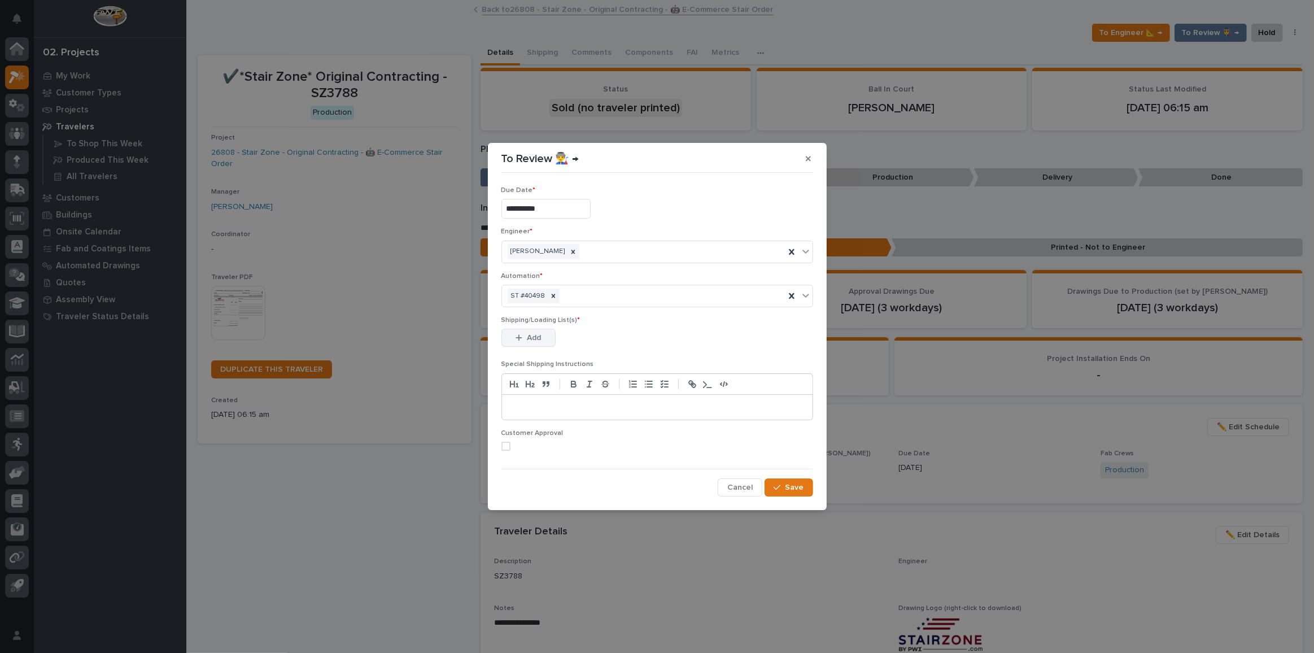
click at [528, 336] on span "Add" at bounding box center [534, 338] width 14 height 10
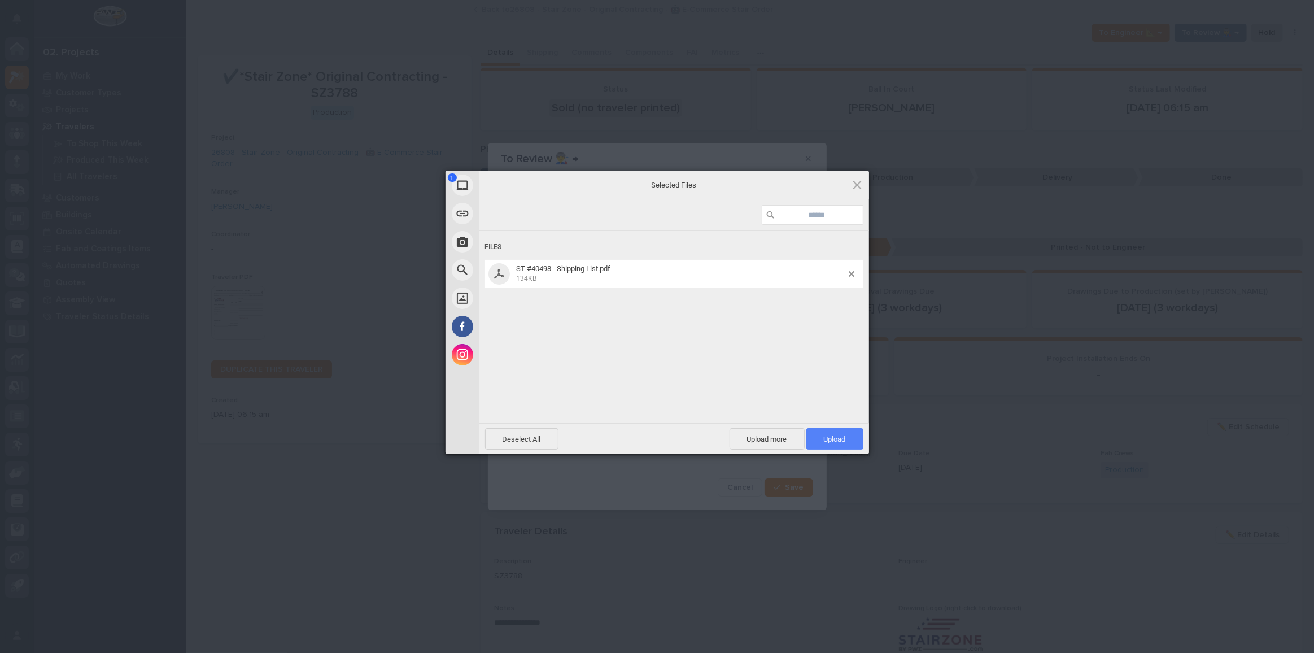
click at [839, 435] on span "Upload 1" at bounding box center [835, 439] width 22 height 8
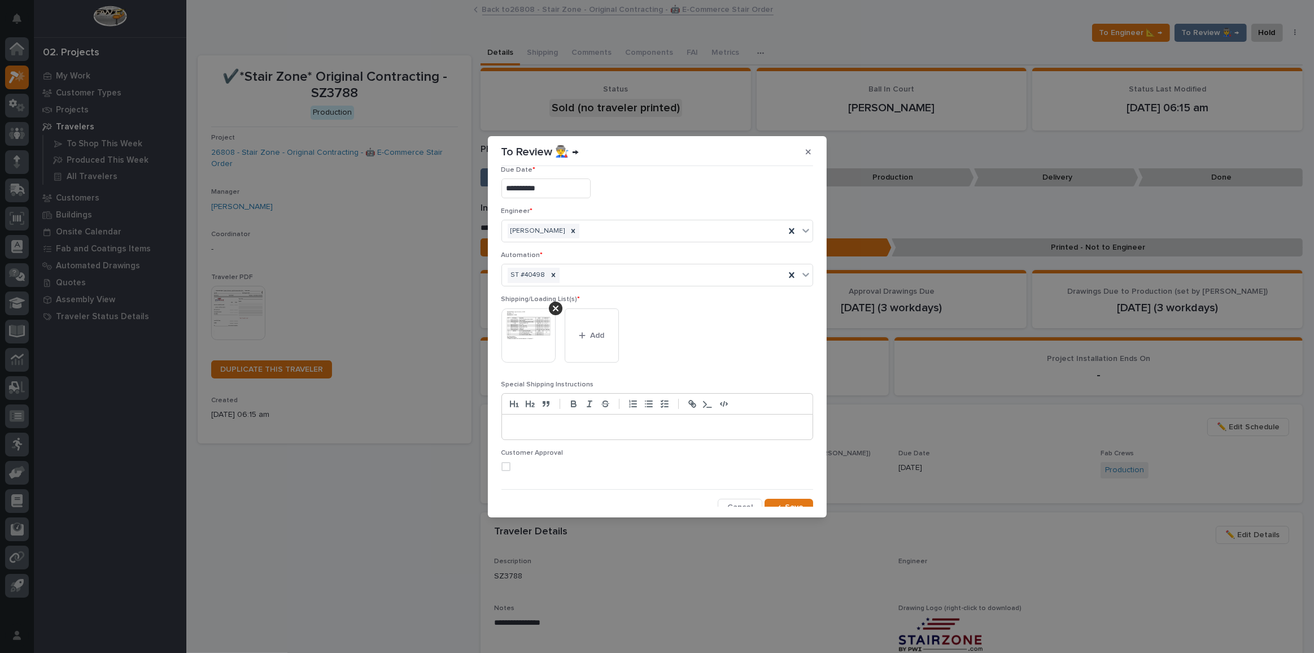
scroll to position [21, 0]
click at [781, 496] on div "button" at bounding box center [779, 500] width 11 height 8
